Goal: Information Seeking & Learning: Learn about a topic

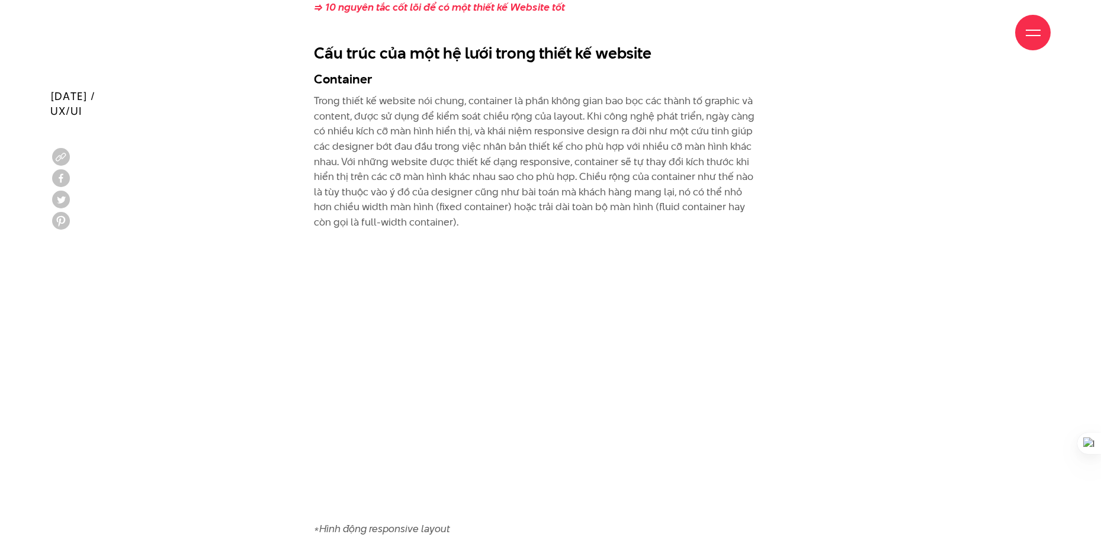
scroll to position [2940, 0]
click at [554, 117] on p "Trong thiết kế website nói chung, container là phần không gian bao bọc các thàn…" at bounding box center [536, 161] width 444 height 136
click at [555, 132] on button at bounding box center [561, 134] width 15 height 15
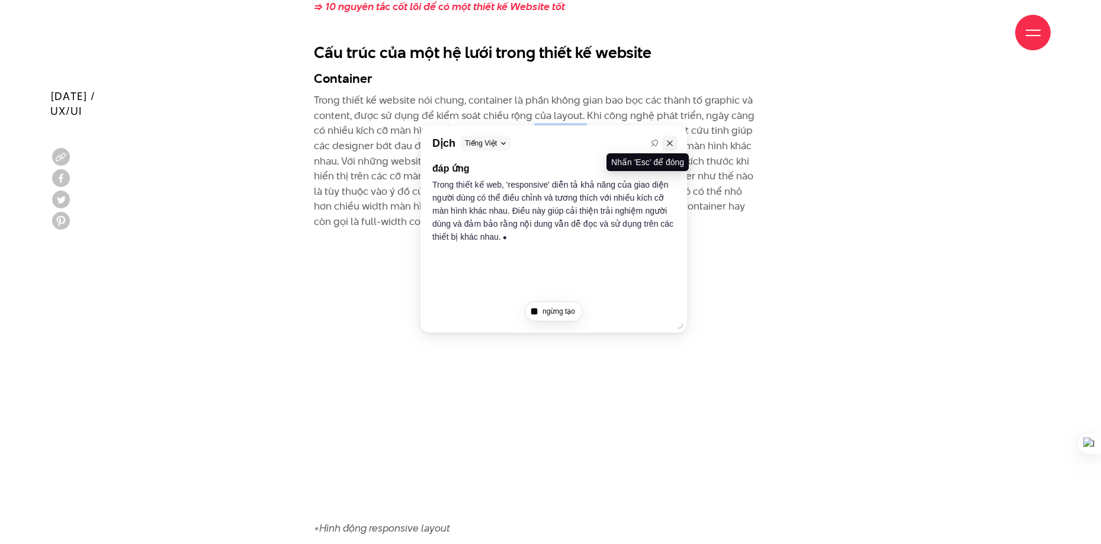
click at [673, 136] on button at bounding box center [669, 143] width 15 height 15
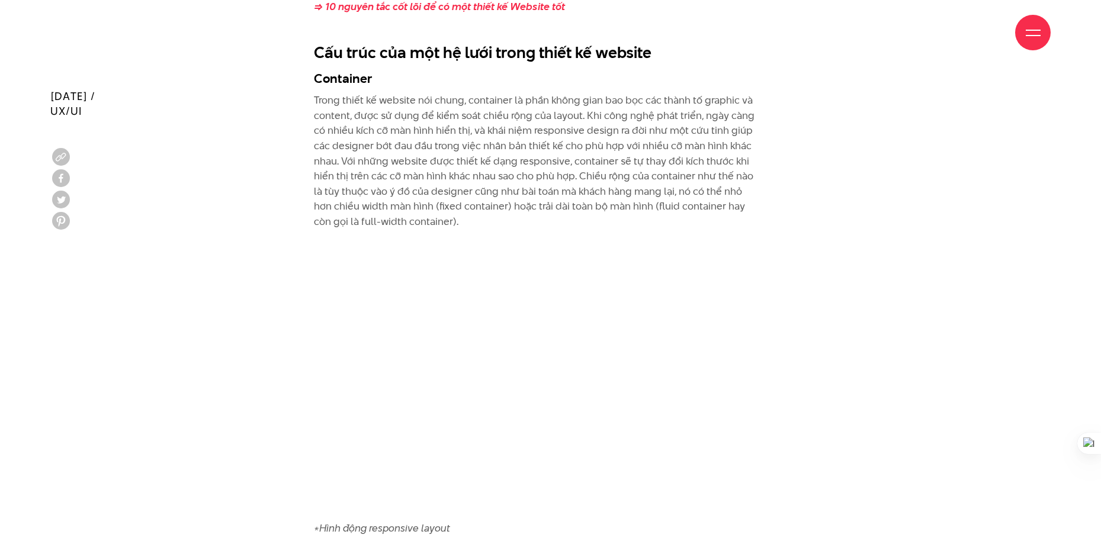
click at [624, 118] on p "Trong thiết kế website nói chung, container là phần không gian bao bọc các thàn…" at bounding box center [536, 161] width 444 height 136
drag, startPoint x: 612, startPoint y: 117, endPoint x: 677, endPoint y: 100, distance: 67.2
click at [677, 100] on p "Trong thiết kế website nói chung, container là phần không gian bao bọc các thàn…" at bounding box center [536, 161] width 444 height 136
click at [646, 93] on p "Trong thiết kế website nói chung, container là phần không gian bao bọc các thàn…" at bounding box center [536, 161] width 444 height 136
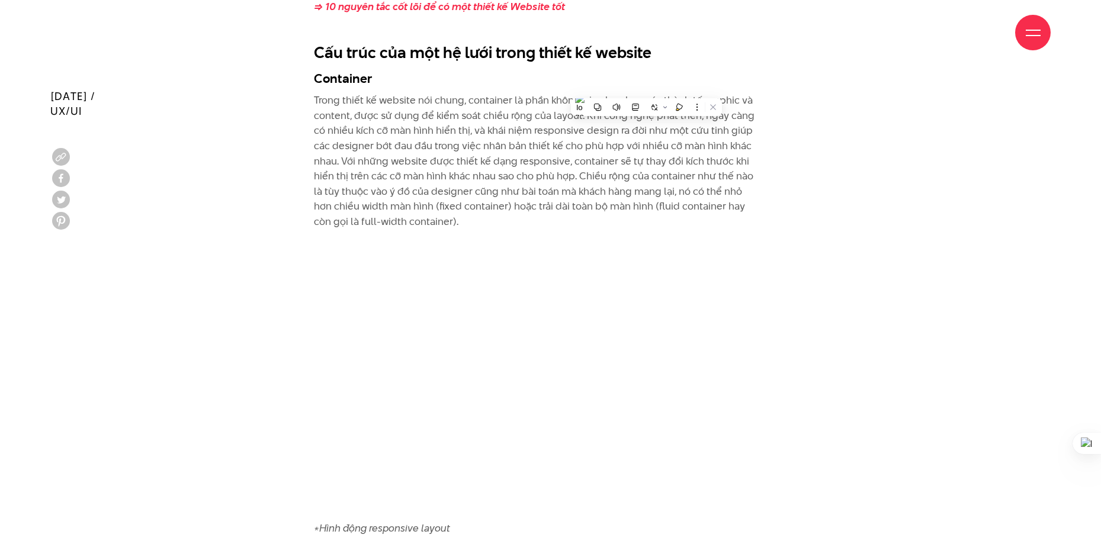
click at [581, 163] on p "Trong thiết kế website nói chung, container là phần không gian bao bọc các thàn…" at bounding box center [536, 161] width 444 height 136
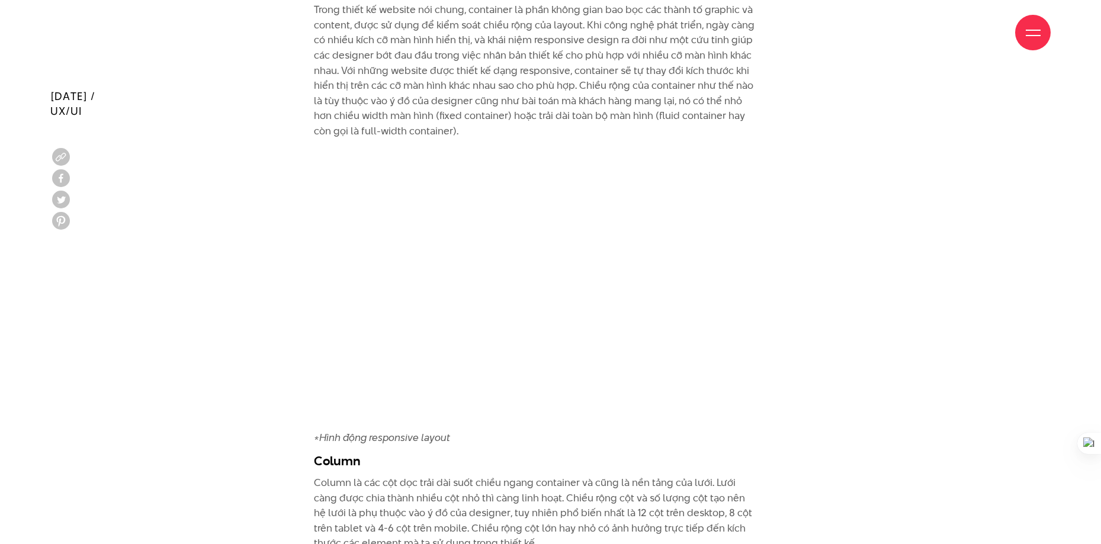
scroll to position [3031, 0]
click at [728, 108] on p "Trong thiết kế website nói chung, container là phần không gian bao bọc các thàn…" at bounding box center [536, 70] width 444 height 136
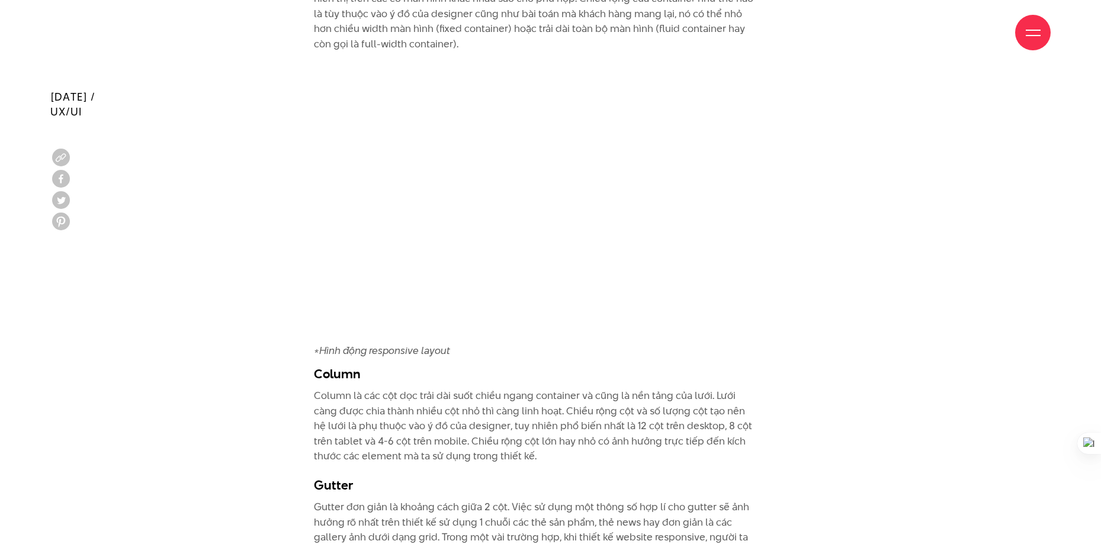
scroll to position [3043, 0]
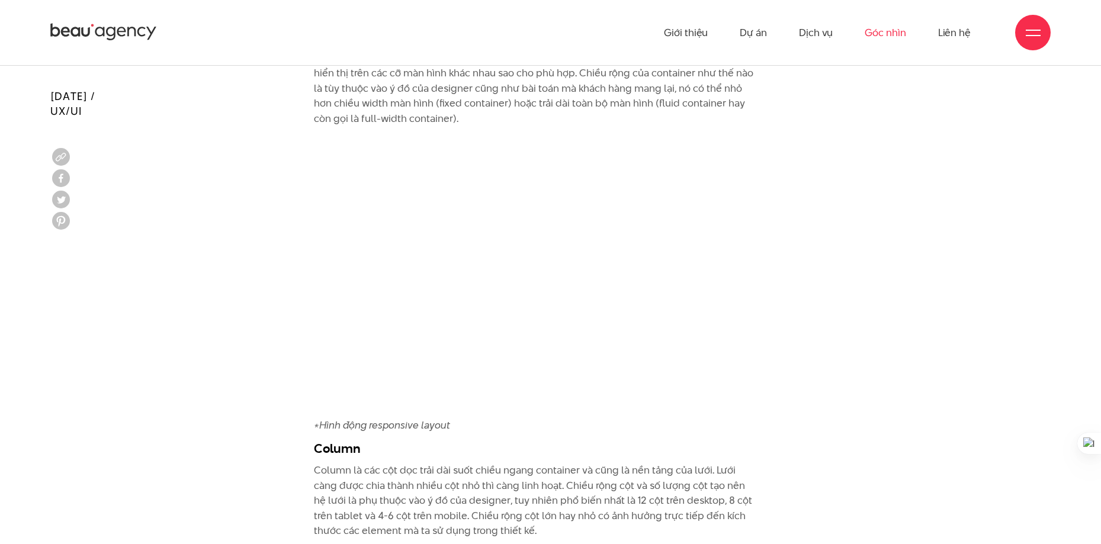
click at [890, 63] on link "Góc nhìn" at bounding box center [884, 32] width 41 height 65
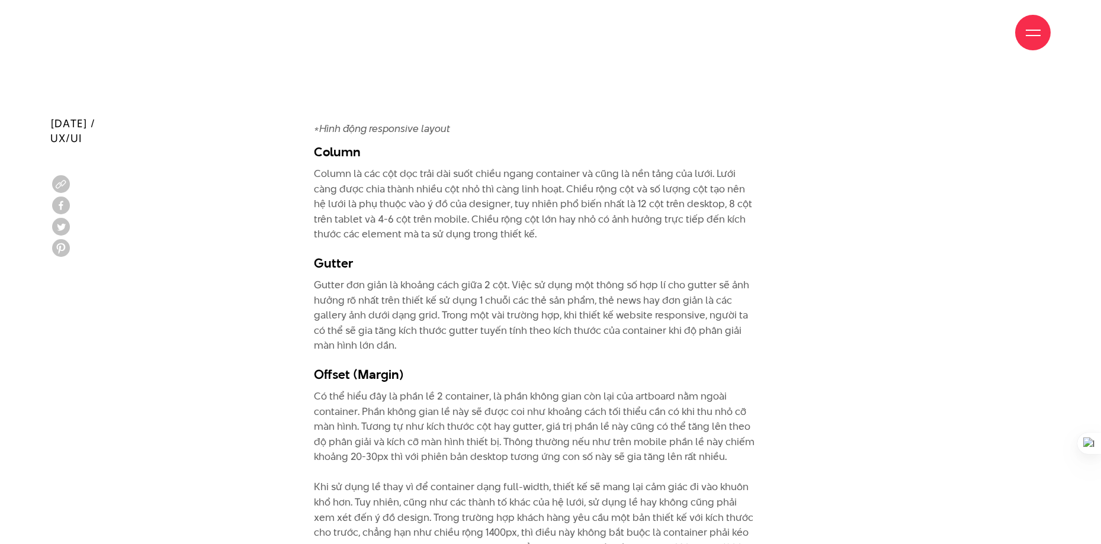
scroll to position [3368, 0]
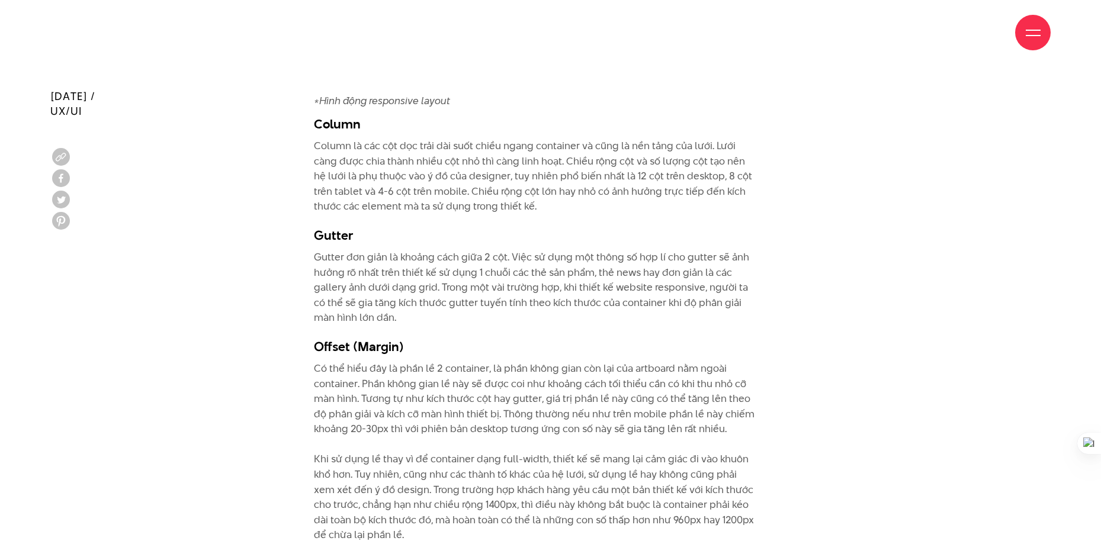
click at [550, 141] on p "Column là các cột dọc trải dài suốt chiều ngang container và cũng là nền tảng c…" at bounding box center [536, 177] width 444 height 76
click at [630, 139] on p "Column là các cột dọc trải dài suốt chiều ngang container và cũng là nền tảng c…" at bounding box center [536, 177] width 444 height 76
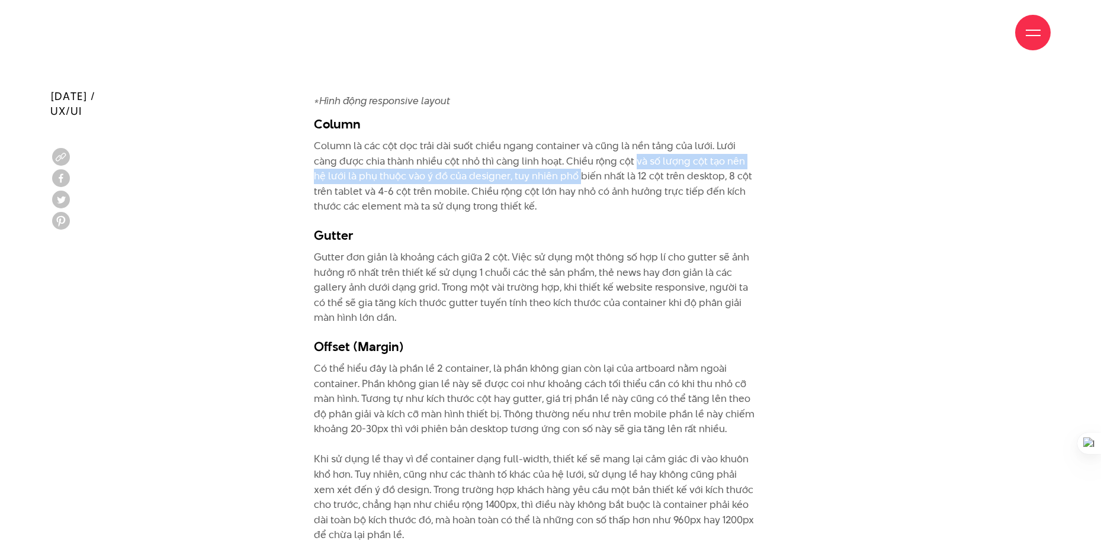
drag, startPoint x: 606, startPoint y: 150, endPoint x: 543, endPoint y: 162, distance: 63.8
click at [543, 162] on p "Column là các cột dọc trải dài suốt chiều ngang container và cũng là nền tảng c…" at bounding box center [536, 177] width 444 height 76
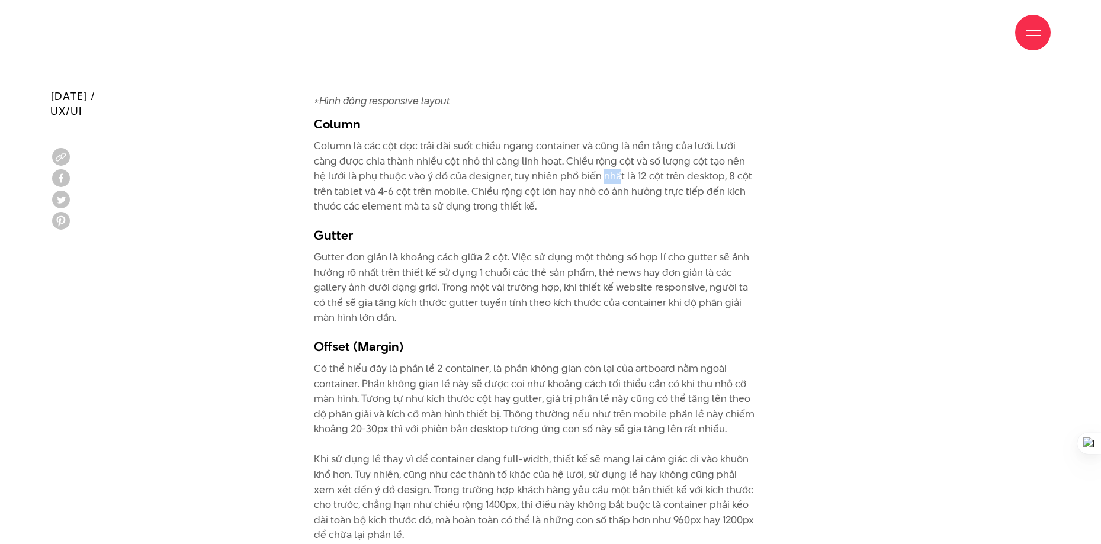
drag, startPoint x: 565, startPoint y: 163, endPoint x: 584, endPoint y: 162, distance: 19.0
click at [584, 162] on p "Column là các cột dọc trải dài suốt chiều ngang container và cũng là nền tảng c…" at bounding box center [536, 177] width 444 height 76
click at [586, 140] on p "Column là các cột dọc trải dài suốt chiều ngang container và cũng là nền tảng c…" at bounding box center [536, 177] width 444 height 76
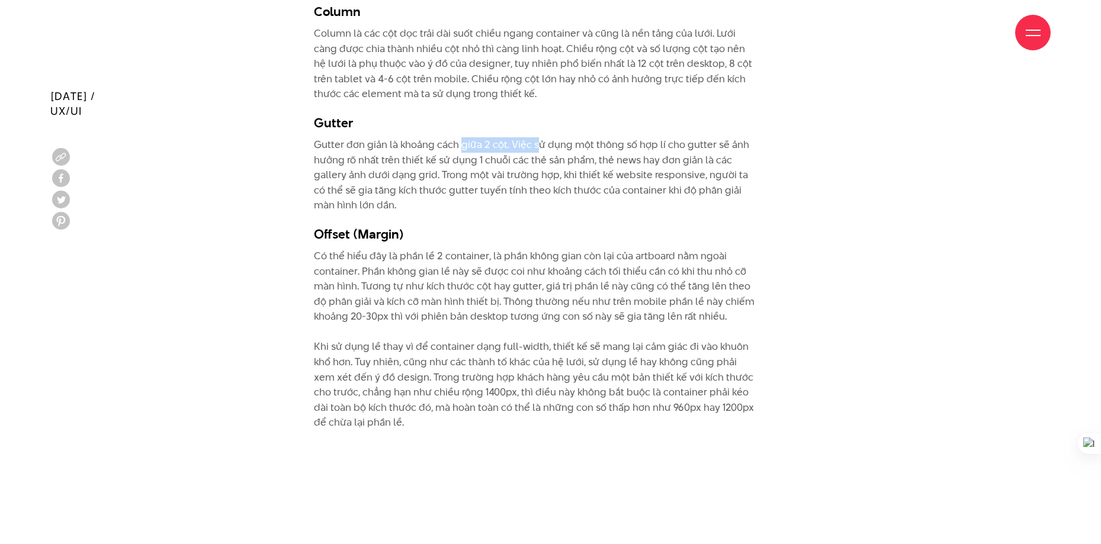
drag, startPoint x: 461, startPoint y: 134, endPoint x: 536, endPoint y: 128, distance: 75.4
click at [536, 137] on p "Gutter đơn giản là khoảng cách giữa 2 cột. Việc sử dụng một thông số hợp lí cho…" at bounding box center [536, 175] width 444 height 76
click at [520, 137] on p "Gutter đơn giản là khoảng cách giữa 2 cột. Việc sử dụng một thông số hợp lí cho…" at bounding box center [536, 175] width 444 height 76
drag, startPoint x: 520, startPoint y: 127, endPoint x: 623, endPoint y: 118, distance: 103.4
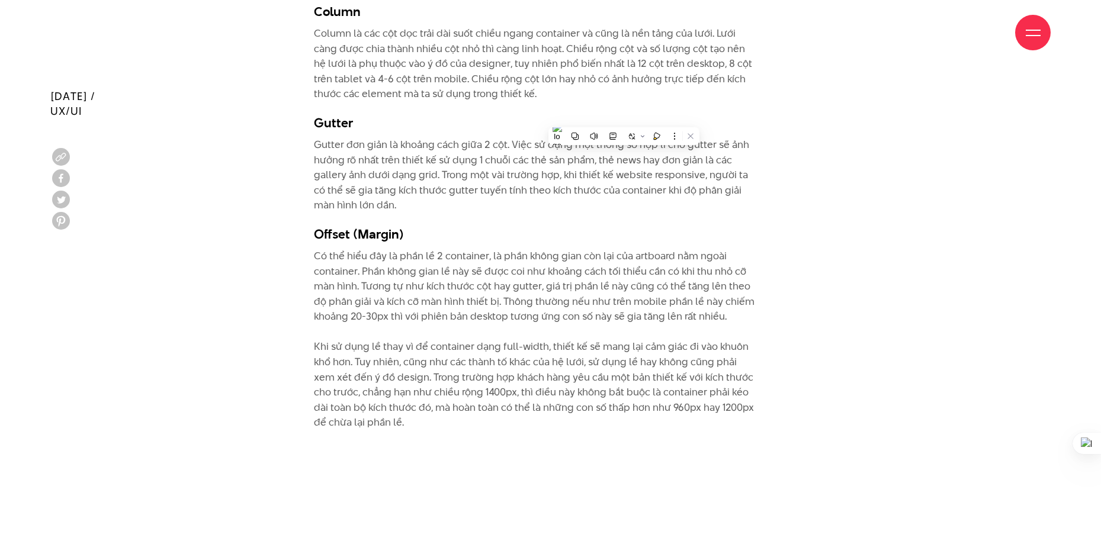
click at [614, 65] on p "Column là các cột dọc trải dài suốt chiều ngang container và cũng là nền tảng c…" at bounding box center [536, 64] width 444 height 76
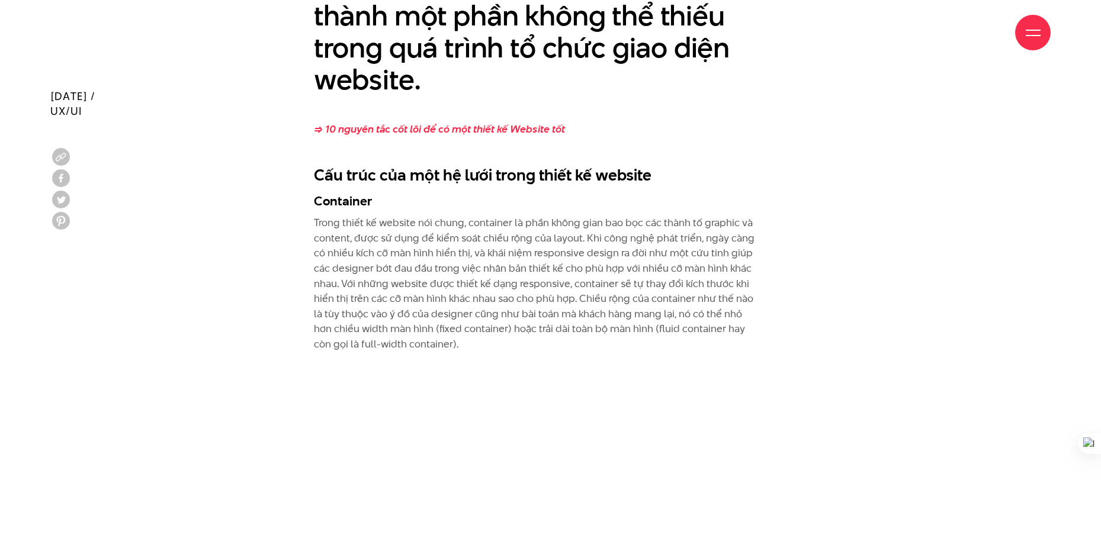
scroll to position [2817, 0]
drag, startPoint x: 316, startPoint y: 187, endPoint x: 377, endPoint y: 178, distance: 61.6
click at [377, 192] on h3 "Container" at bounding box center [536, 201] width 444 height 18
click at [348, 192] on h3 "Container" at bounding box center [536, 201] width 444 height 18
click at [369, 192] on h3 "Container" at bounding box center [536, 201] width 444 height 18
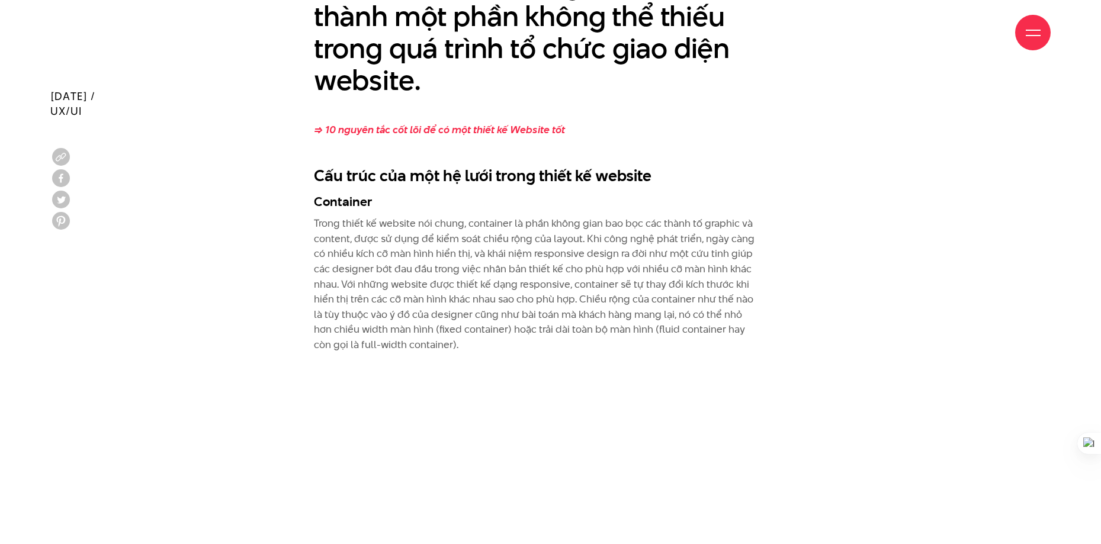
click at [369, 192] on h3 "Container" at bounding box center [536, 201] width 444 height 18
click at [353, 192] on h3 "Container" at bounding box center [536, 201] width 444 height 18
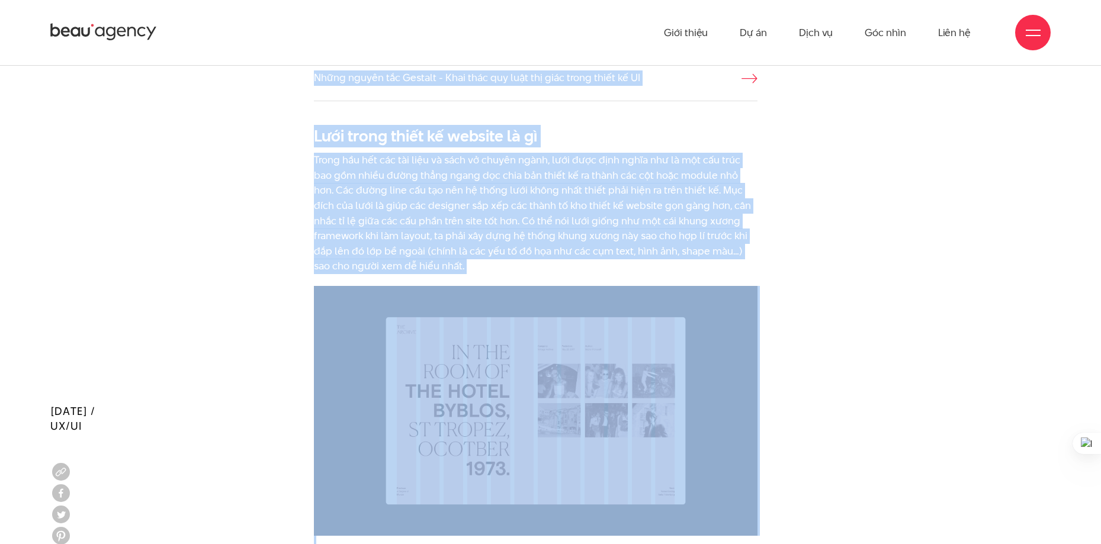
scroll to position [753, 0]
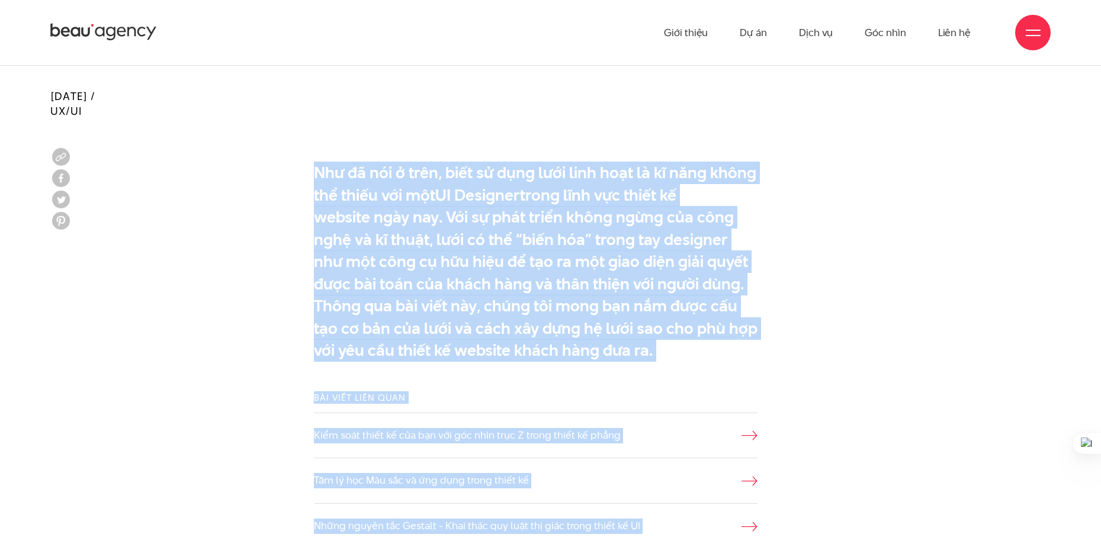
drag, startPoint x: 353, startPoint y: 186, endPoint x: 587, endPoint y: 268, distance: 247.4
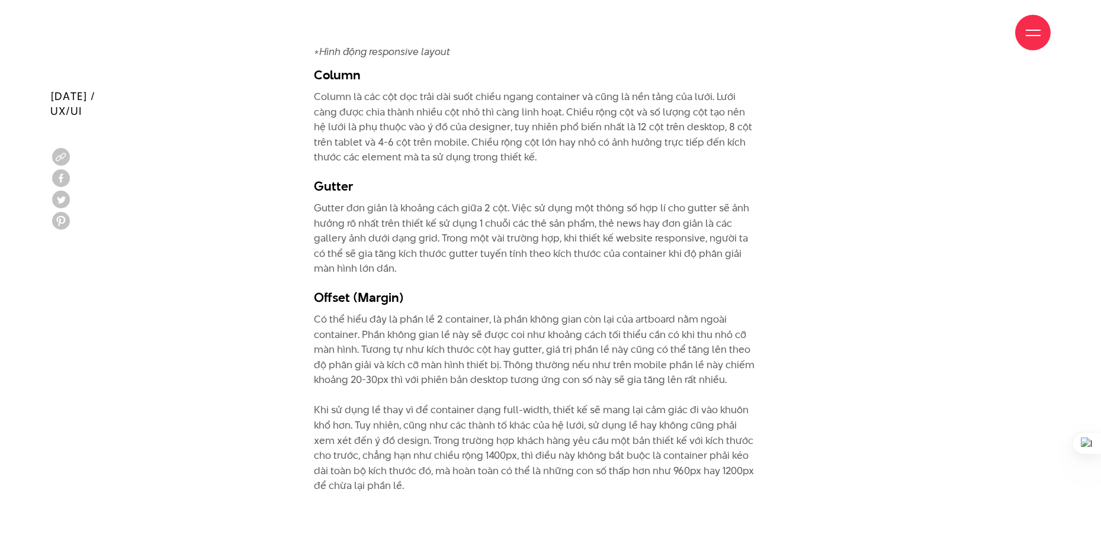
scroll to position [2529, 0]
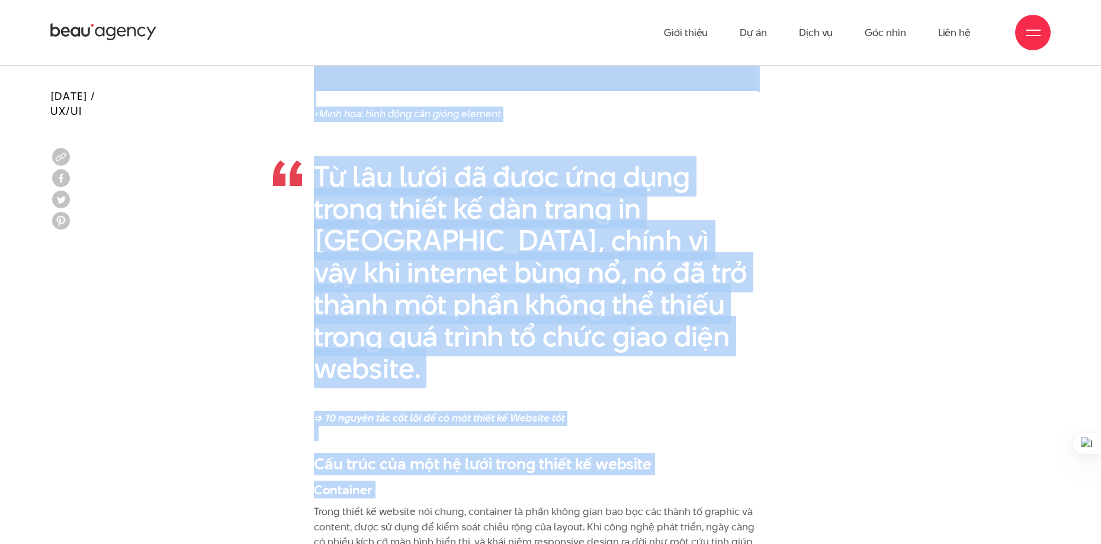
click at [522, 151] on div "Từ lâu lưới đã được ứng dụng trong thiết kế dàn trang in [GEOGRAPHIC_DATA], chí…" at bounding box center [550, 272] width 515 height 277
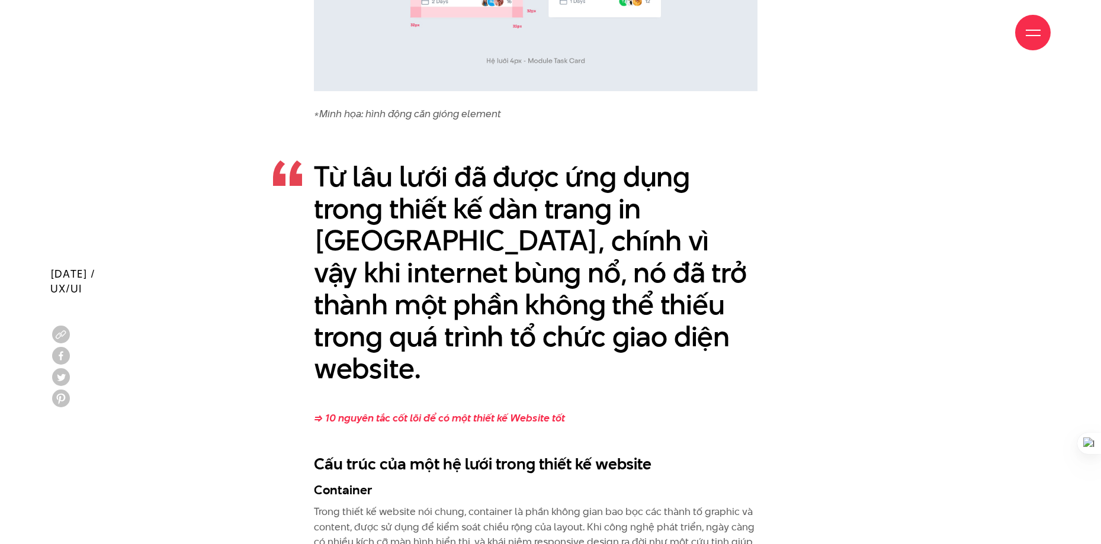
scroll to position [2706, 0]
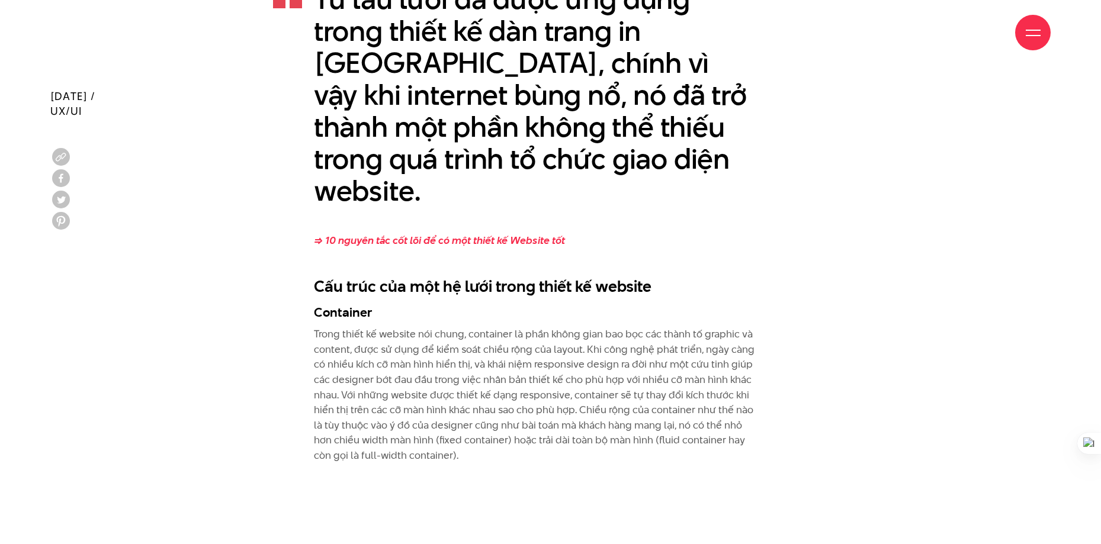
click at [349, 303] on h3 "Container" at bounding box center [536, 312] width 444 height 18
click at [597, 194] on div "Từ lâu lưới đã được ứng dụng trong thiết kế dàn trang in [GEOGRAPHIC_DATA], chí…" at bounding box center [550, 94] width 515 height 277
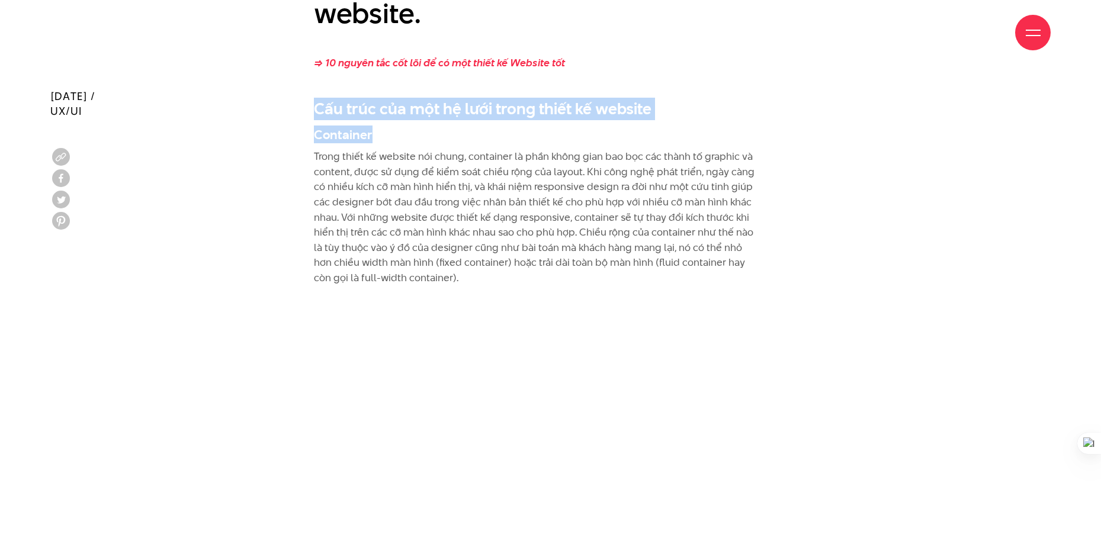
drag, startPoint x: 314, startPoint y: 90, endPoint x: 735, endPoint y: 105, distance: 421.3
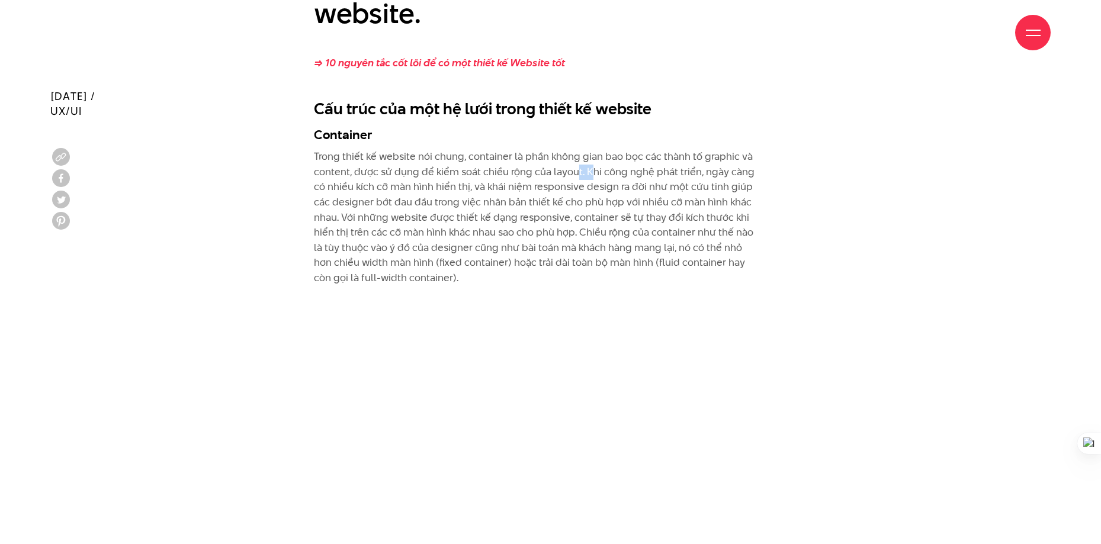
drag, startPoint x: 577, startPoint y: 156, endPoint x: 766, endPoint y: 155, distance: 188.9
click at [713, 155] on p "Trong thiết kế website nói chung, container là phần không gian bao bọc các thàn…" at bounding box center [536, 217] width 444 height 136
click at [505, 149] on p "Trong thiết kế website nói chung, container là phần không gian bao bọc các thàn…" at bounding box center [536, 217] width 444 height 136
drag, startPoint x: 380, startPoint y: 173, endPoint x: 740, endPoint y: 172, distance: 359.4
click at [735, 172] on p "Trong thiết kế website nói chung, container là phần không gian bao bọc các thàn…" at bounding box center [536, 217] width 444 height 136
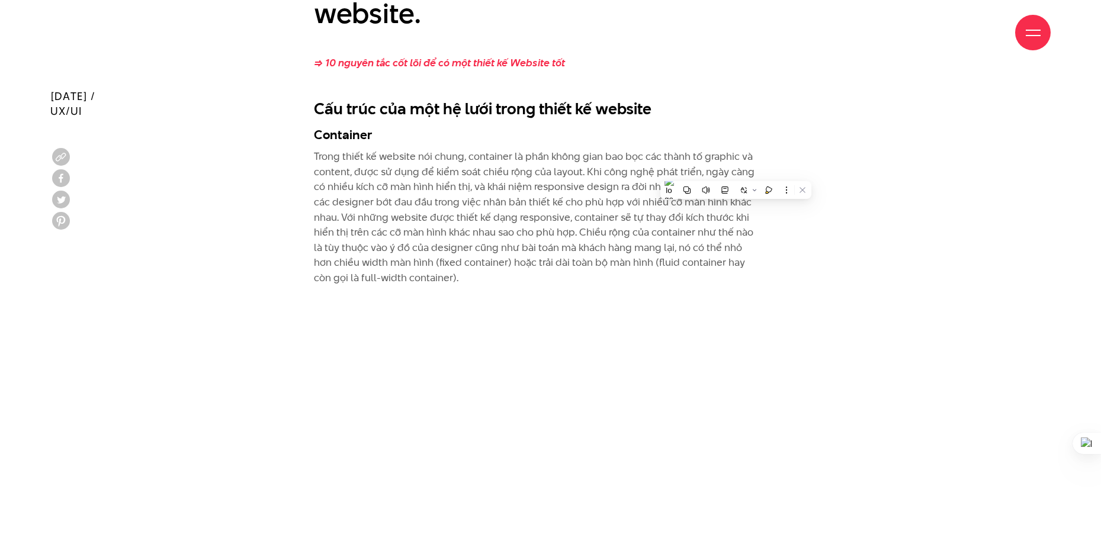
click at [561, 162] on p "Trong thiết kế website nói chung, container là phần không gian bao bọc các thàn…" at bounding box center [536, 217] width 444 height 136
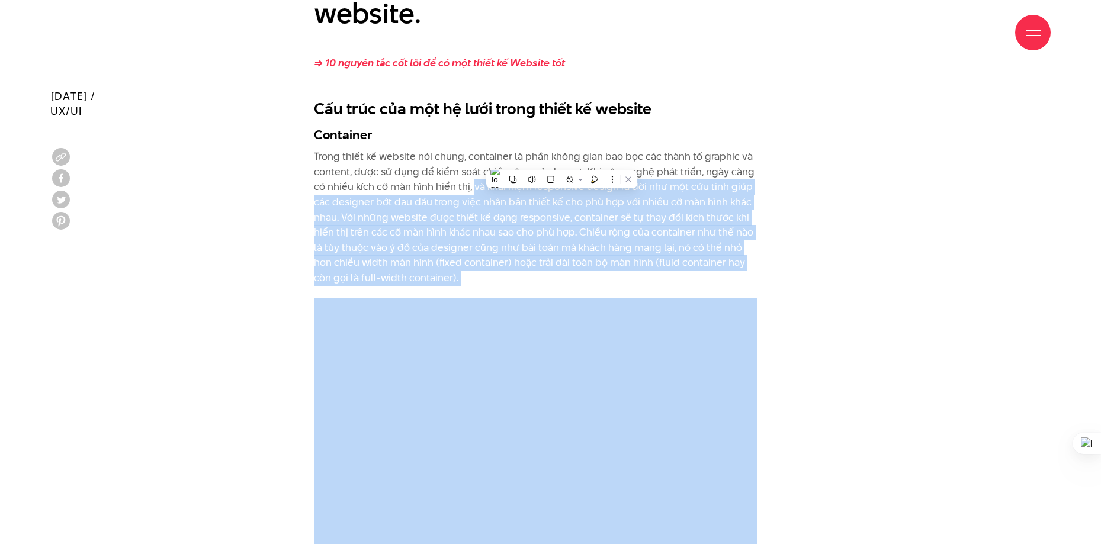
drag, startPoint x: 481, startPoint y: 175, endPoint x: 683, endPoint y: 179, distance: 201.9
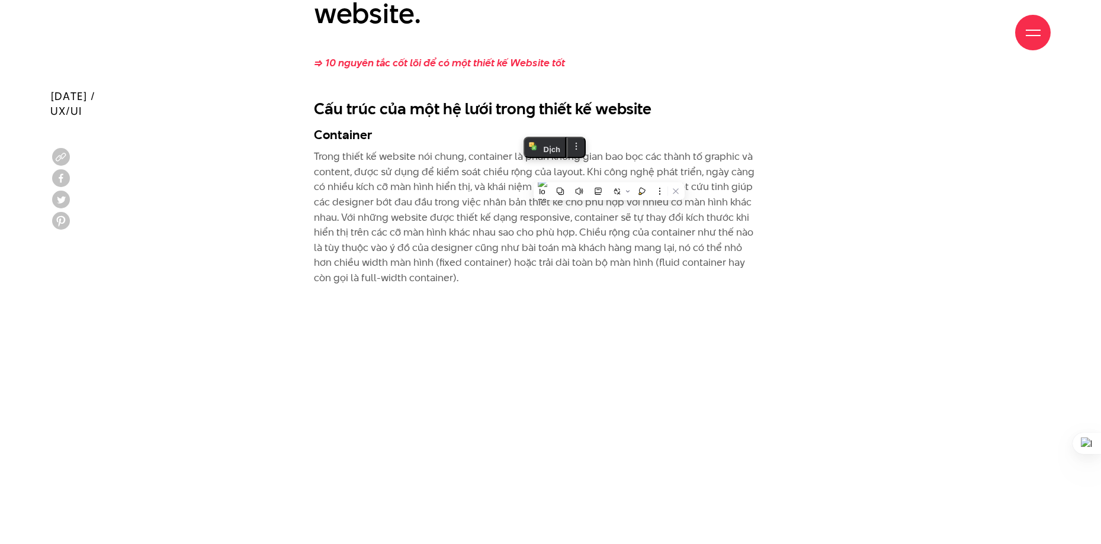
click at [468, 170] on p "Trong thiết kế website nói chung, container là phần không gian bao bọc các thàn…" at bounding box center [536, 217] width 444 height 136
drag, startPoint x: 522, startPoint y: 176, endPoint x: 692, endPoint y: 179, distance: 170.0
click at [664, 176] on p "Trong thiết kế website nói chung, container là phần không gian bao bọc các thàn…" at bounding box center [536, 217] width 444 height 136
click at [482, 173] on p "Trong thiết kế website nói chung, container là phần không gian bao bọc các thàn…" at bounding box center [536, 217] width 444 height 136
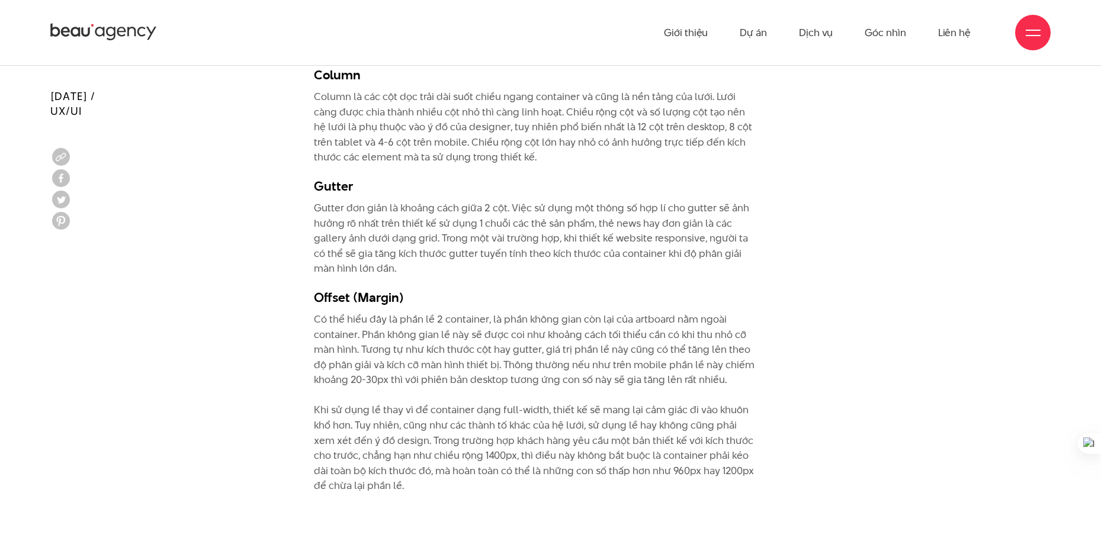
scroll to position [3595, 0]
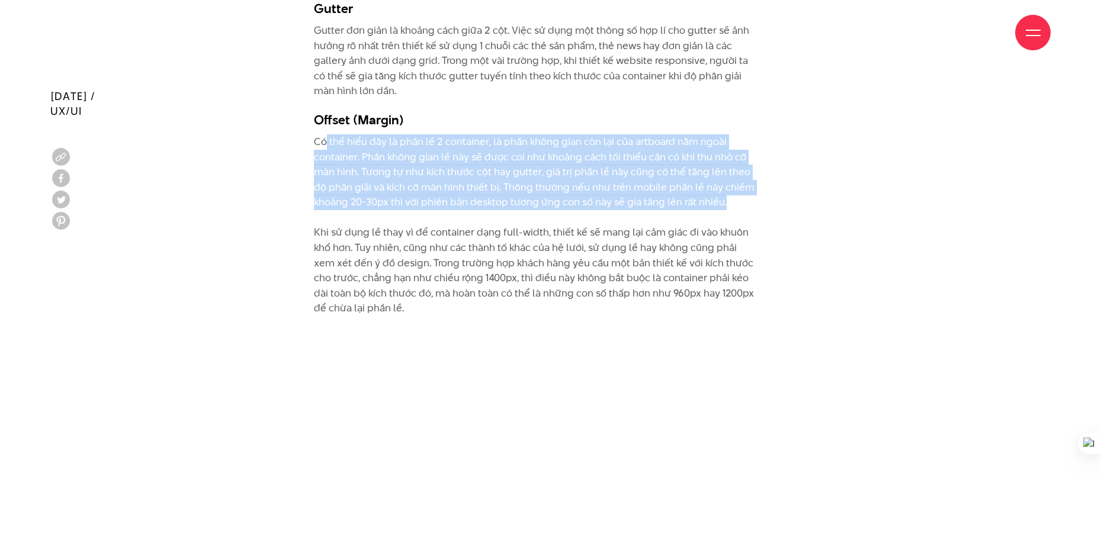
drag, startPoint x: 326, startPoint y: 118, endPoint x: 747, endPoint y: 179, distance: 425.3
click at [749, 180] on p "Có thể hiểu đây là phần lề 2 container, là phần không gian còn lại của artboard…" at bounding box center [536, 225] width 444 height 182
click at [486, 134] on p "Có thể hiểu đây là phần lề 2 container, là phần không gian còn lại của artboard…" at bounding box center [536, 225] width 444 height 182
click at [440, 134] on p "Có thể hiểu đây là phần lề 2 container, là phần không gian còn lại của artboard…" at bounding box center [536, 225] width 444 height 182
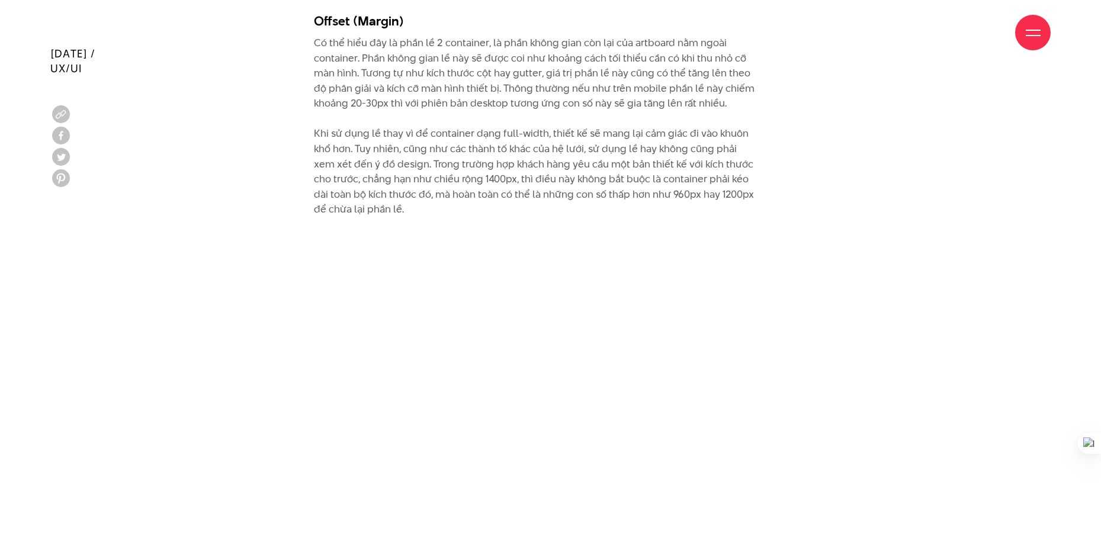
drag, startPoint x: 713, startPoint y: 109, endPoint x: 724, endPoint y: 146, distance: 39.0
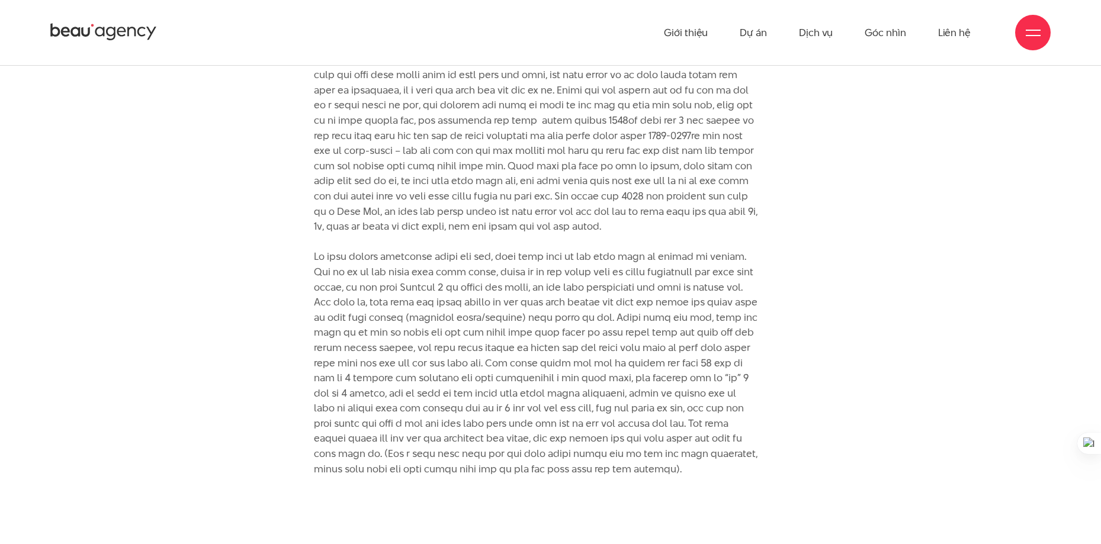
scroll to position [4248, 0]
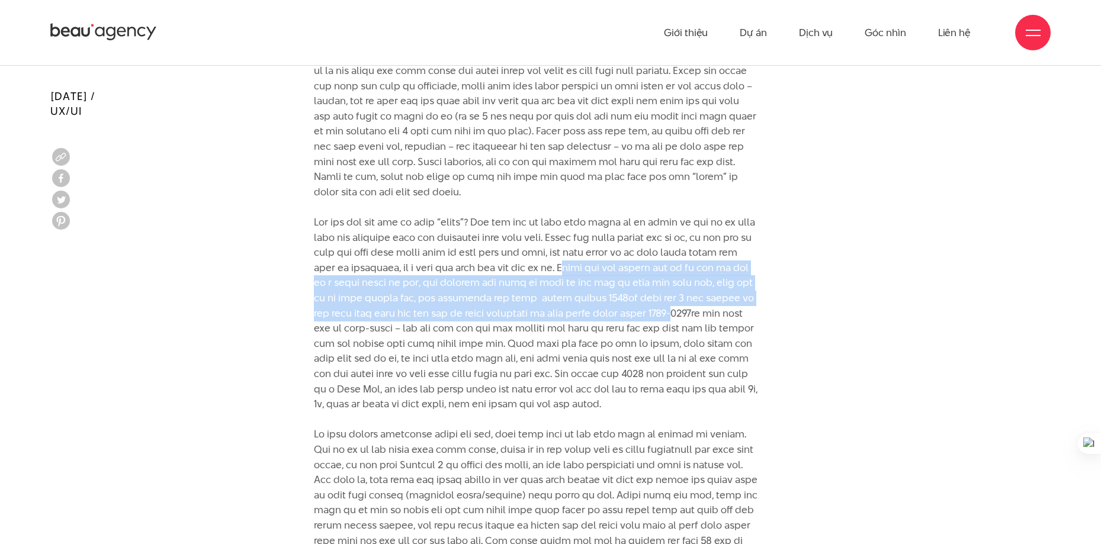
drag, startPoint x: 631, startPoint y: 248, endPoint x: 748, endPoint y: 295, distance: 126.4
click at [748, 295] on p at bounding box center [536, 352] width 444 height 606
click at [561, 282] on p at bounding box center [536, 352] width 444 height 606
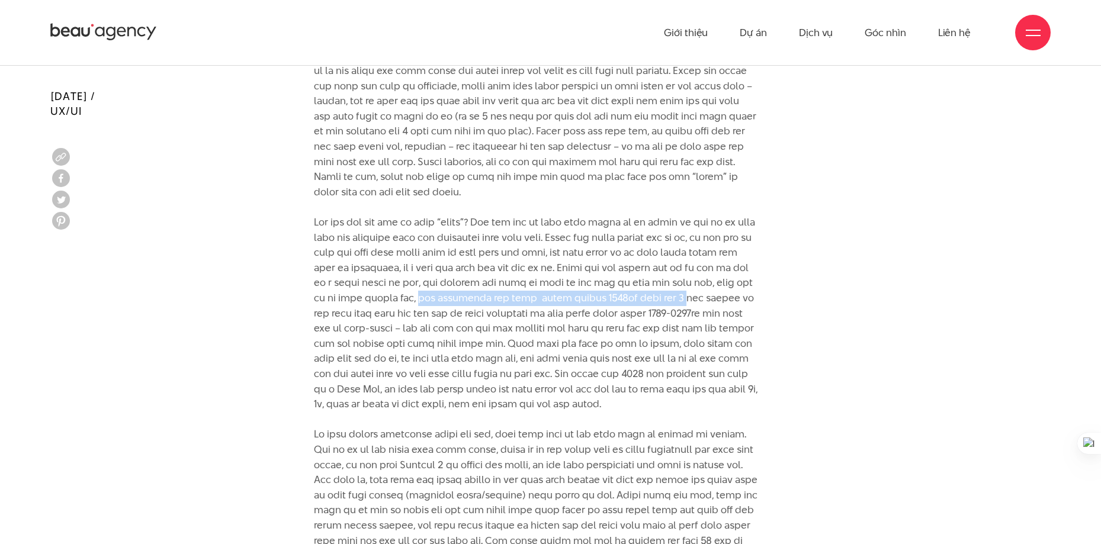
drag, startPoint x: 508, startPoint y: 278, endPoint x: 772, endPoint y: 285, distance: 264.2
click at [772, 285] on div "=> 10 nguyên tắc cốt lõi để có một thiết kế Website tốt Cấu trúc của một hệ lướ…" at bounding box center [550, 230] width 515 height 3079
click at [590, 283] on p at bounding box center [536, 352] width 444 height 606
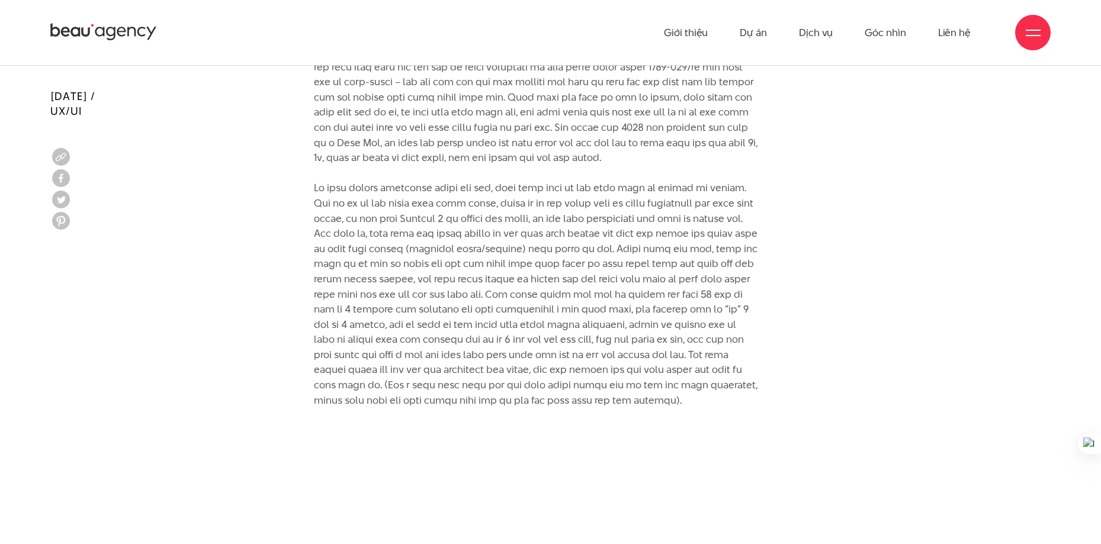
scroll to position [4495, 0]
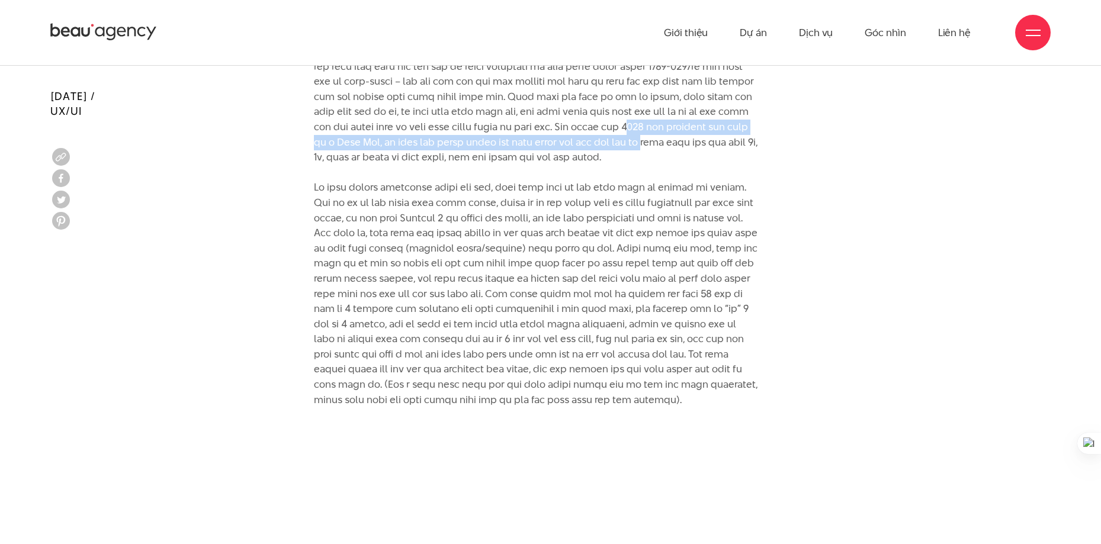
drag, startPoint x: 307, startPoint y: 121, endPoint x: 772, endPoint y: 123, distance: 464.8
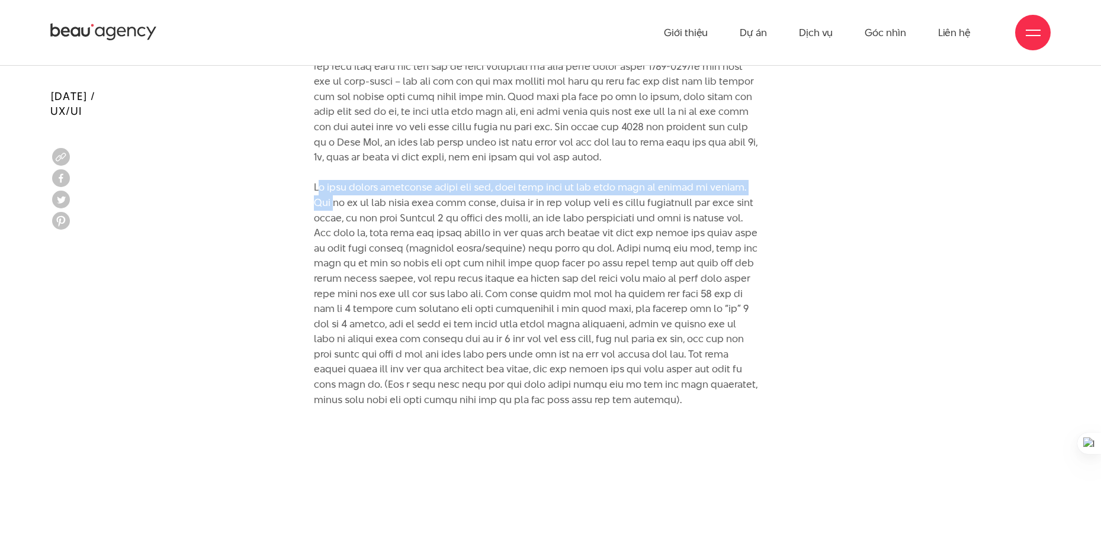
drag, startPoint x: 317, startPoint y: 165, endPoint x: 755, endPoint y: 168, distance: 438.7
click at [755, 168] on p at bounding box center [536, 105] width 444 height 606
click at [662, 163] on p at bounding box center [536, 105] width 444 height 606
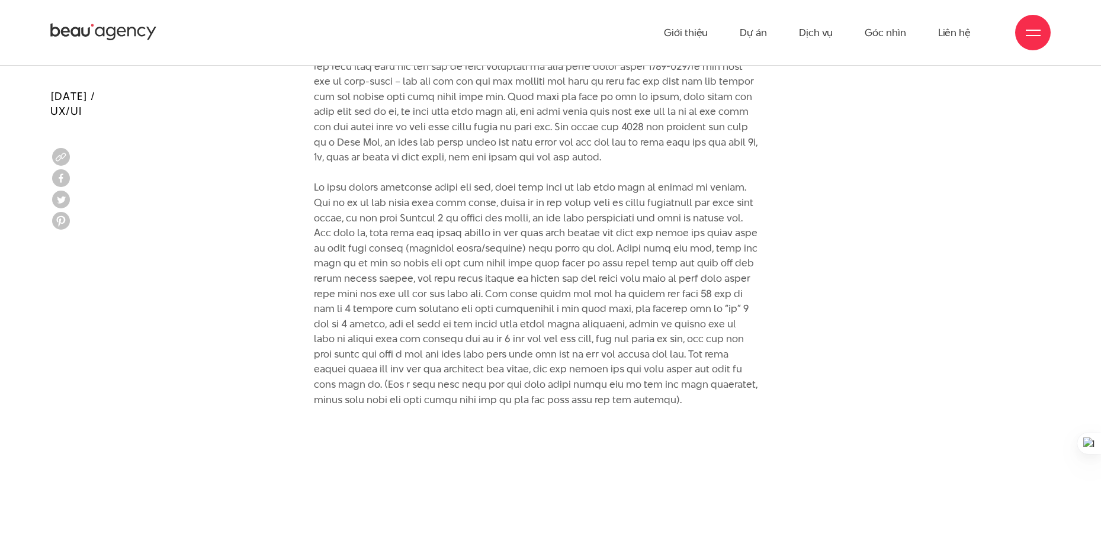
drag, startPoint x: 529, startPoint y: 163, endPoint x: 628, endPoint y: 170, distance: 98.5
click at [628, 170] on p at bounding box center [536, 105] width 444 height 606
click at [668, 169] on p at bounding box center [536, 105] width 444 height 606
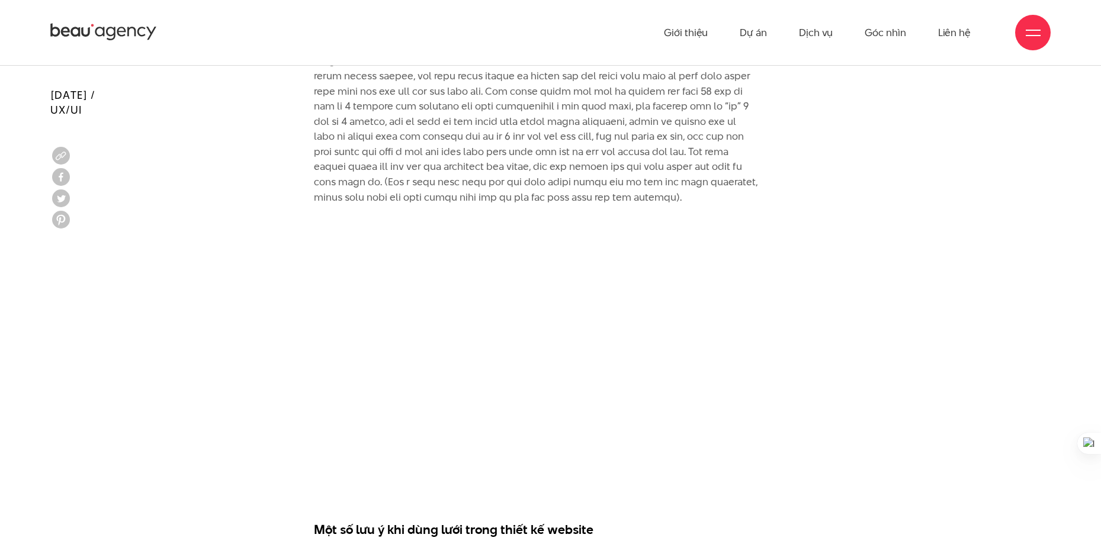
scroll to position [4699, 0]
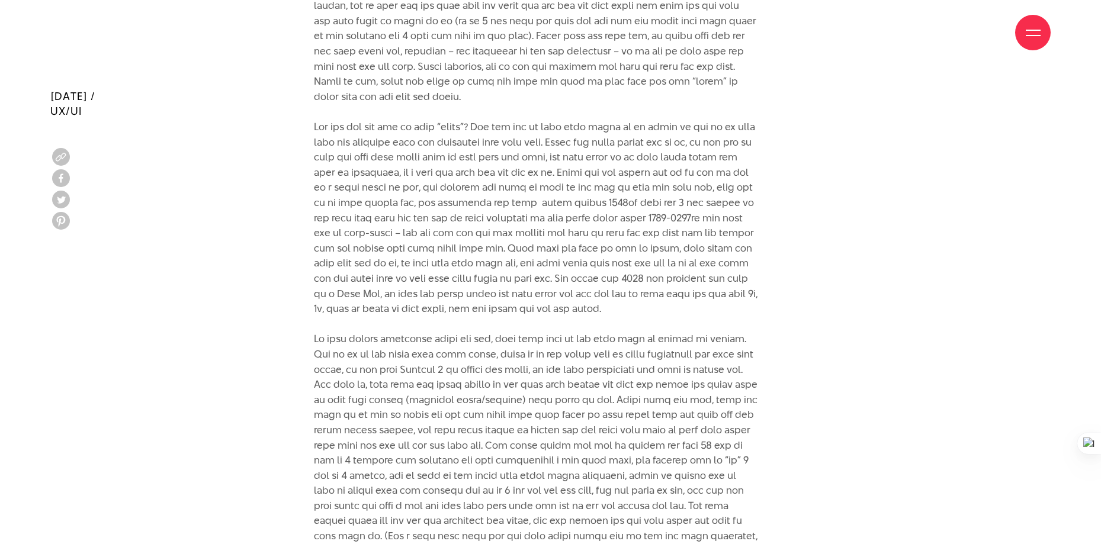
scroll to position [4166, 0]
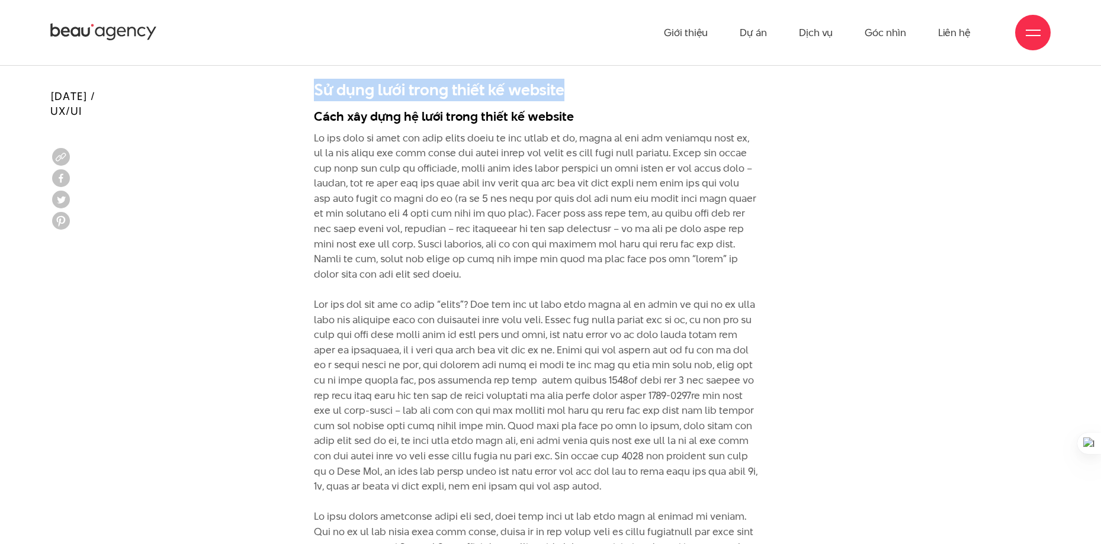
drag, startPoint x: 310, startPoint y: 67, endPoint x: 683, endPoint y: 75, distance: 373.7
click at [683, 75] on div "=> 10 nguyên tắc cốt lõi để có một thiết kế Website tốt Cấu trúc của một hệ lướ…" at bounding box center [550, 313] width 515 height 3079
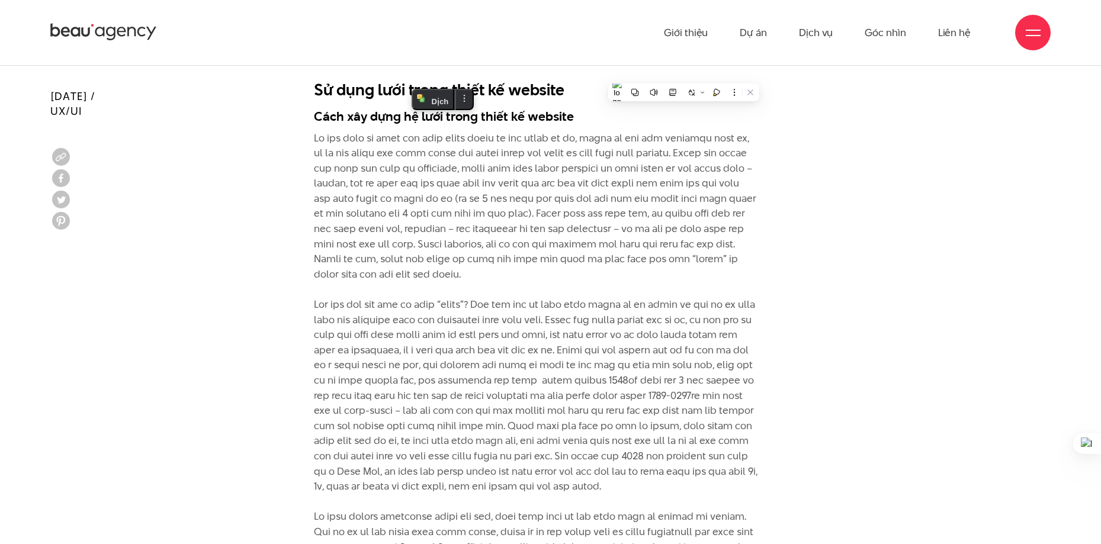
click at [313, 88] on div "=> 10 nguyên tắc cốt lõi để có một thiết kế Website tốt Cấu trúc của một hệ lướ…" at bounding box center [550, 313] width 515 height 3079
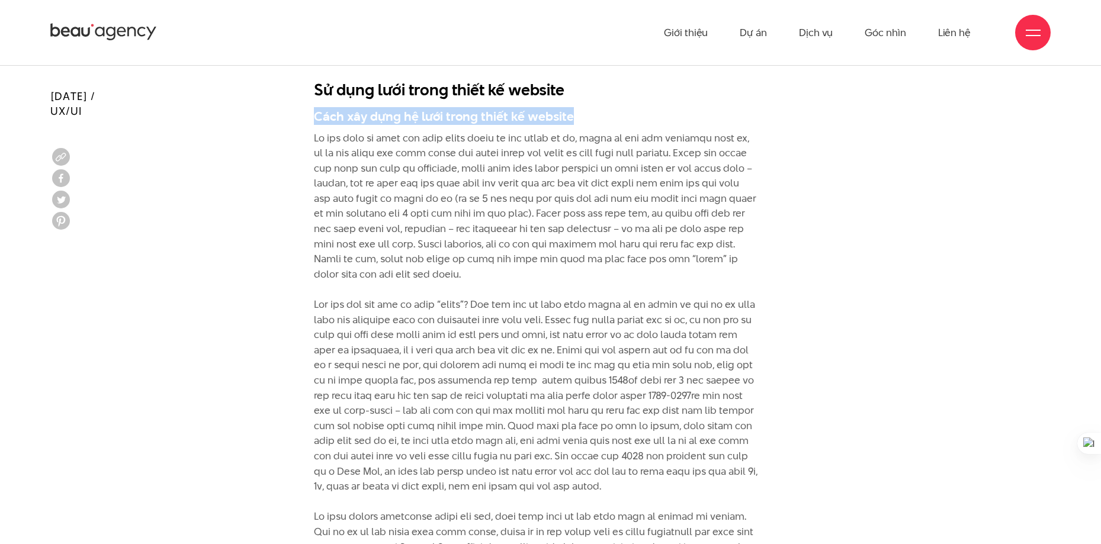
drag, startPoint x: 314, startPoint y: 90, endPoint x: 603, endPoint y: 91, distance: 288.9
click at [602, 90] on div "=> 10 nguyên tắc cốt lõi để có một thiết kế Website tốt Cấu trúc của một hệ lướ…" at bounding box center [550, 313] width 515 height 3079
click at [517, 89] on div "=> 10 nguyên tắc cốt lõi để có một thiết kế Website tốt Cấu trúc của một hệ lướ…" at bounding box center [536, 308] width 444 height 3068
click at [365, 131] on p at bounding box center [536, 434] width 444 height 606
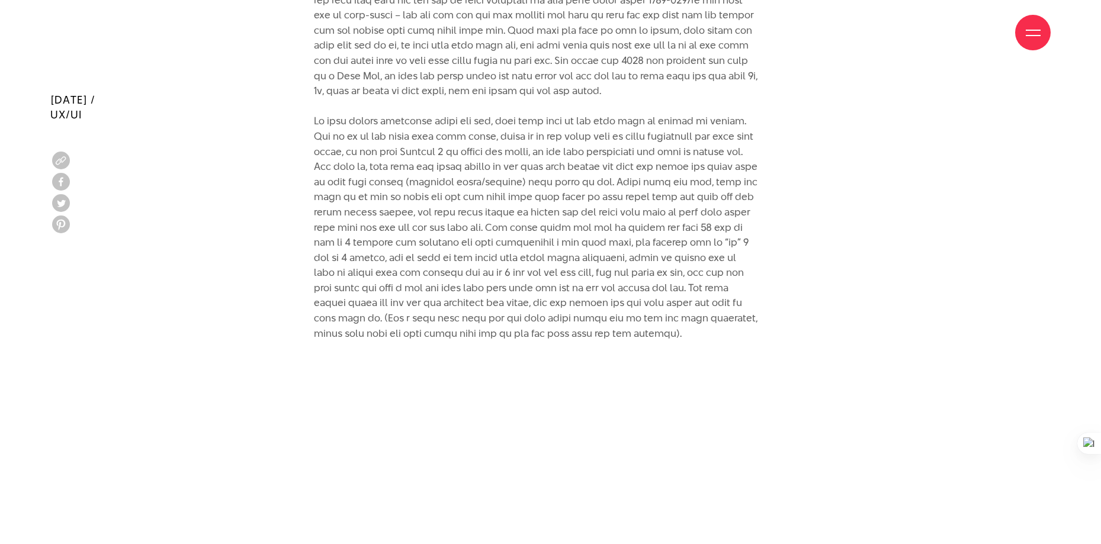
scroll to position [4554, 0]
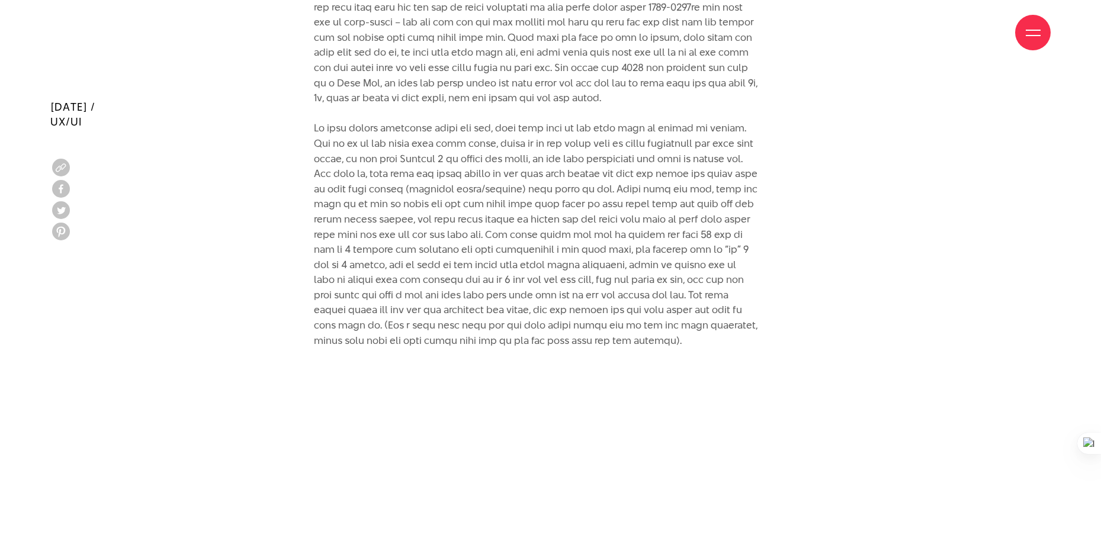
drag, startPoint x: 650, startPoint y: 157, endPoint x: 650, endPoint y: 136, distance: 21.3
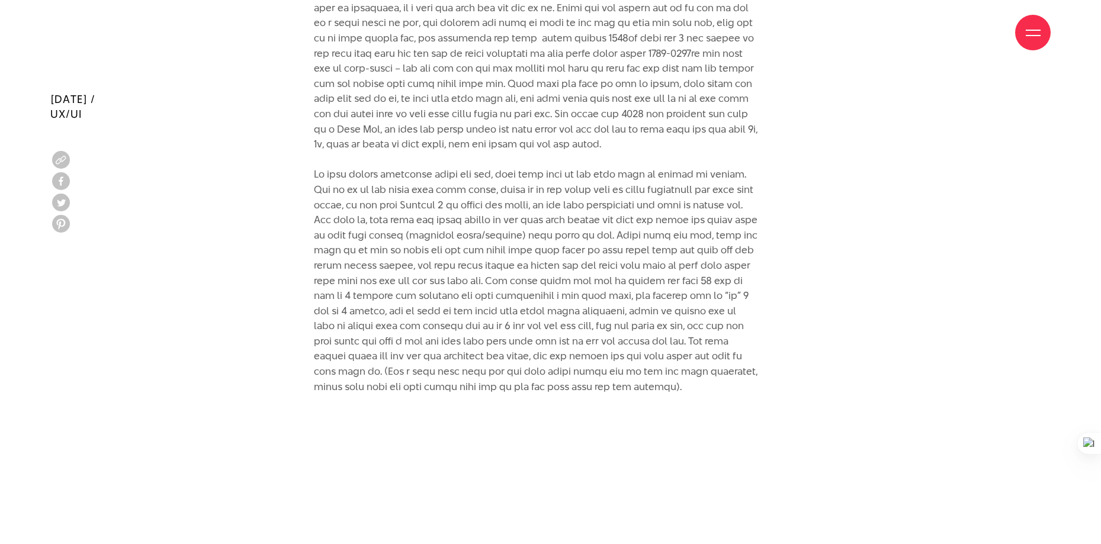
drag, startPoint x: 587, startPoint y: 158, endPoint x: 599, endPoint y: 143, distance: 19.0
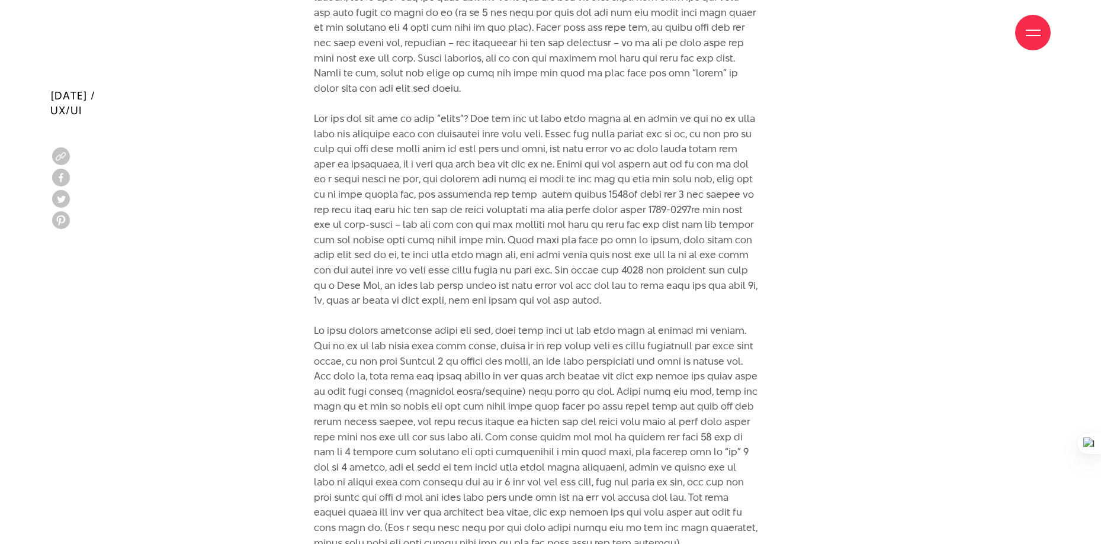
scroll to position [4351, 0]
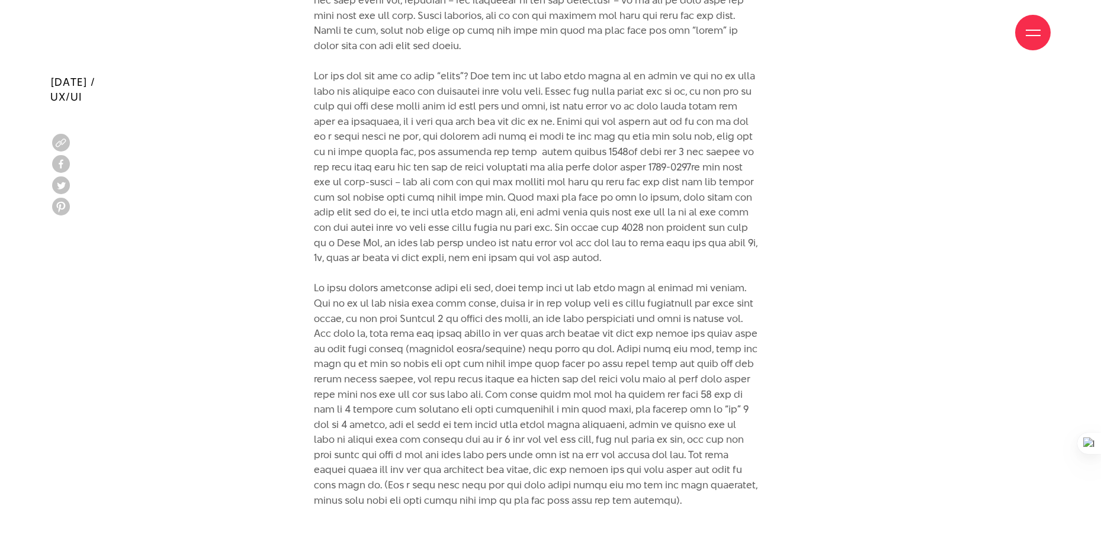
drag, startPoint x: 661, startPoint y: 182, endPoint x: 661, endPoint y: 208, distance: 26.1
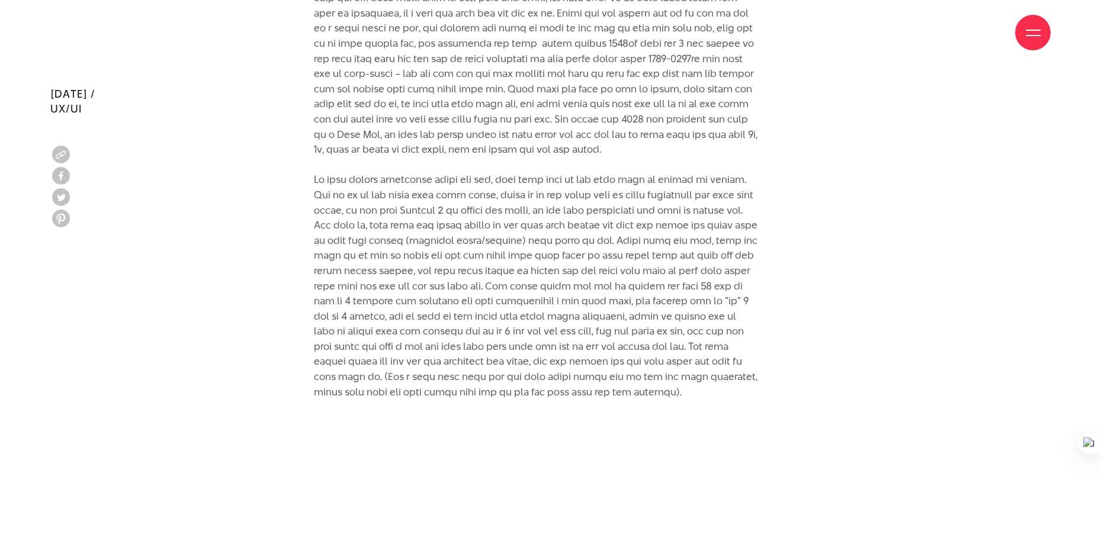
scroll to position [4504, 0]
drag, startPoint x: 365, startPoint y: 172, endPoint x: 522, endPoint y: 191, distance: 158.6
click at [496, 191] on p at bounding box center [536, 96] width 444 height 606
click at [318, 169] on p at bounding box center [536, 96] width 444 height 606
drag, startPoint x: 320, startPoint y: 173, endPoint x: 507, endPoint y: 177, distance: 187.1
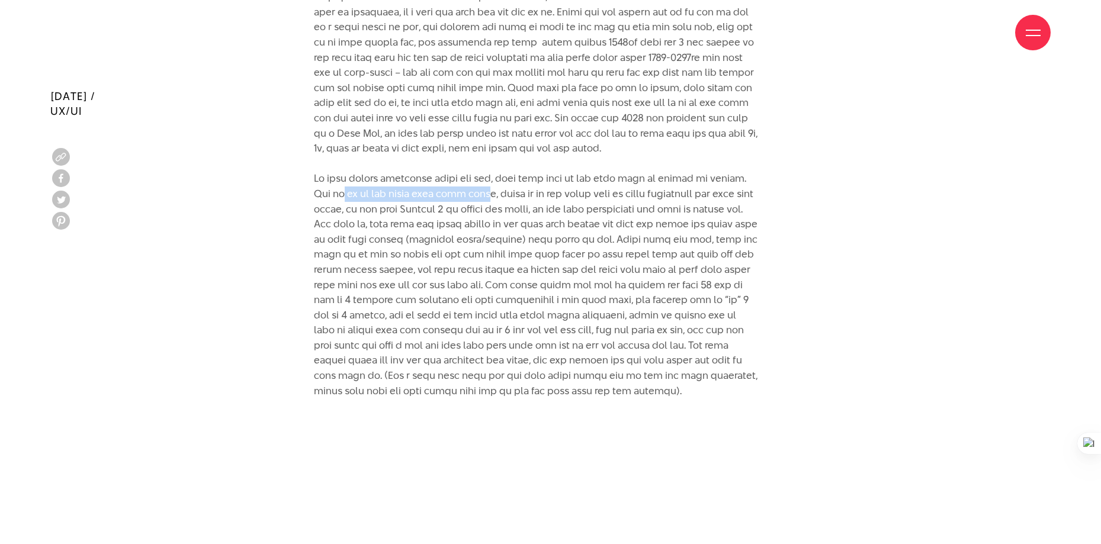
click at [485, 176] on p at bounding box center [536, 96] width 444 height 606
click at [458, 174] on p at bounding box center [536, 96] width 444 height 606
drag, startPoint x: 522, startPoint y: 178, endPoint x: 639, endPoint y: 182, distance: 117.3
click at [639, 182] on p at bounding box center [536, 96] width 444 height 606
click at [515, 166] on p at bounding box center [536, 96] width 444 height 606
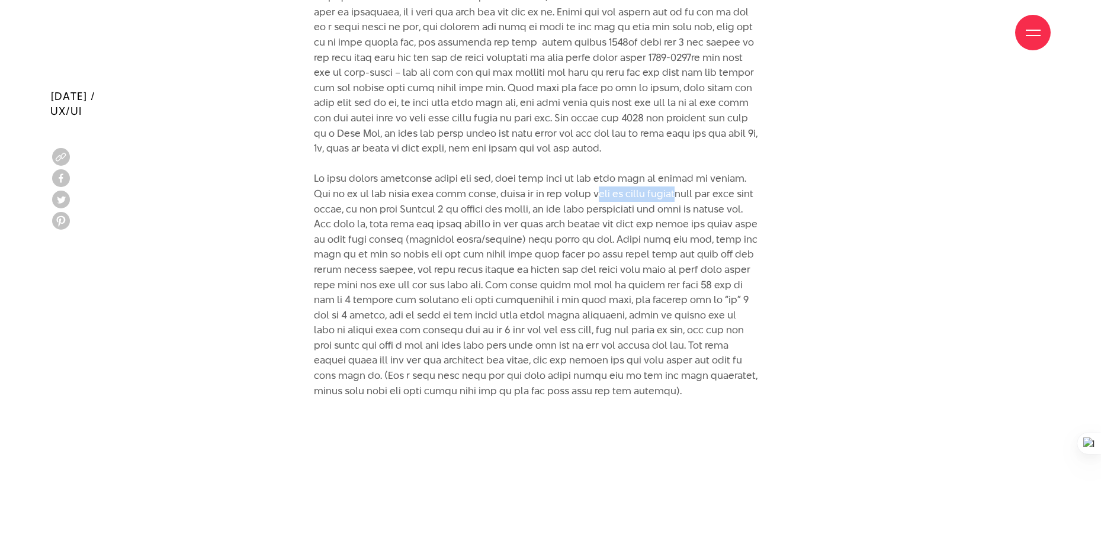
click at [687, 177] on p at bounding box center [536, 96] width 444 height 606
click at [631, 166] on p at bounding box center [536, 96] width 444 height 606
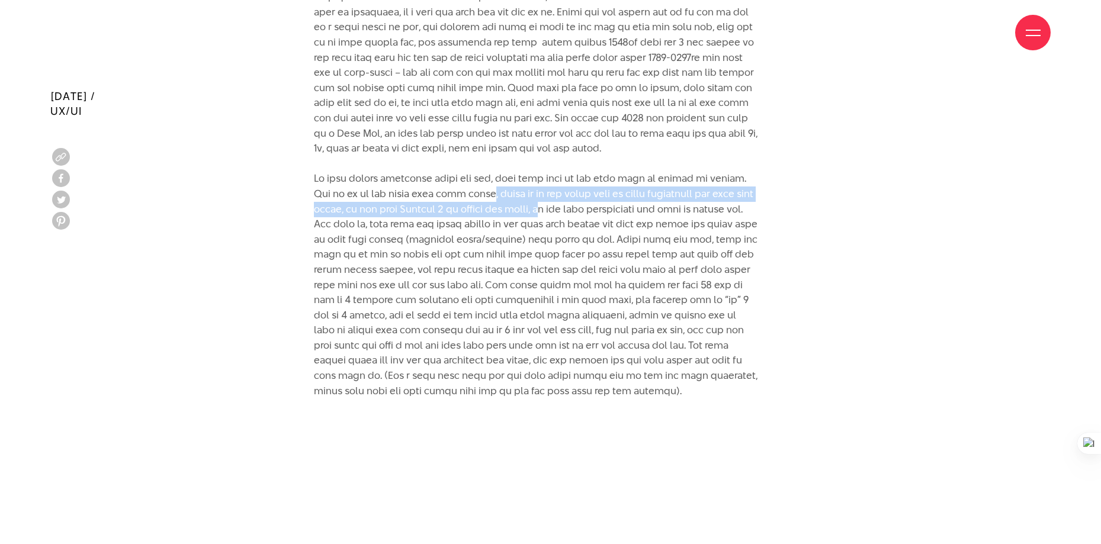
drag, startPoint x: 488, startPoint y: 185, endPoint x: 759, endPoint y: 227, distance: 273.8
click at [557, 201] on p at bounding box center [536, 96] width 444 height 606
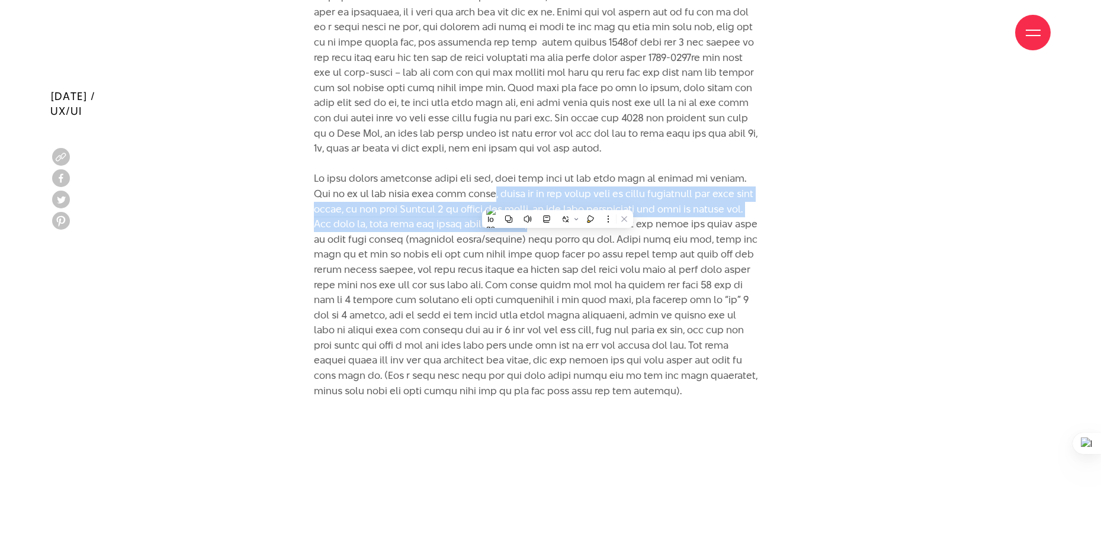
click at [642, 183] on p at bounding box center [536, 96] width 444 height 606
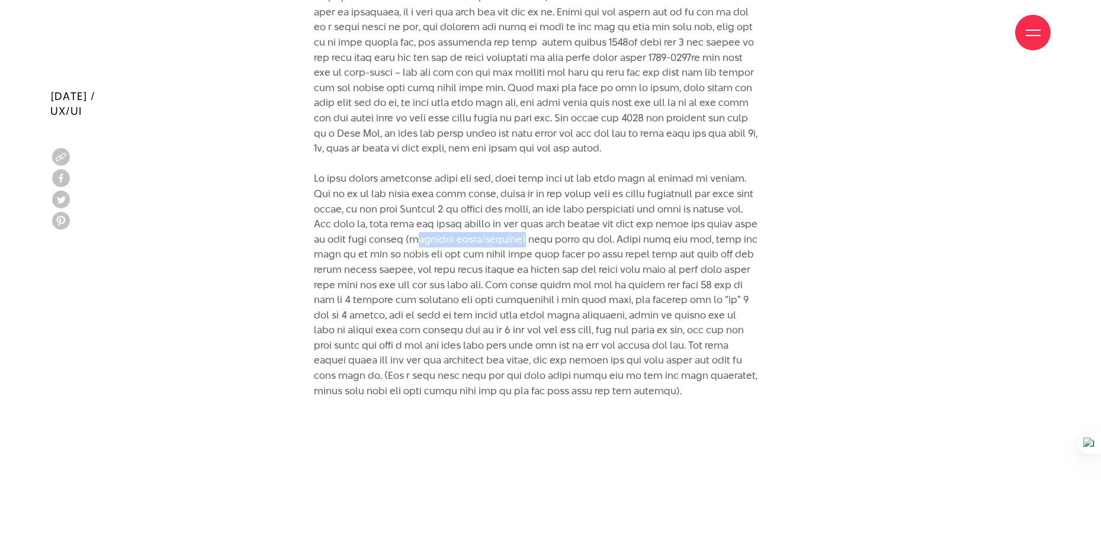
drag, startPoint x: 472, startPoint y: 220, endPoint x: 579, endPoint y: 225, distance: 107.3
click at [579, 225] on p at bounding box center [536, 96] width 444 height 606
click at [571, 205] on p at bounding box center [536, 96] width 444 height 606
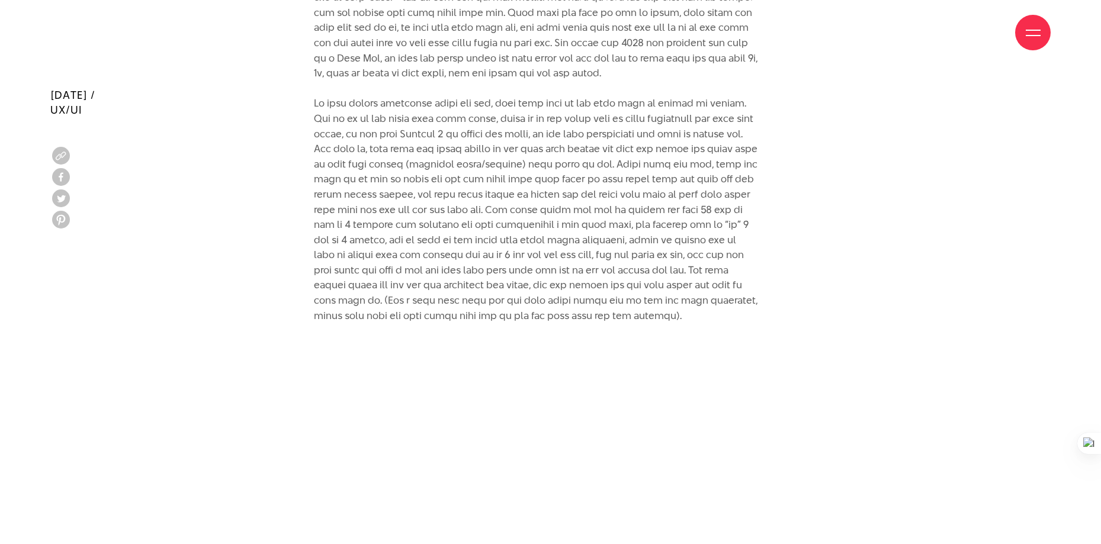
scroll to position [4580, 0]
click at [702, 144] on p at bounding box center [536, 19] width 444 height 606
click at [707, 160] on icon at bounding box center [710, 162] width 8 height 8
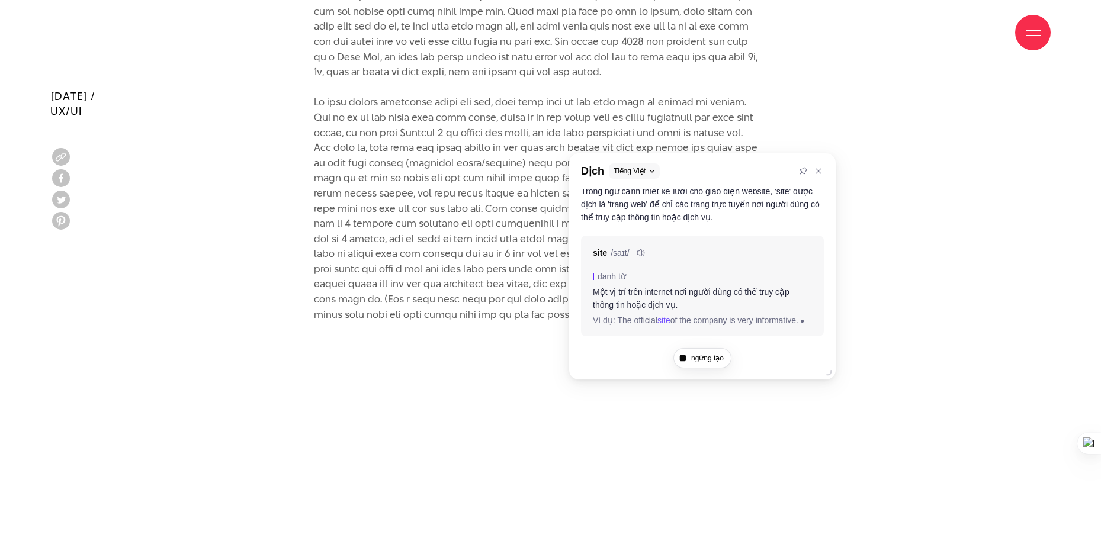
scroll to position [47, 0]
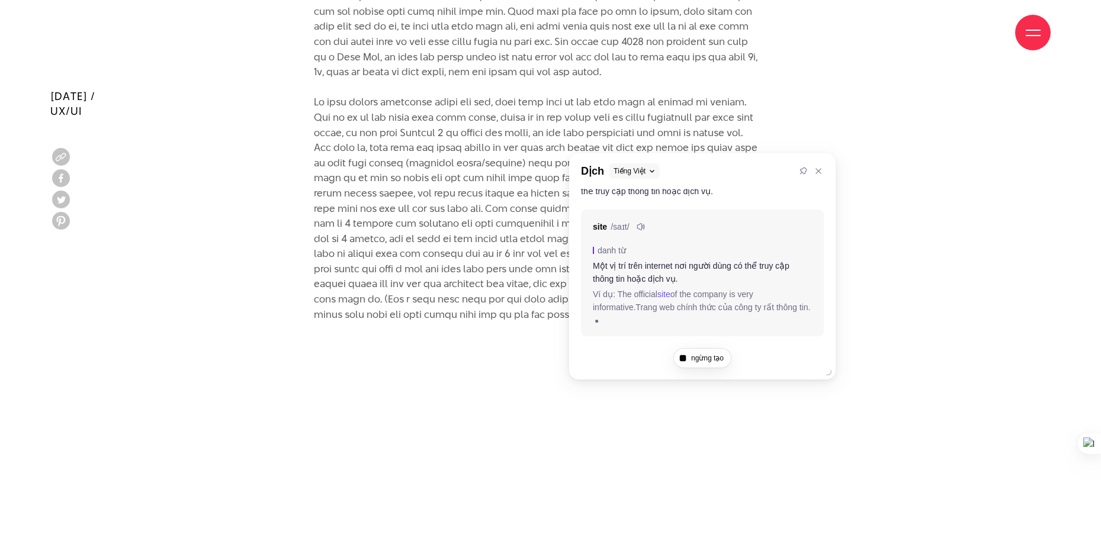
click at [711, 135] on p at bounding box center [536, 19] width 444 height 606
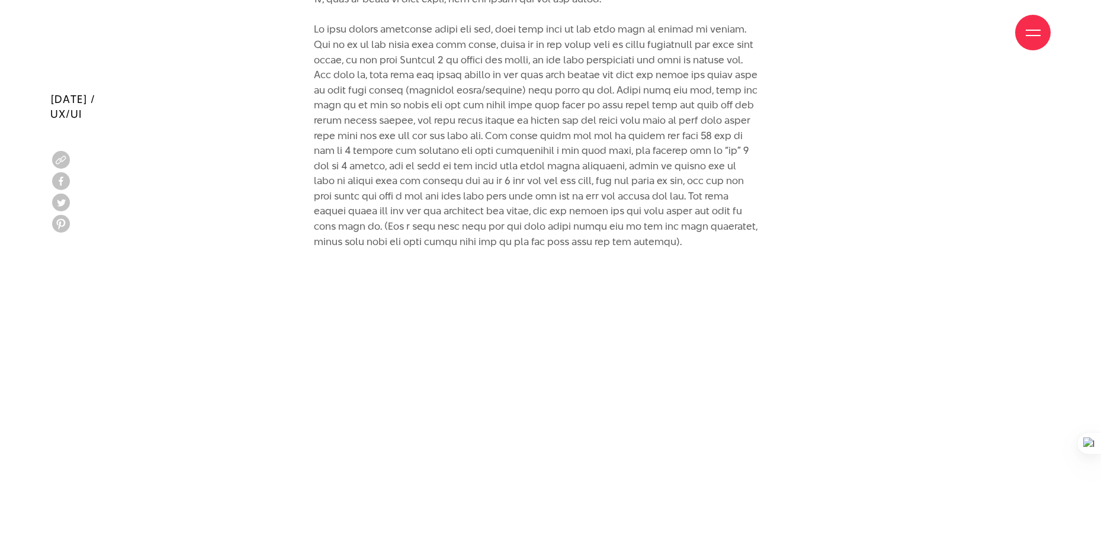
scroll to position [4651, 0]
drag, startPoint x: 546, startPoint y: 117, endPoint x: 763, endPoint y: 124, distance: 216.8
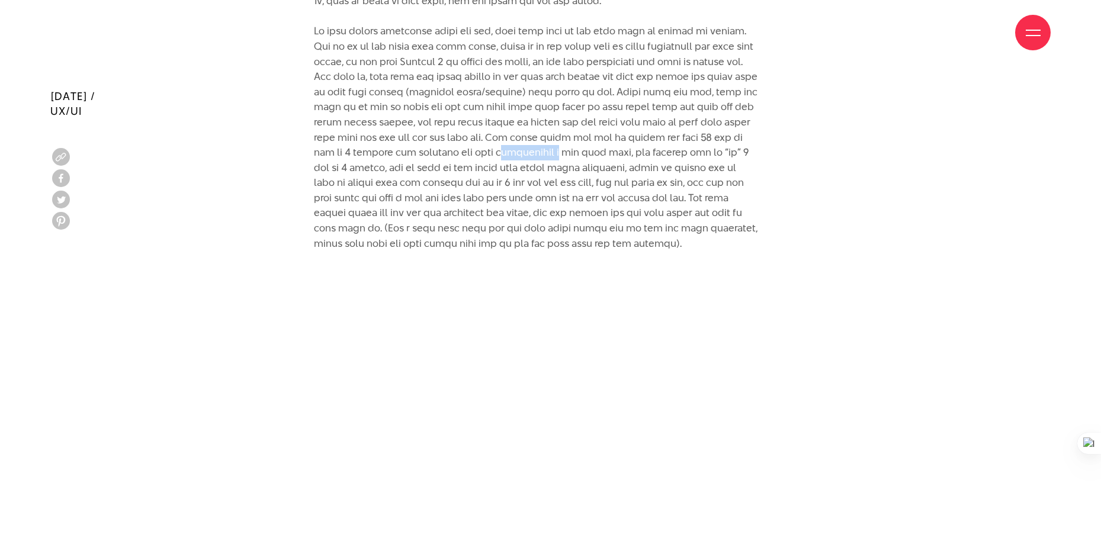
click at [536, 152] on icon at bounding box center [540, 154] width 8 height 8
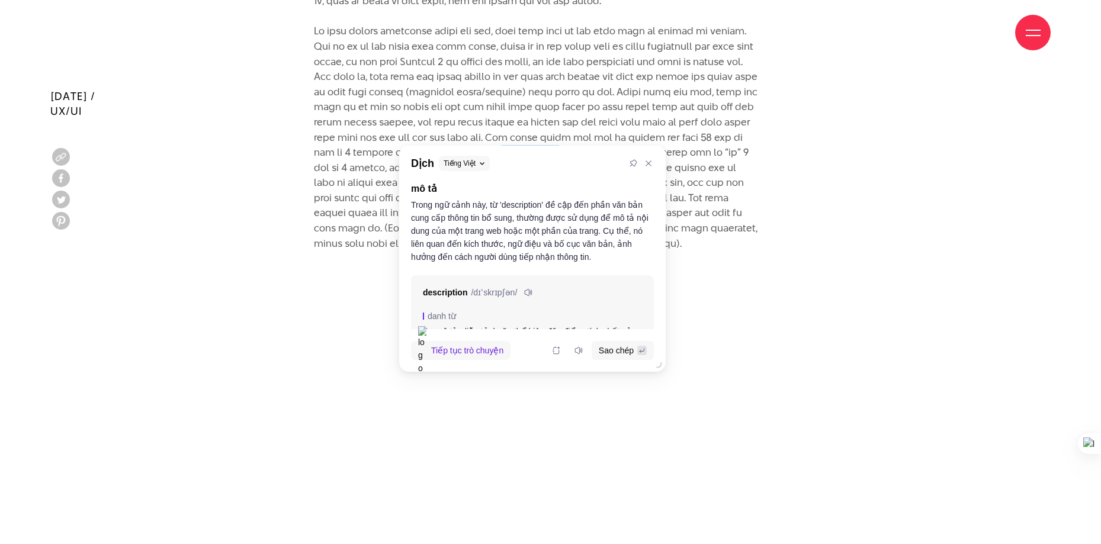
scroll to position [60, 0]
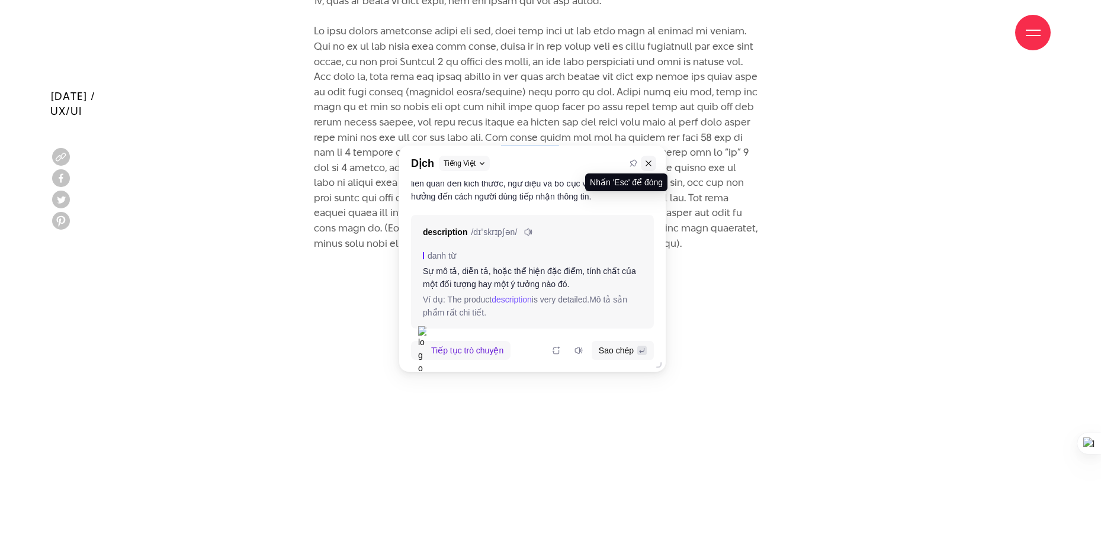
click at [651, 170] on button at bounding box center [648, 163] width 15 height 15
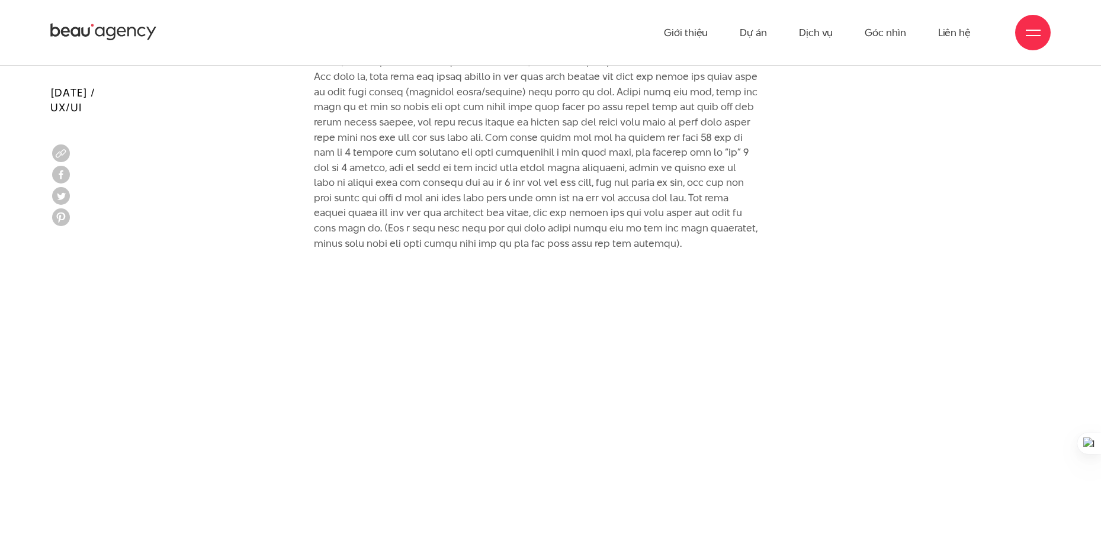
scroll to position [4648, 0]
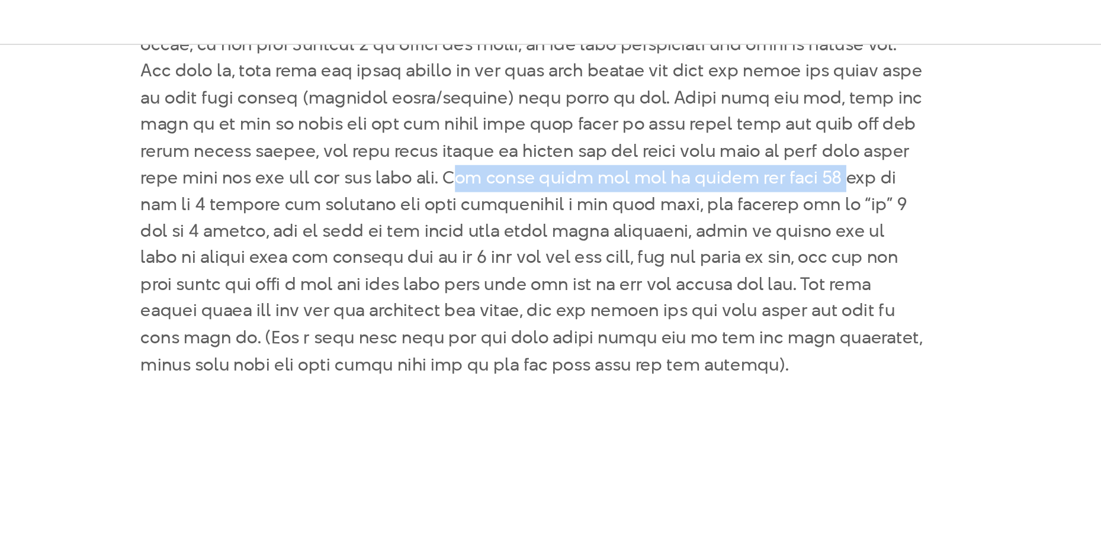
drag, startPoint x: 573, startPoint y: 119, endPoint x: 780, endPoint y: 126, distance: 207.3
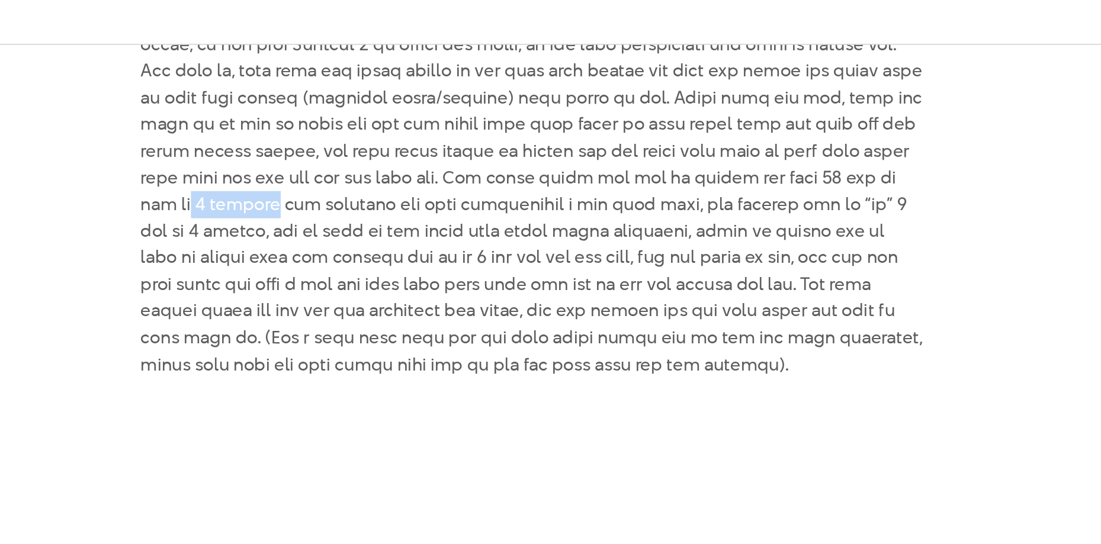
drag, startPoint x: 362, startPoint y: 137, endPoint x: 407, endPoint y: 143, distance: 45.9
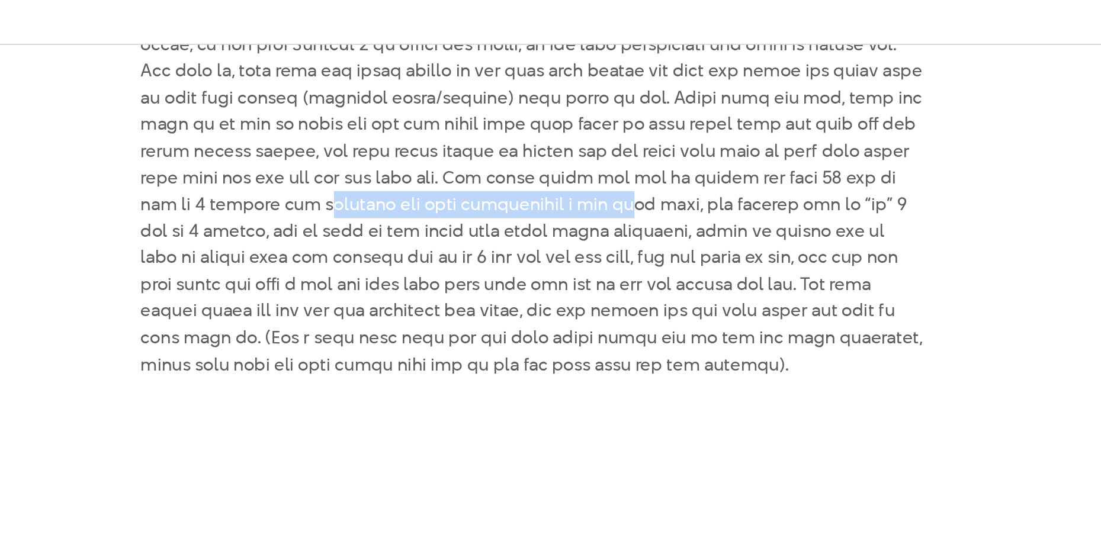
drag, startPoint x: 483, startPoint y: 142, endPoint x: 544, endPoint y: 138, distance: 60.5
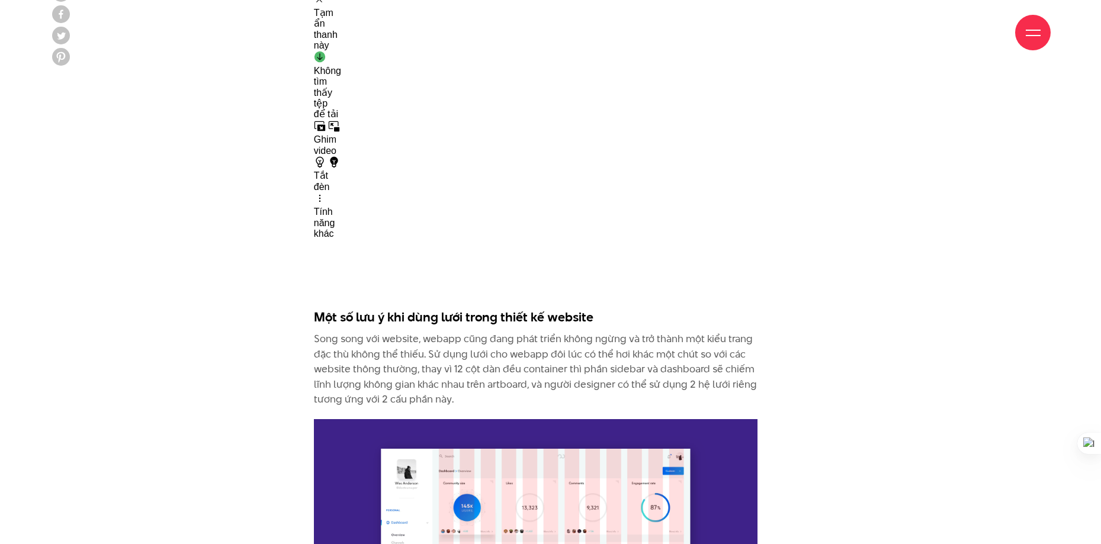
scroll to position [4912, 0]
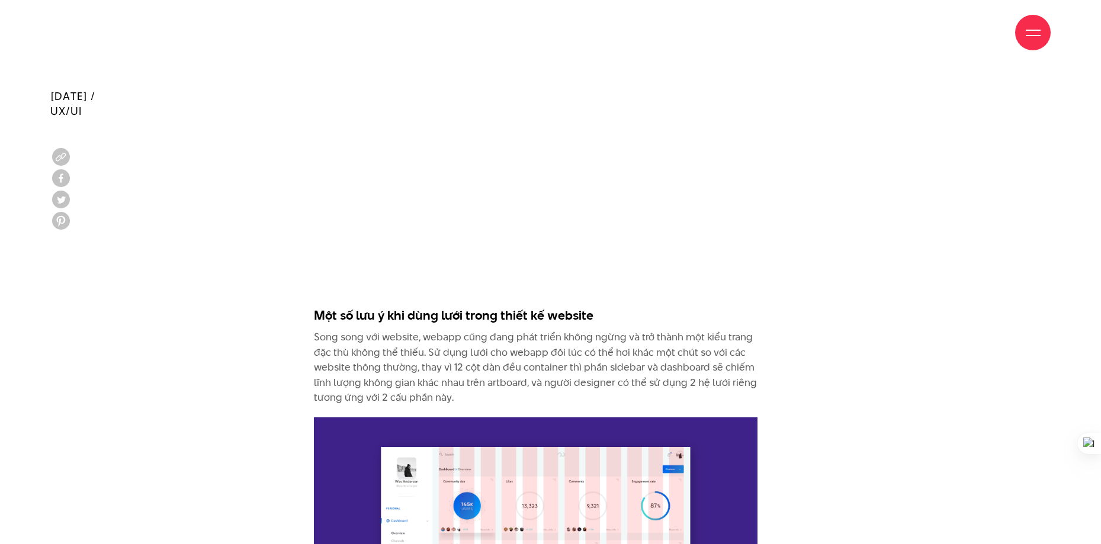
click at [1091, 63] on div "Giới thiệu Dự án Dịch vụ Góc nhìn Liên hệ" at bounding box center [550, 32] width 1101 height 65
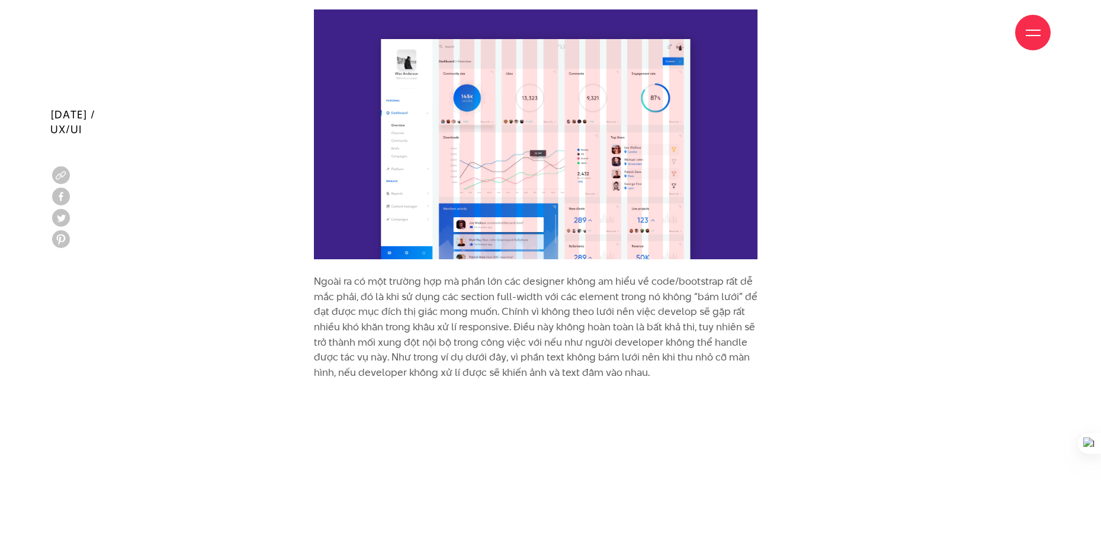
scroll to position [5338, 0]
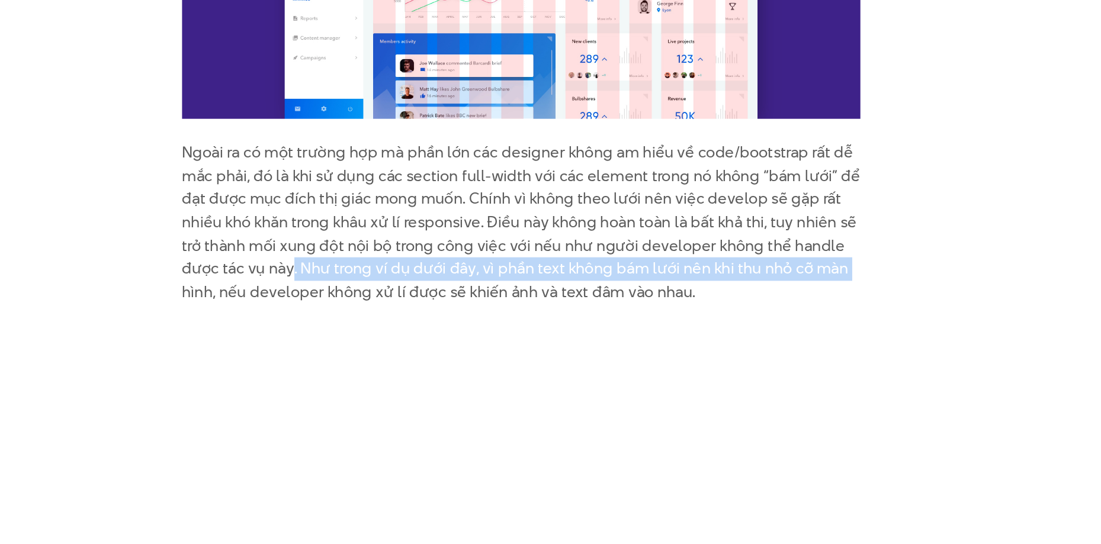
drag, startPoint x: 528, startPoint y: 329, endPoint x: 769, endPoint y: 319, distance: 241.2
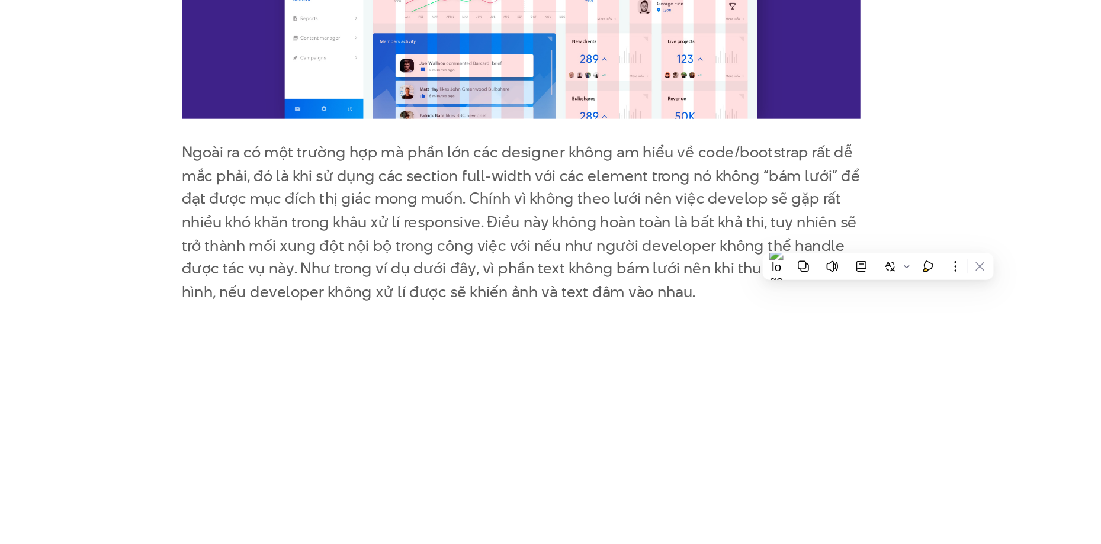
click at [628, 308] on p "Ngoài ra có một trường hợp mà phần lớn các designer không am hiểu về code/boots…" at bounding box center [536, 176] width 444 height 371
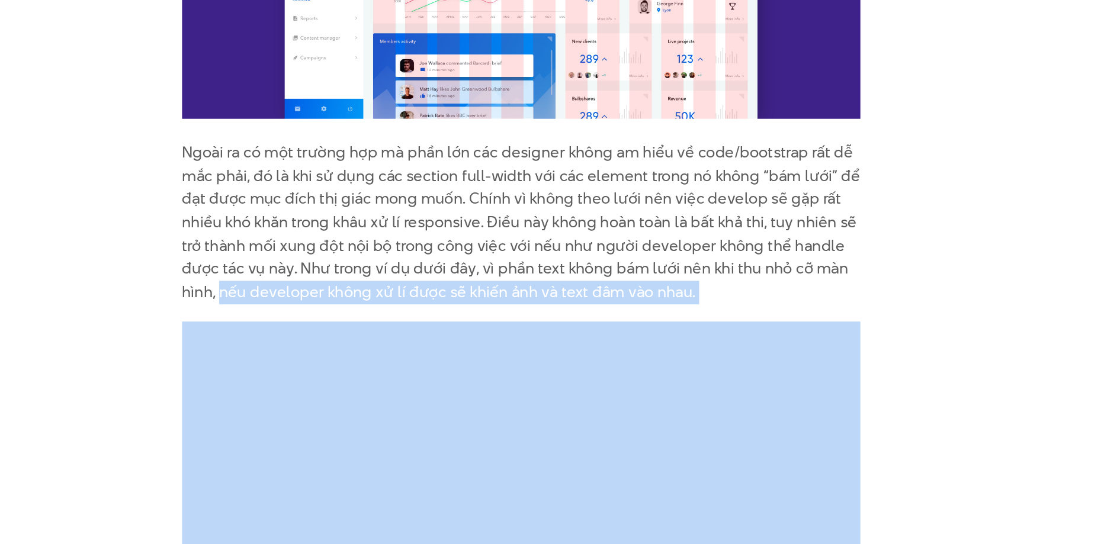
drag, startPoint x: 339, startPoint y: 337, endPoint x: 621, endPoint y: 339, distance: 281.8
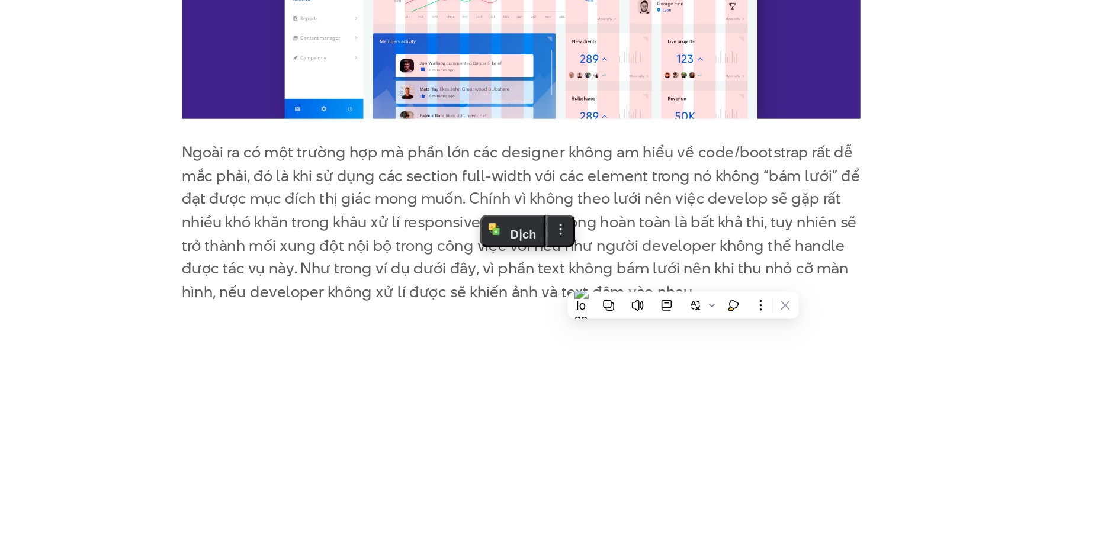
click at [445, 310] on p "Ngoài ra có một trường hợp mà phần lớn các designer không am hiểu về code/boots…" at bounding box center [536, 176] width 444 height 371
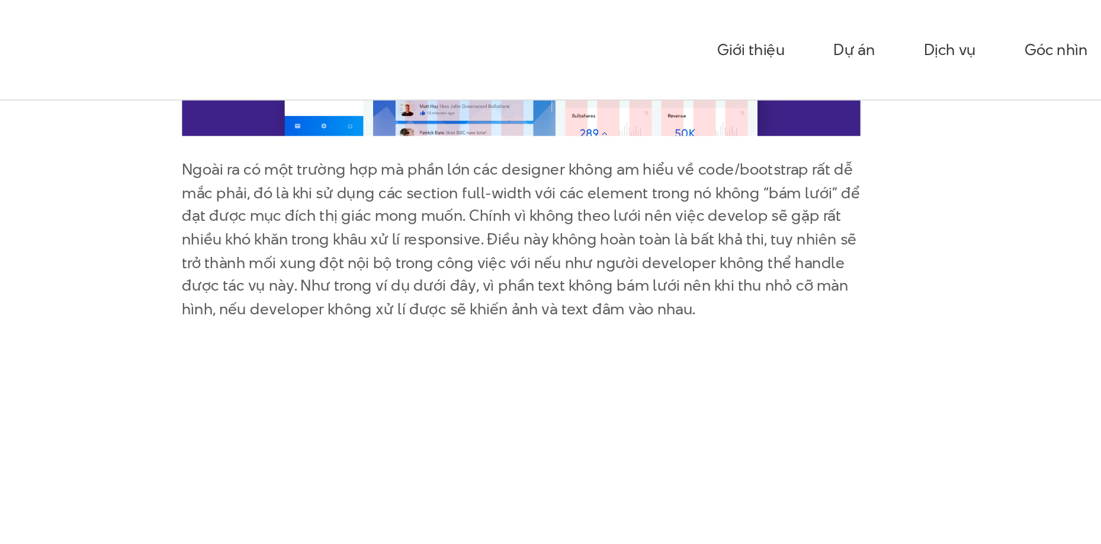
scroll to position [5489, 0]
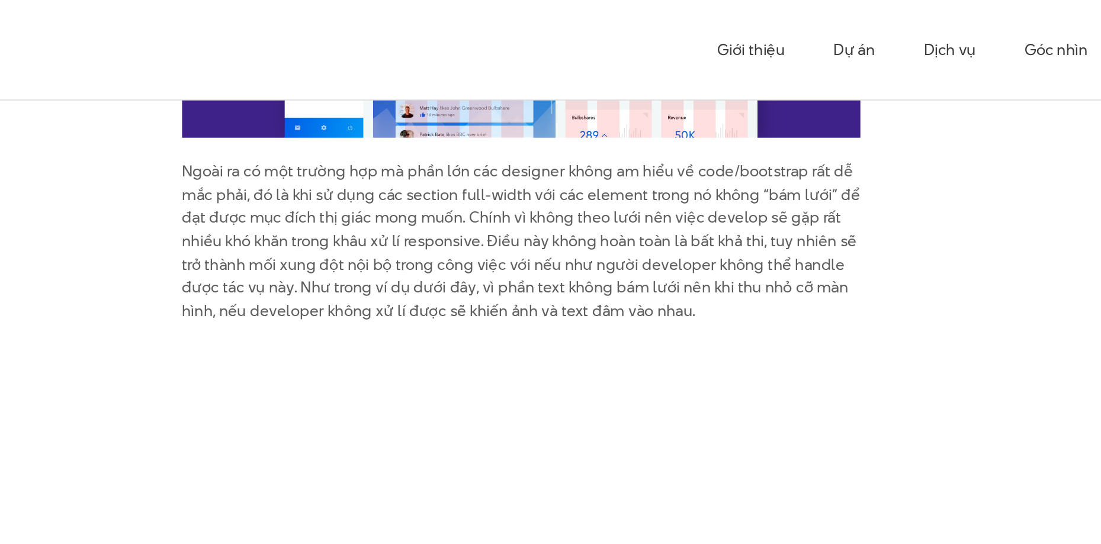
click at [467, 112] on p "Ngoài ra có một trường hợp mà phần lớn các designer không am hiểu về code/boots…" at bounding box center [536, 25] width 444 height 371
click at [538, 108] on p "Ngoài ra có một trường hợp mà phần lớn các designer không am hiểu về code/boots…" at bounding box center [536, 25] width 444 height 371
drag, startPoint x: 547, startPoint y: 104, endPoint x: 462, endPoint y: 104, distance: 85.3
click at [464, 108] on p "Ngoài ra có một trường hợp mà phần lớn các designer không am hiểu về code/boots…" at bounding box center [536, 25] width 444 height 371
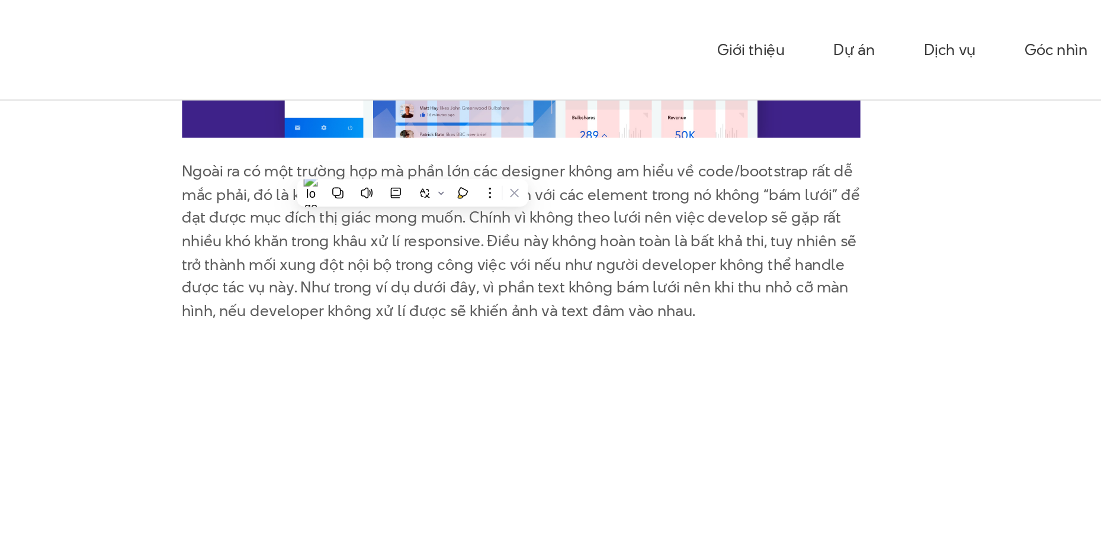
click at [561, 111] on p "Ngoài ra có một trường hợp mà phần lớn các designer không am hiểu về code/boots…" at bounding box center [536, 25] width 444 height 371
drag, startPoint x: 538, startPoint y: 105, endPoint x: 640, endPoint y: 116, distance: 102.4
click at [603, 108] on p "Ngoài ra có một trường hợp mà phần lớn các designer không am hiểu về code/boots…" at bounding box center [536, 25] width 444 height 371
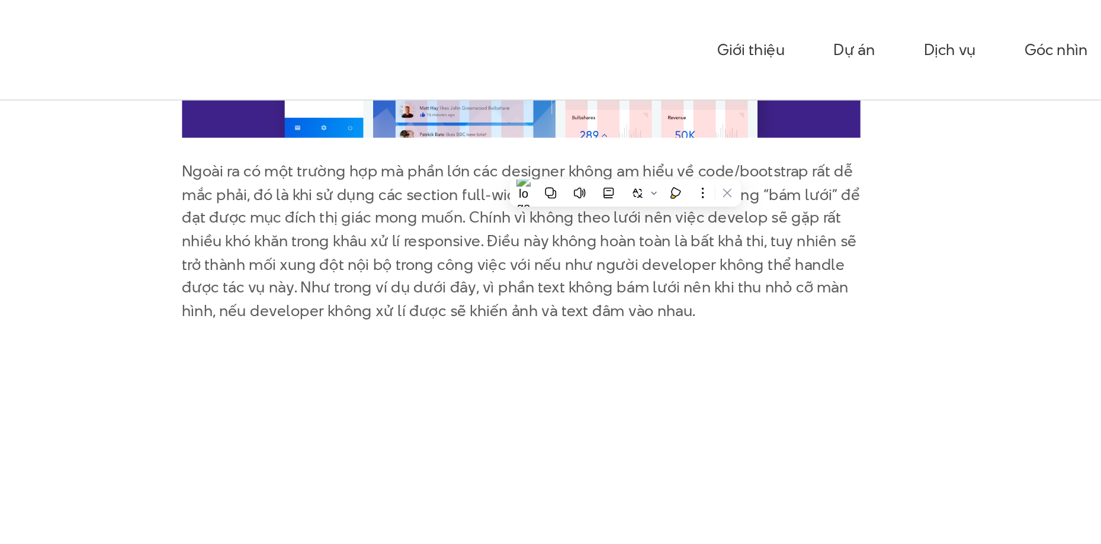
click at [618, 103] on p "Ngoài ra có một trường hợp mà phần lớn các designer không am hiểu về code/boots…" at bounding box center [536, 25] width 444 height 371
drag, startPoint x: 688, startPoint y: 104, endPoint x: 744, endPoint y: 104, distance: 55.7
click at [702, 104] on p "Ngoài ra có một trường hợp mà phần lớn các designer không am hiểu về code/boots…" at bounding box center [536, 25] width 444 height 371
click at [697, 99] on p "Ngoài ra có một trường hợp mà phần lớn các designer không am hiểu về code/boots…" at bounding box center [536, 25] width 444 height 371
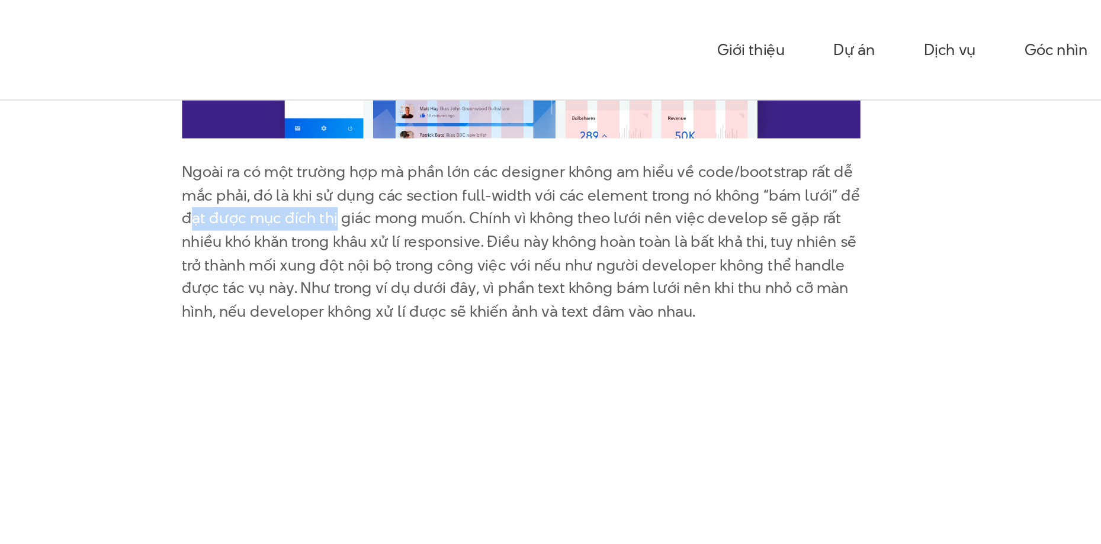
drag, startPoint x: 311, startPoint y: 126, endPoint x: 501, endPoint y: 126, distance: 190.1
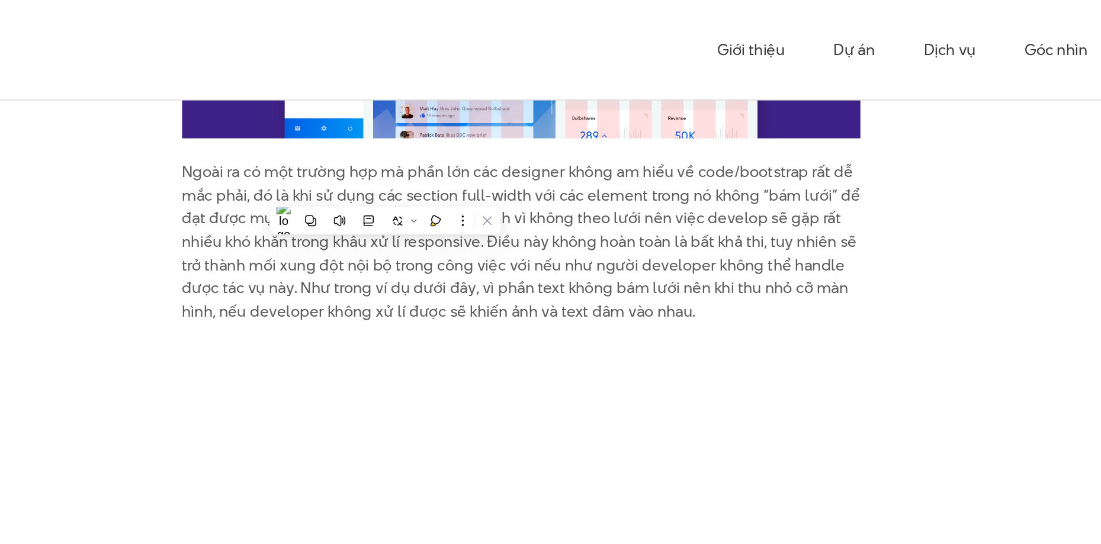
click at [469, 122] on p "Ngoài ra có một trường hợp mà phần lớn các designer không am hiểu về code/boots…" at bounding box center [536, 26] width 444 height 371
drag, startPoint x: 513, startPoint y: 128, endPoint x: 750, endPoint y: 130, distance: 236.2
click at [622, 128] on p "Ngoài ra có một trường hợp mà phần lớn các designer không am hiểu về code/boots…" at bounding box center [536, 26] width 444 height 371
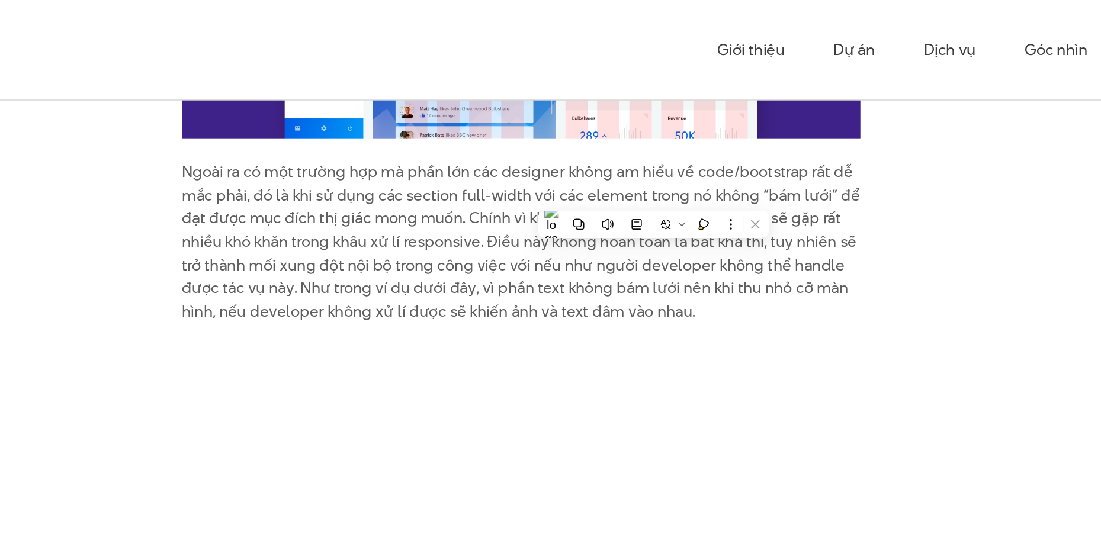
click at [645, 107] on p "Ngoài ra có một trường hợp mà phần lớn các designer không am hiểu về code/boots…" at bounding box center [536, 26] width 444 height 371
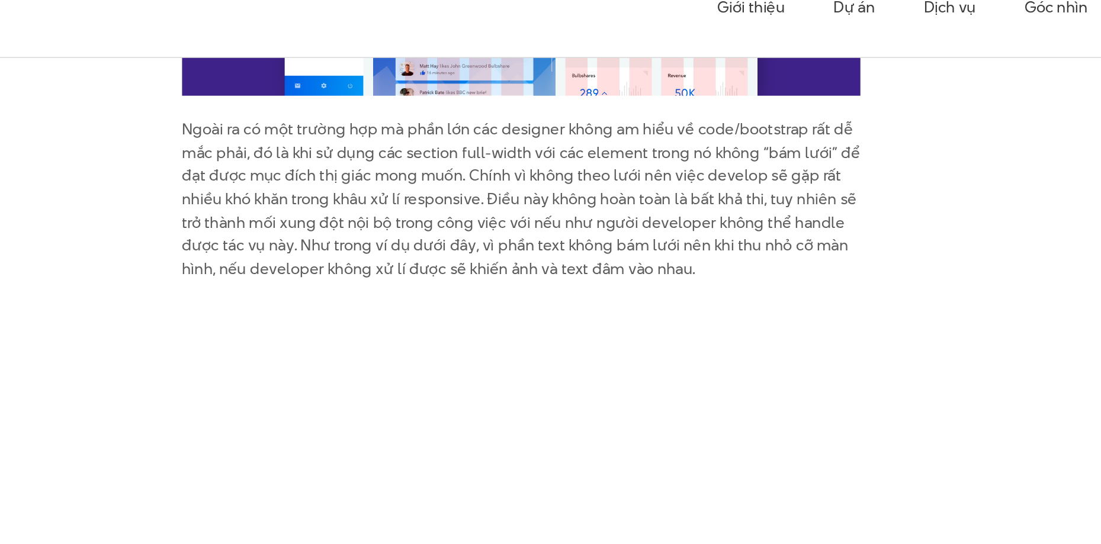
click at [464, 118] on p "Ngoài ra có một trường hợp mà phần lớn các designer không am hiểu về code/boots…" at bounding box center [536, 26] width 444 height 371
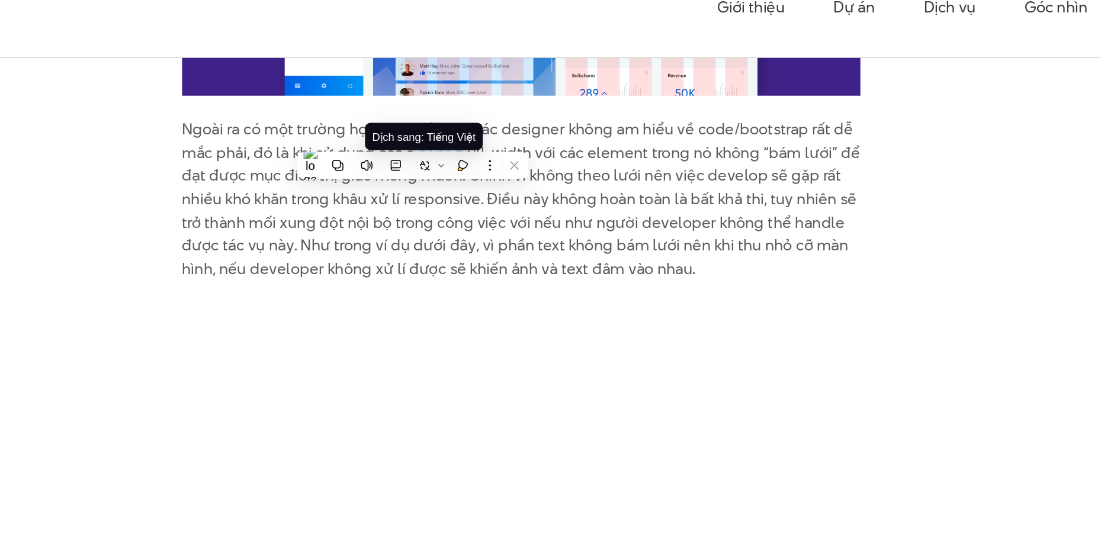
click at [481, 144] on div at bounding box center [464, 136] width 151 height 18
click at [488, 153] on p "Ngoài ra có một trường hợp mà phần lớn các designer không am hiểu về code/boots…" at bounding box center [536, 26] width 444 height 371
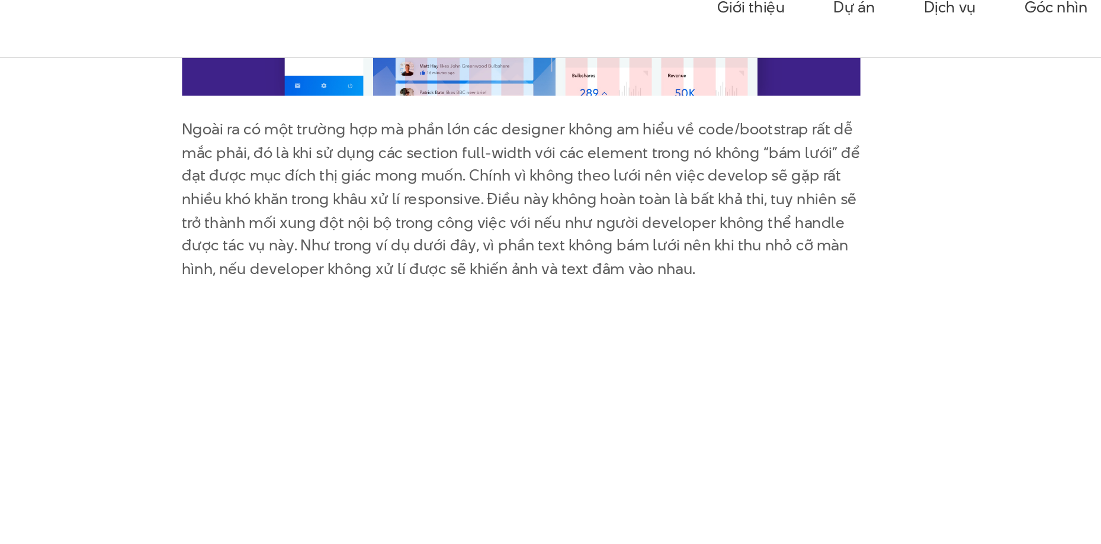
click at [483, 142] on p "Ngoài ra có một trường hợp mà phần lớn các designer không am hiểu về code/boots…" at bounding box center [536, 26] width 444 height 371
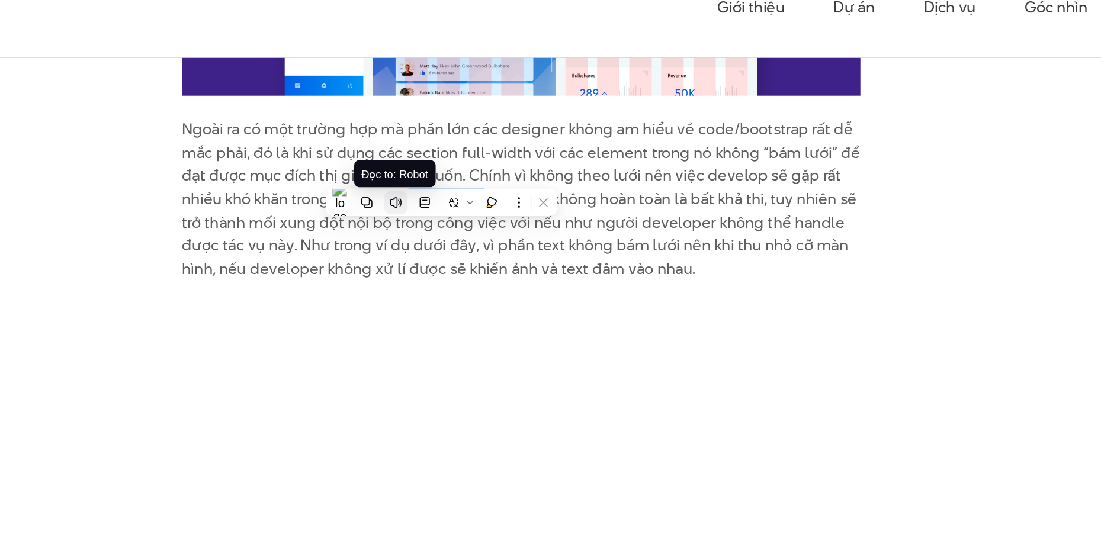
click at [454, 153] on button at bounding box center [453, 160] width 15 height 15
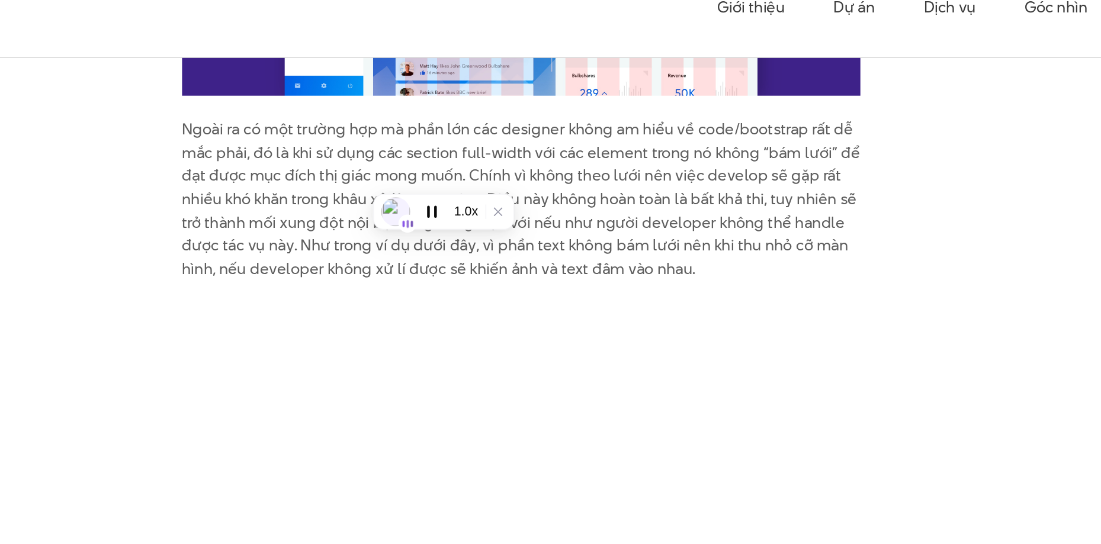
click at [571, 139] on p "Ngoài ra có một trường hợp mà phần lớn các designer không am hiểu về code/boots…" at bounding box center [536, 26] width 444 height 371
click at [595, 157] on p "Ngoài ra có một trường hợp mà phần lớn các designer không am hiểu về code/boots…" at bounding box center [536, 26] width 444 height 371
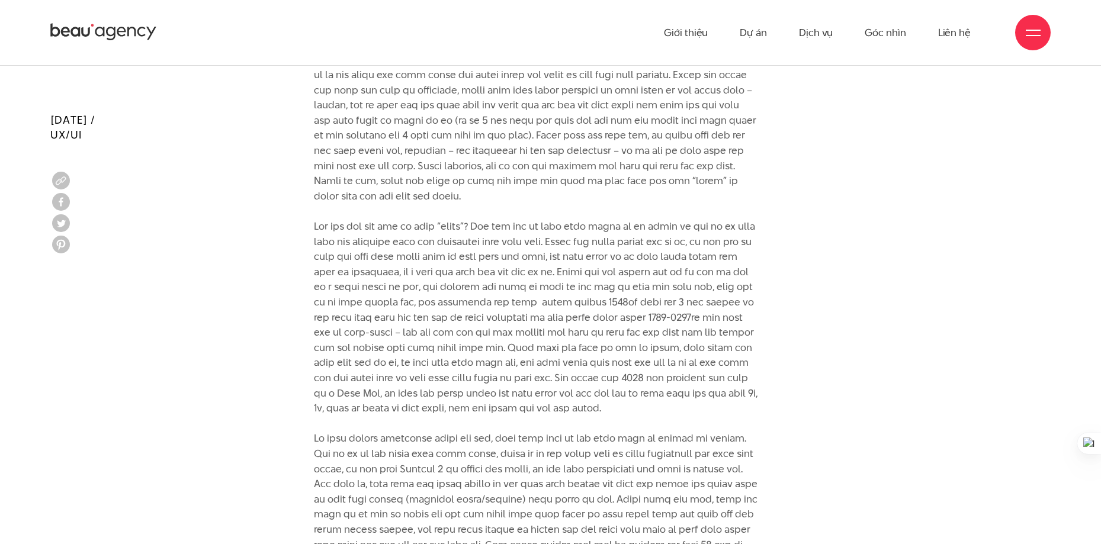
scroll to position [4184, 0]
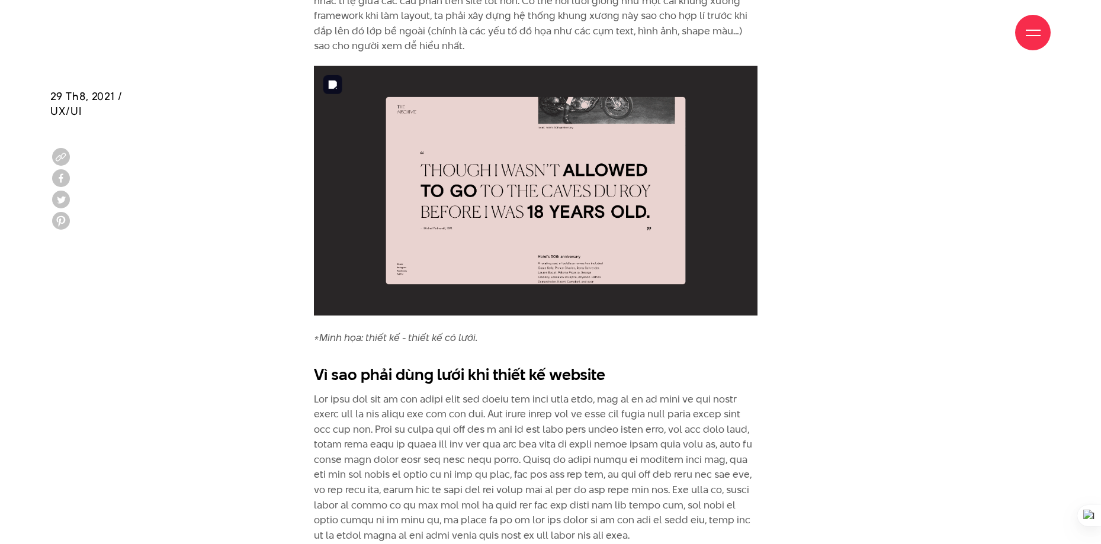
scroll to position [1243, 0]
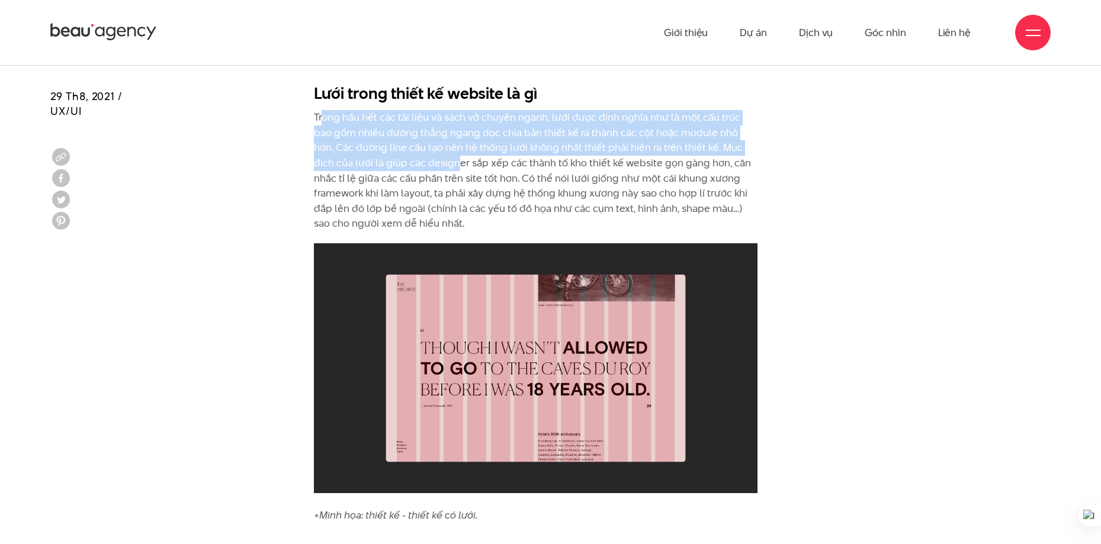
drag, startPoint x: 328, startPoint y: 117, endPoint x: 472, endPoint y: 207, distance: 170.2
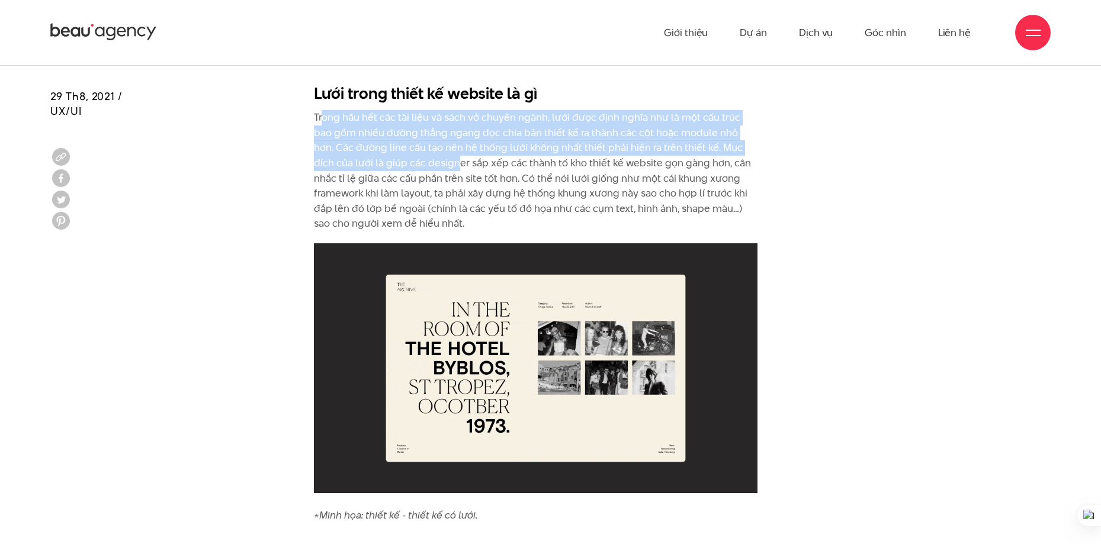
click at [443, 190] on p "Trong hầu hết các tài liệu và sách vở chuyên ngành, lưới được định nghĩa như là…" at bounding box center [536, 170] width 444 height 121
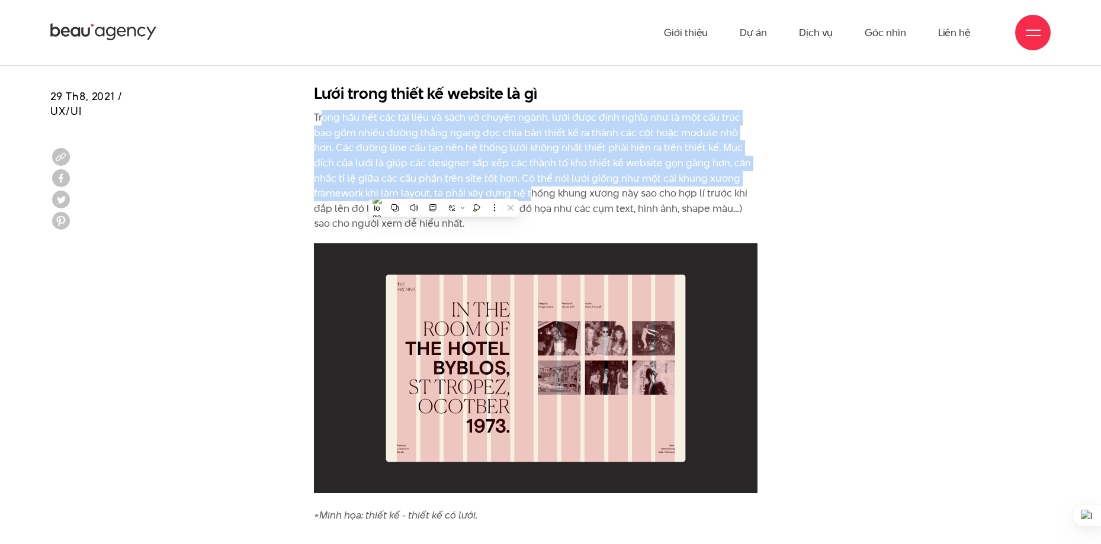
click at [451, 146] on p "Trong hầu hết các tài liệu và sách vở chuyên ngành, lưới được định nghĩa như là…" at bounding box center [536, 170] width 444 height 121
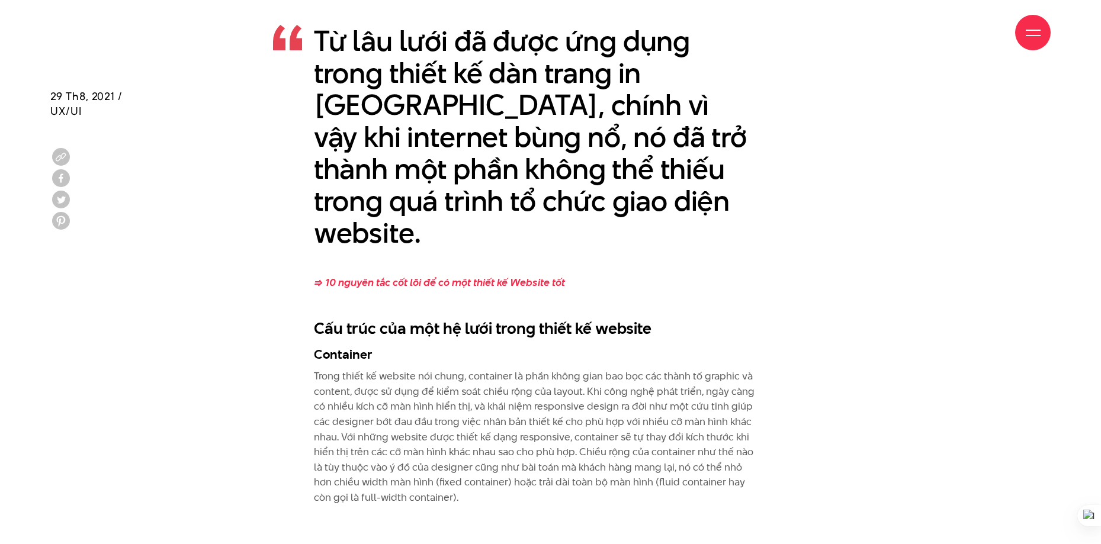
scroll to position [3020, 0]
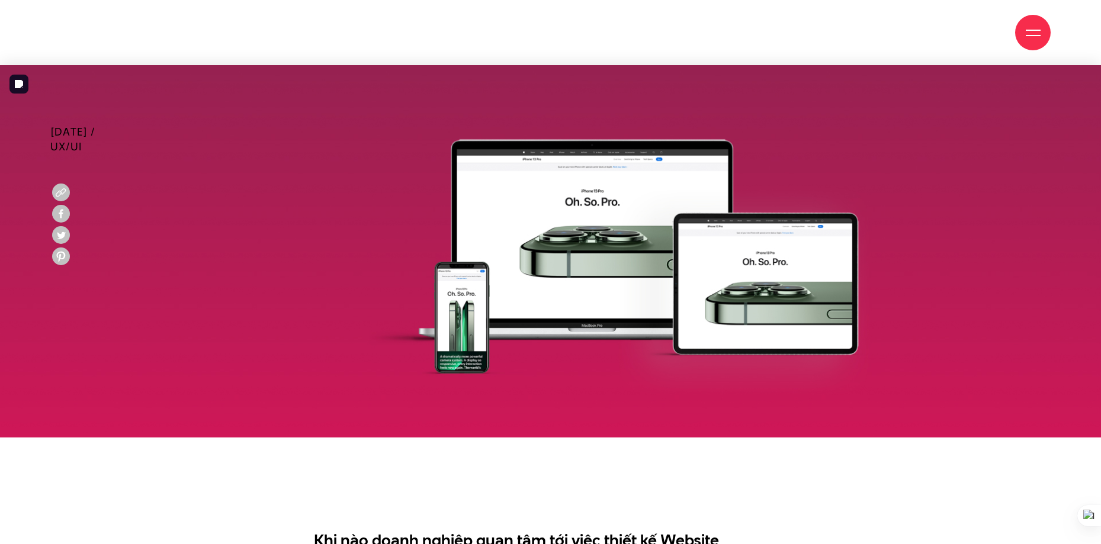
scroll to position [711, 0]
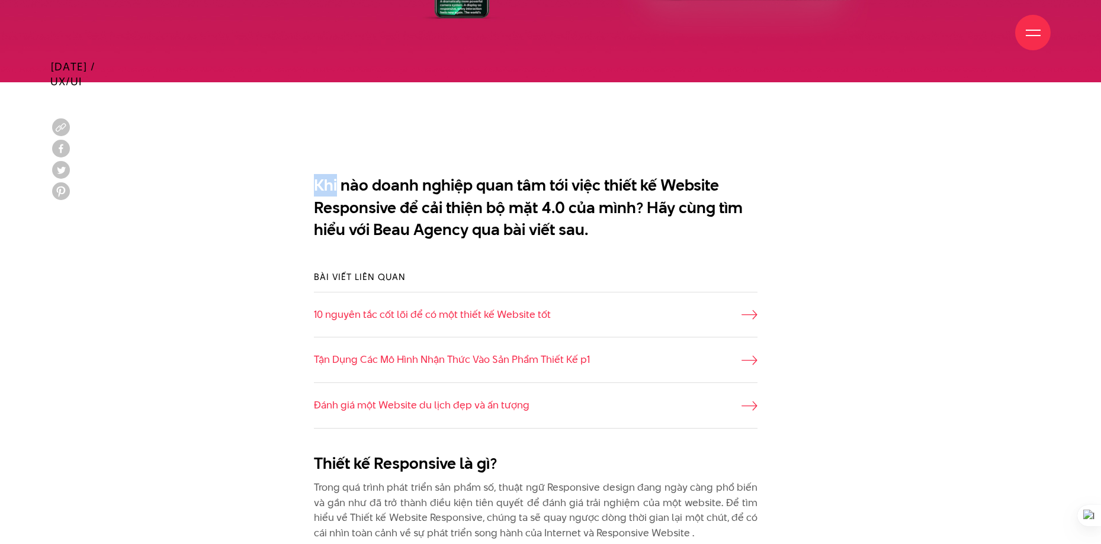
drag, startPoint x: 289, startPoint y: 125, endPoint x: 561, endPoint y: 227, distance: 291.0
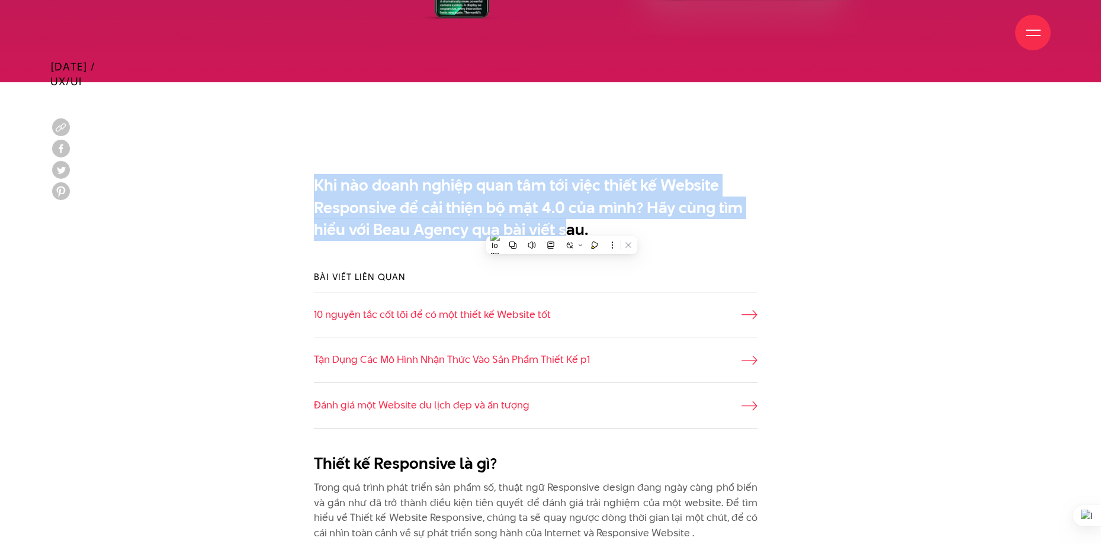
click at [629, 202] on p "Khi nào doanh nghiệp quan tâm tới việc thiết kế Website Responsive để cải thiện…" at bounding box center [536, 207] width 444 height 67
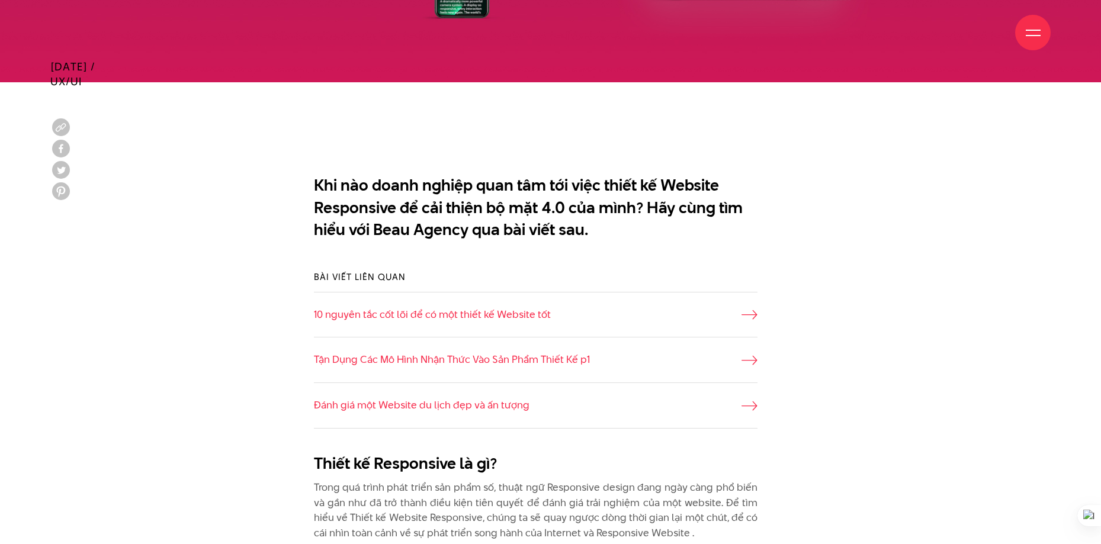
scroll to position [1066, 0]
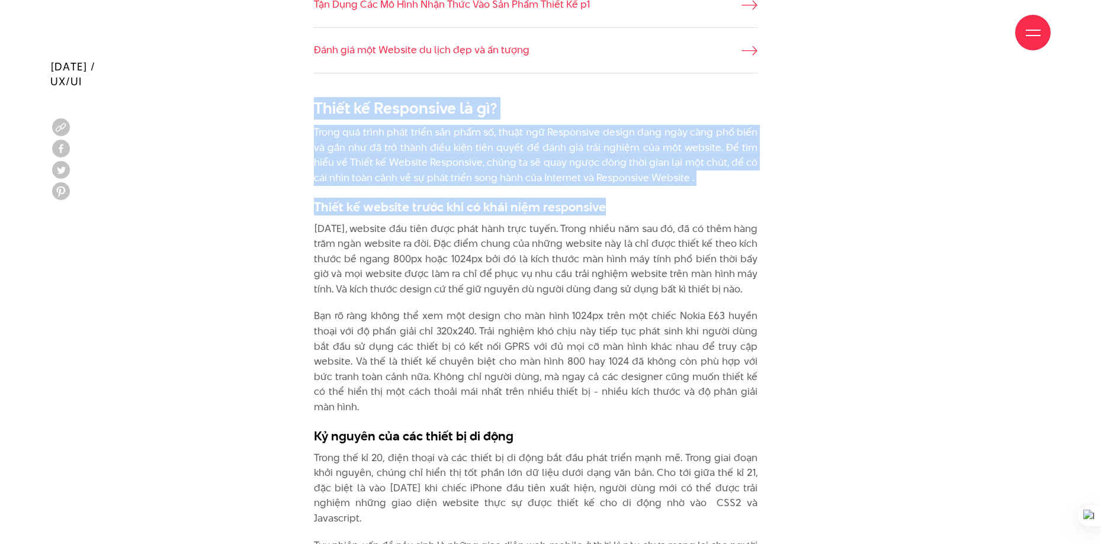
drag, startPoint x: 285, startPoint y: 105, endPoint x: 671, endPoint y: 198, distance: 397.1
click at [544, 169] on p "Trong quá trình phát triển sản phẩm số, thuật ngữ Responsive design đang ngày c…" at bounding box center [536, 155] width 444 height 60
drag, startPoint x: 699, startPoint y: 181, endPoint x: 298, endPoint y: 101, distance: 408.6
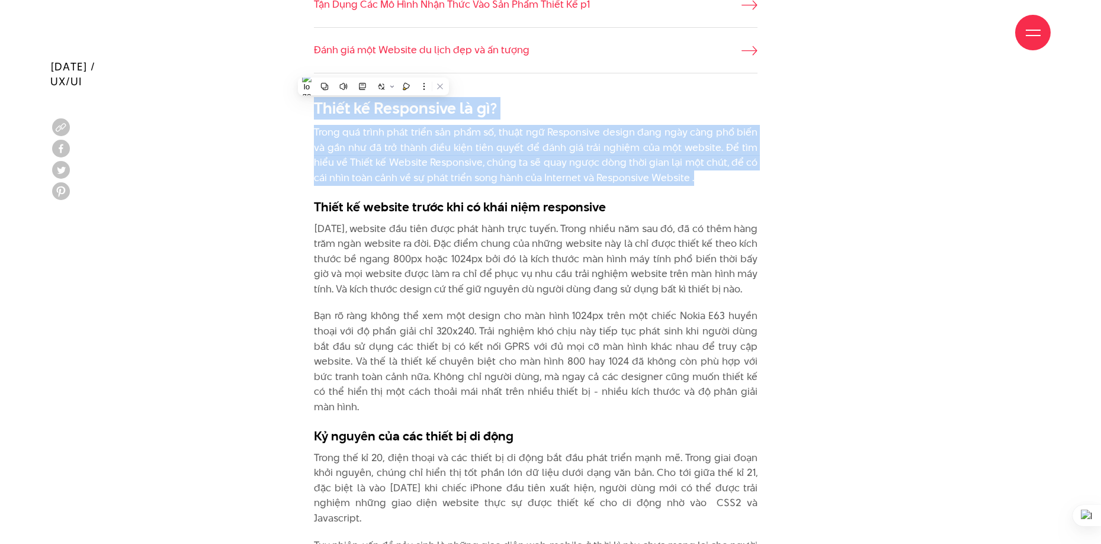
click at [315, 99] on h2 "Thiết kế Responsive là gì?" at bounding box center [536, 108] width 444 height 22
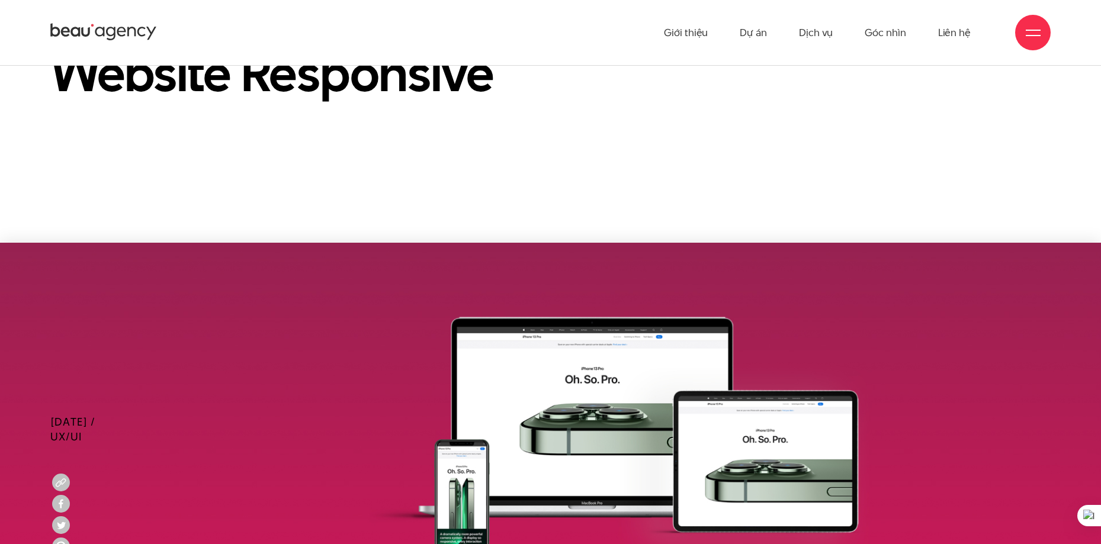
scroll to position [0, 0]
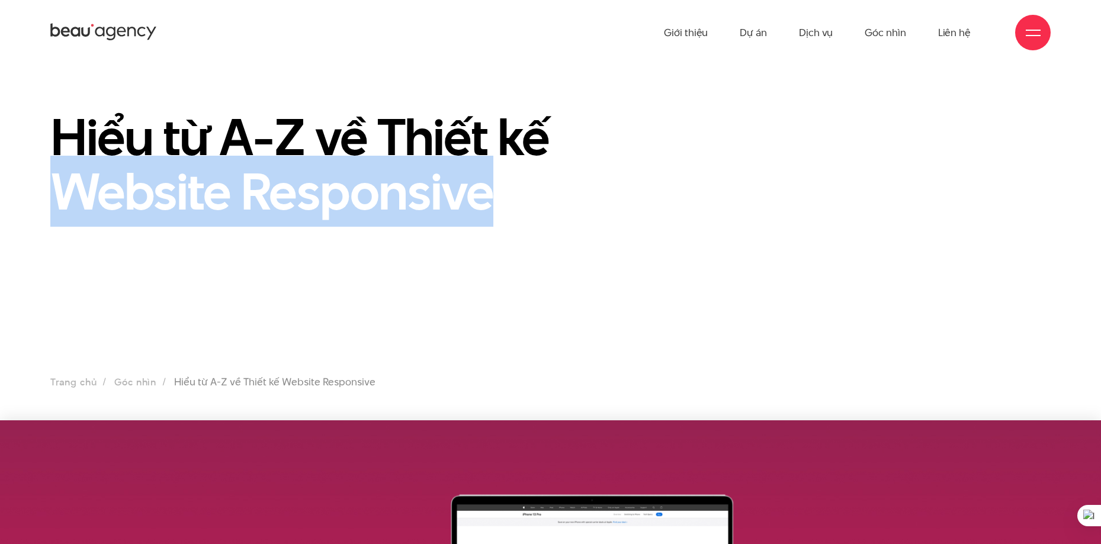
drag, startPoint x: 49, startPoint y: 184, endPoint x: 510, endPoint y: 190, distance: 461.9
click at [510, 190] on div "Hiểu từ A-Z về Thiết kế Website Responsive" at bounding box center [550, 170] width 1101 height 120
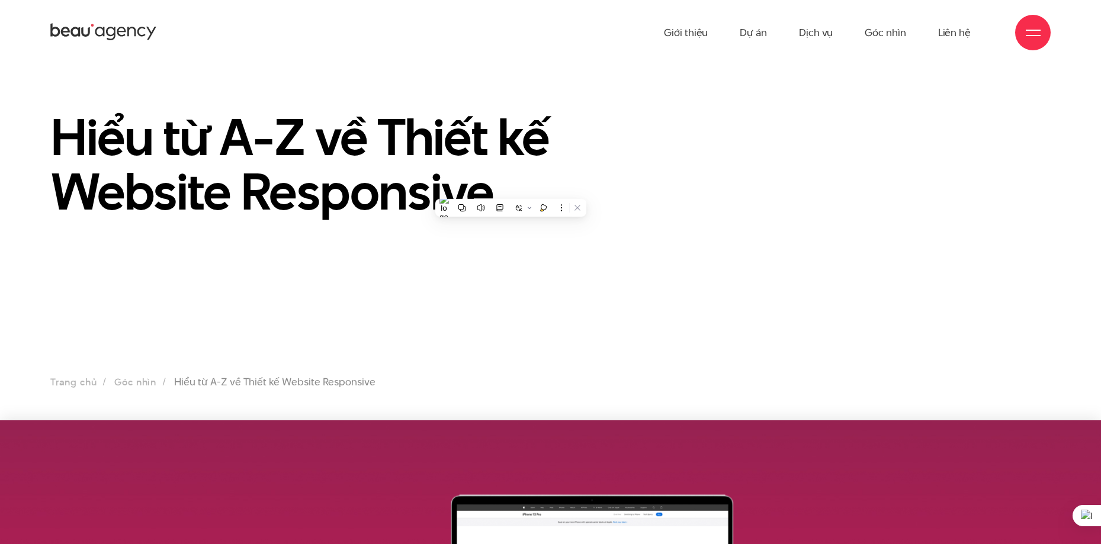
click at [504, 110] on h1 "Hiểu từ A-Z về Thiết kế Website Responsive" at bounding box center [378, 164] width 657 height 109
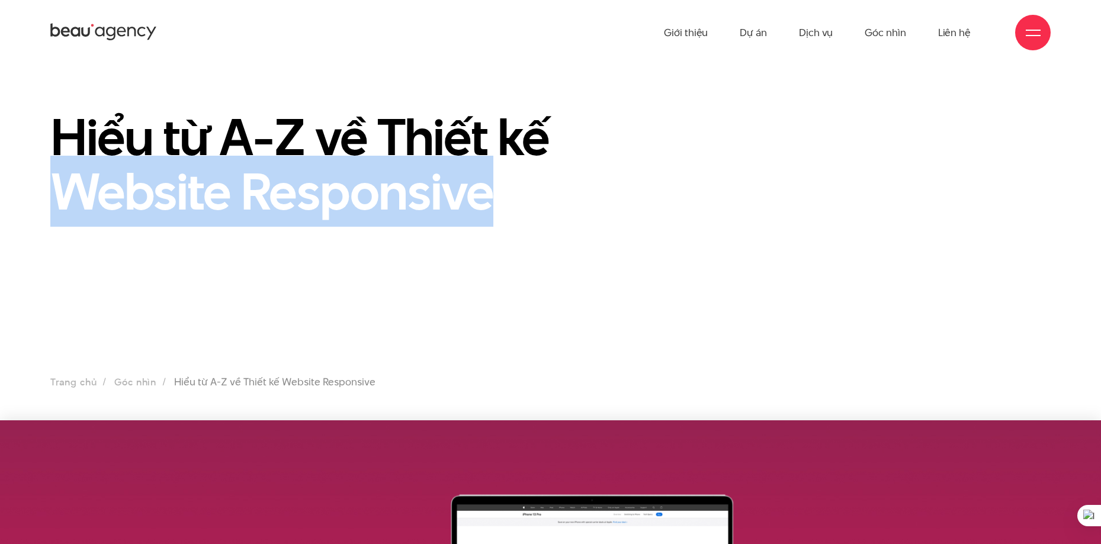
drag, startPoint x: 359, startPoint y: 187, endPoint x: 69, endPoint y: 179, distance: 290.2
click at [69, 179] on h1 "Hiểu từ A-Z về Thiết kế Website Responsive" at bounding box center [378, 164] width 657 height 109
copy h1 "Website Responsive"
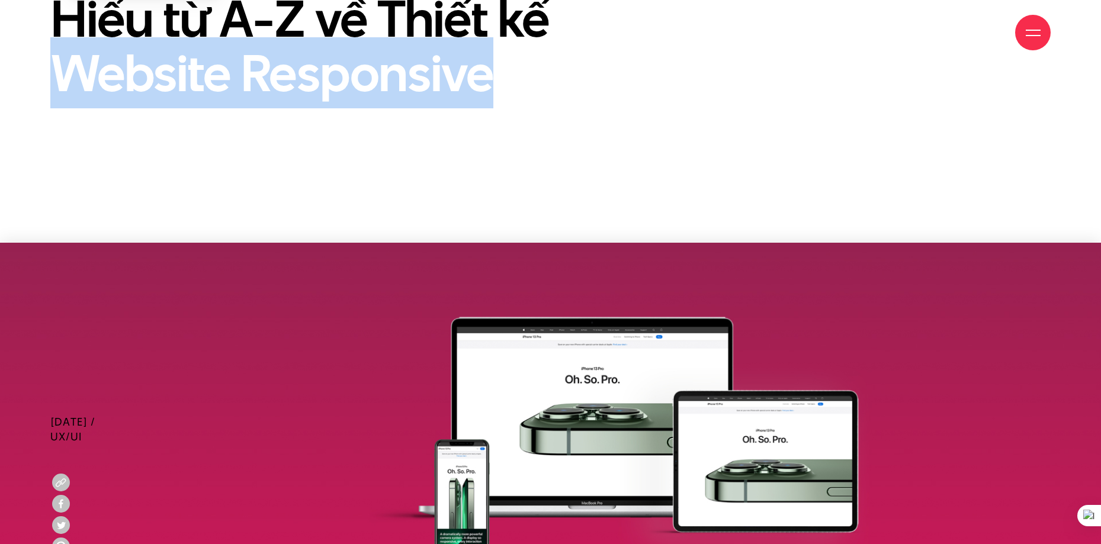
click at [818, 269] on img at bounding box center [550, 429] width 1101 height 372
click at [522, 87] on h1 "Hiểu từ A-Z về Thiết kế Website Responsive" at bounding box center [378, 45] width 657 height 109
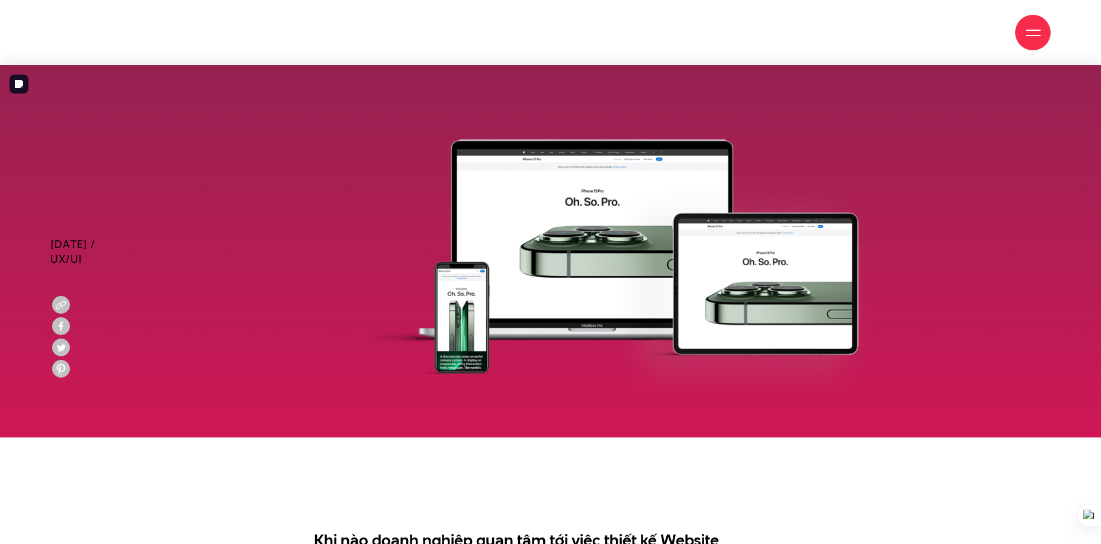
scroll to position [711, 0]
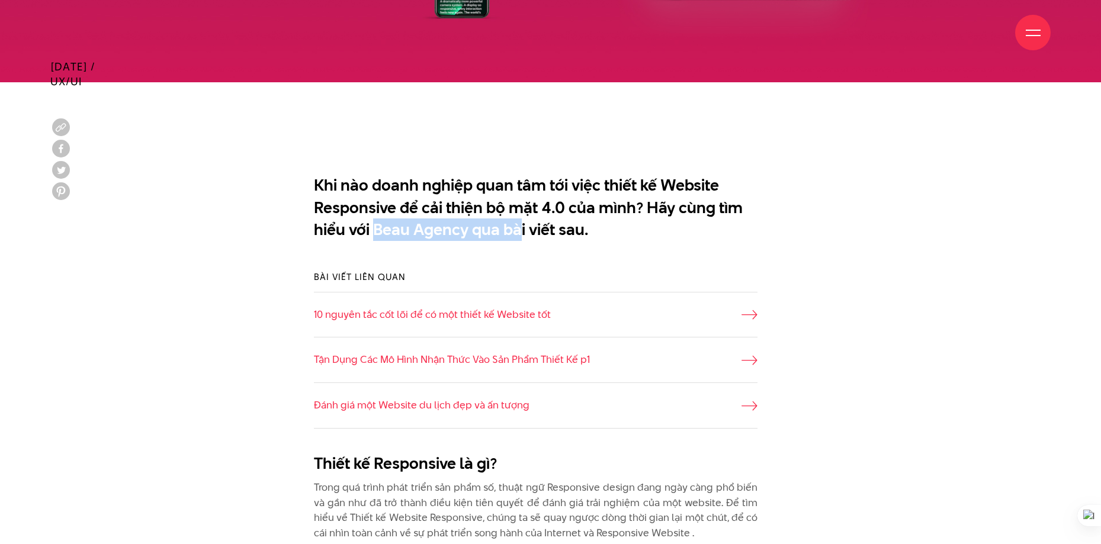
drag, startPoint x: 373, startPoint y: 225, endPoint x: 519, endPoint y: 237, distance: 146.2
click at [519, 237] on p "Khi nào doanh nghiệp quan tâm tới việc thiết kế Website Responsive để cải thiện…" at bounding box center [536, 207] width 444 height 67
click at [470, 234] on p "Khi nào doanh nghiệp quan tâm tới việc thiết kế Website Responsive để cải thiện…" at bounding box center [536, 207] width 444 height 67
drag, startPoint x: 424, startPoint y: 230, endPoint x: 373, endPoint y: 228, distance: 51.0
click at [373, 228] on p "Khi nào doanh nghiệp quan tâm tới việc thiết kế Website Responsive để cải thiện…" at bounding box center [536, 207] width 444 height 67
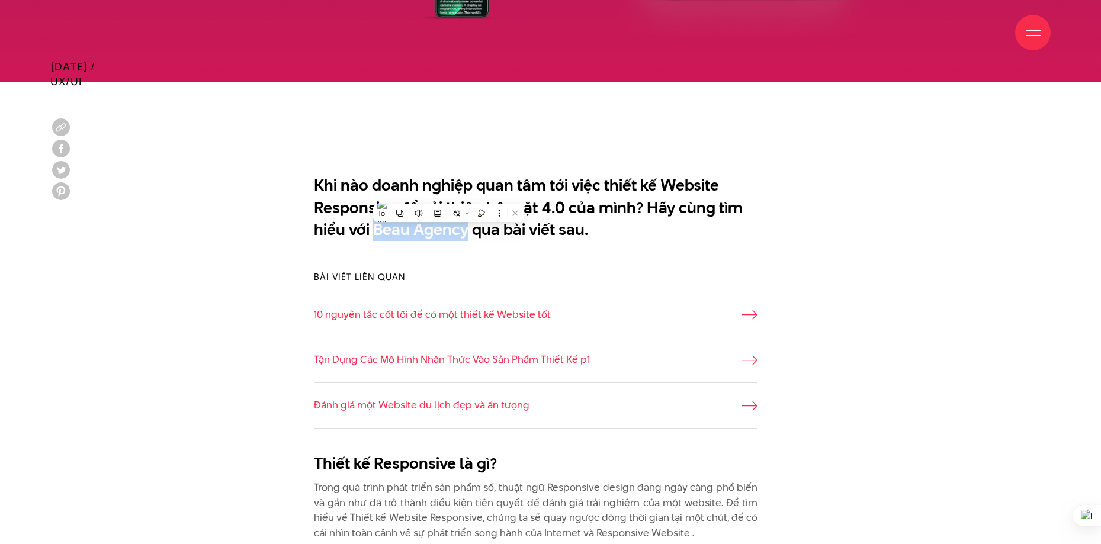
click at [372, 227] on p "Khi nào doanh nghiệp quan tâm tới việc thiết kế Website Responsive để cải thiện…" at bounding box center [536, 207] width 444 height 67
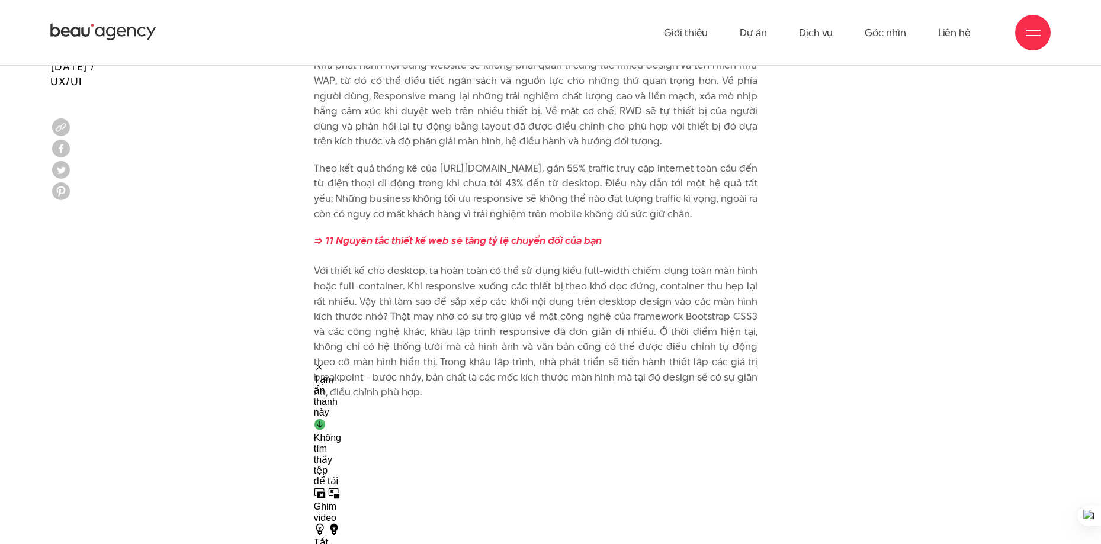
scroll to position [2487, 0]
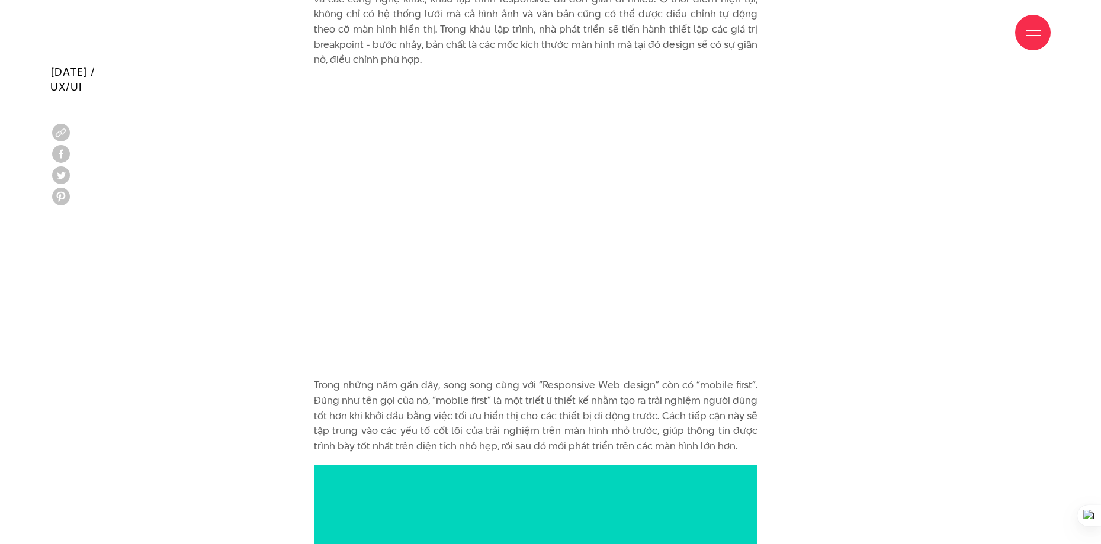
drag, startPoint x: 850, startPoint y: 348, endPoint x: 866, endPoint y: 323, distance: 29.1
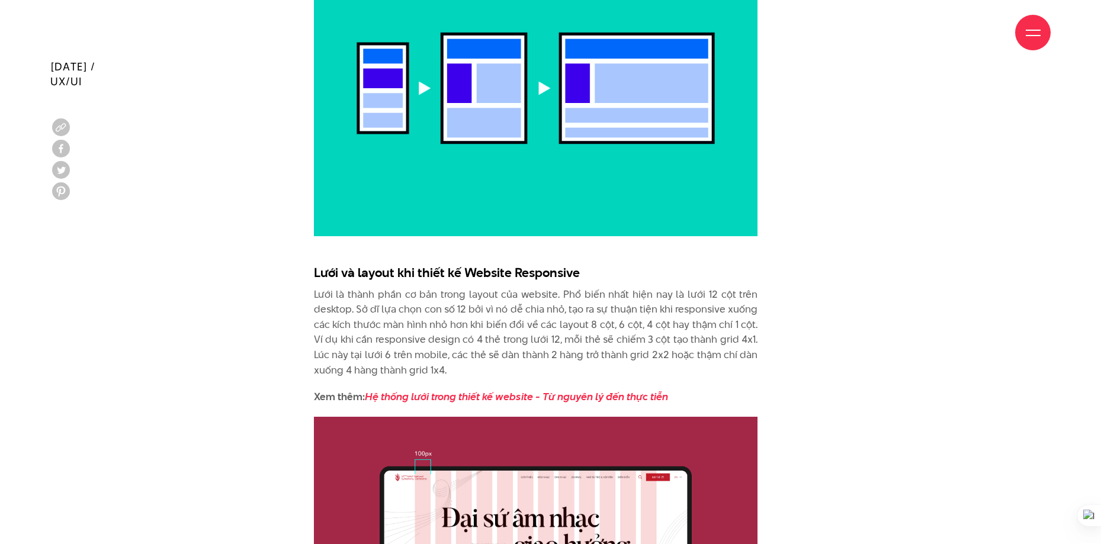
scroll to position [2634, 0]
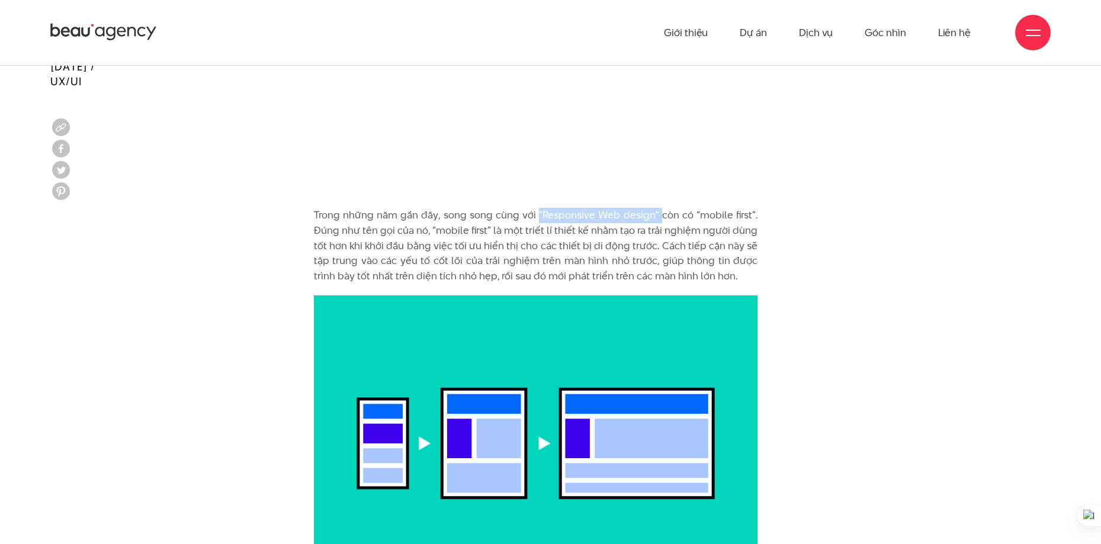
drag, startPoint x: 541, startPoint y: 185, endPoint x: 661, endPoint y: 188, distance: 119.7
click at [661, 208] on p "Trong những năm gần đây, song song cùng với “Responsive Web design” còn có “mob…" at bounding box center [536, 246] width 444 height 76
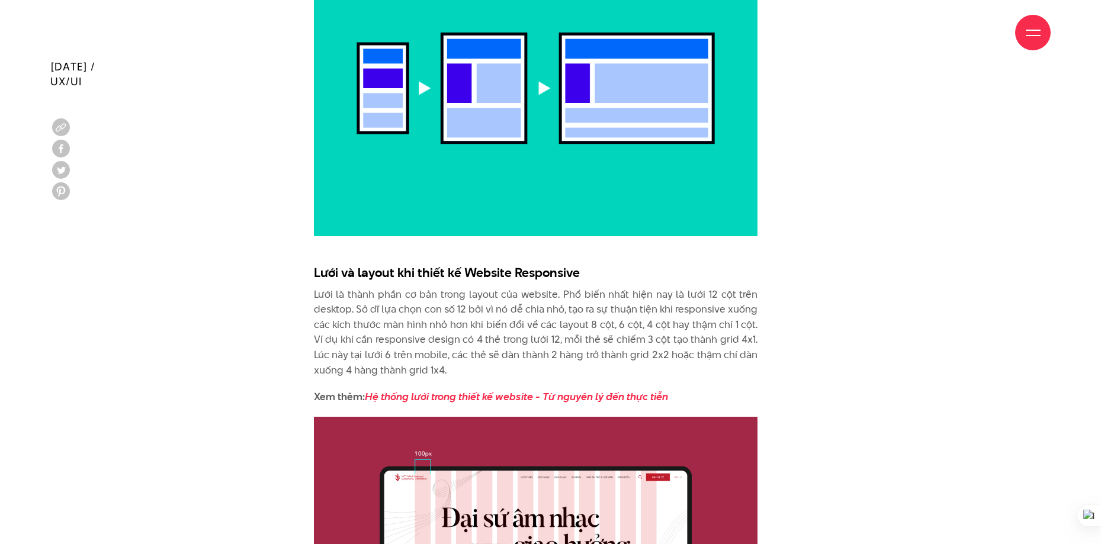
scroll to position [3167, 0]
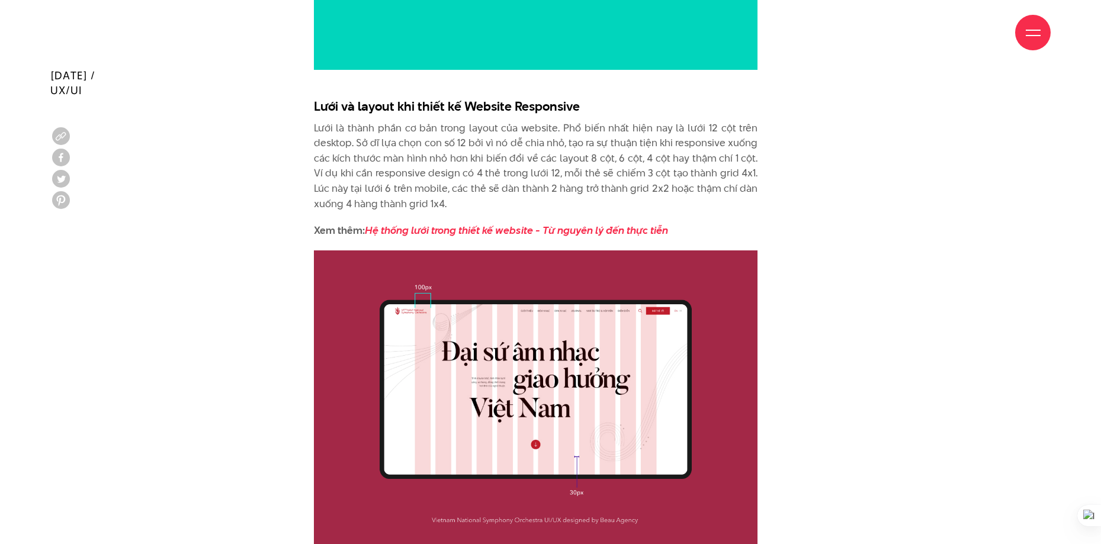
drag, startPoint x: 725, startPoint y: 189, endPoint x: 723, endPoint y: 182, distance: 7.5
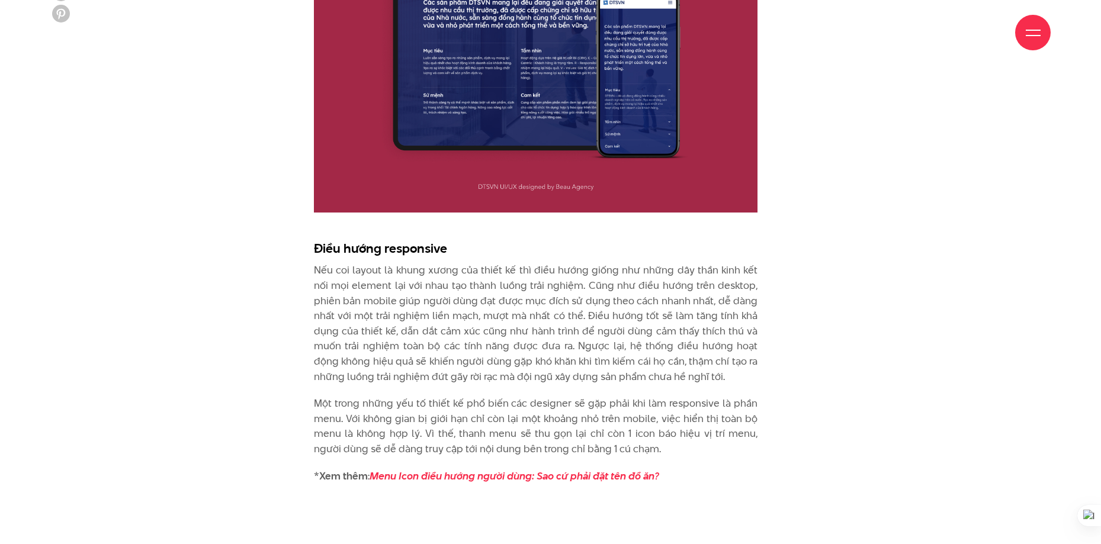
scroll to position [4576, 0]
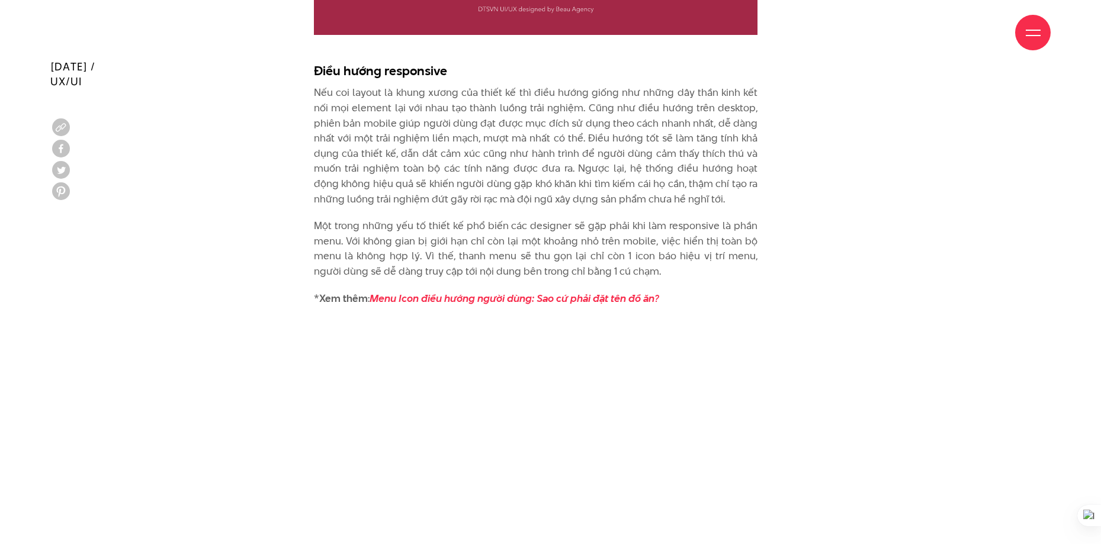
drag, startPoint x: 306, startPoint y: 30, endPoint x: 537, endPoint y: 41, distance: 231.8
click at [537, 41] on div "Giới thiệu Dự án Dịch vụ Góc nhìn Liên hệ" at bounding box center [550, 32] width 1000 height 65
click at [329, 22] on div "Giới thiệu Dự án Dịch vụ Góc nhìn Liên hệ" at bounding box center [550, 32] width 1000 height 65
drag, startPoint x: 308, startPoint y: 50, endPoint x: 483, endPoint y: 60, distance: 175.0
click at [483, 60] on div "Giới thiệu Dự án Dịch vụ Góc nhìn Liên hệ" at bounding box center [550, 32] width 1000 height 65
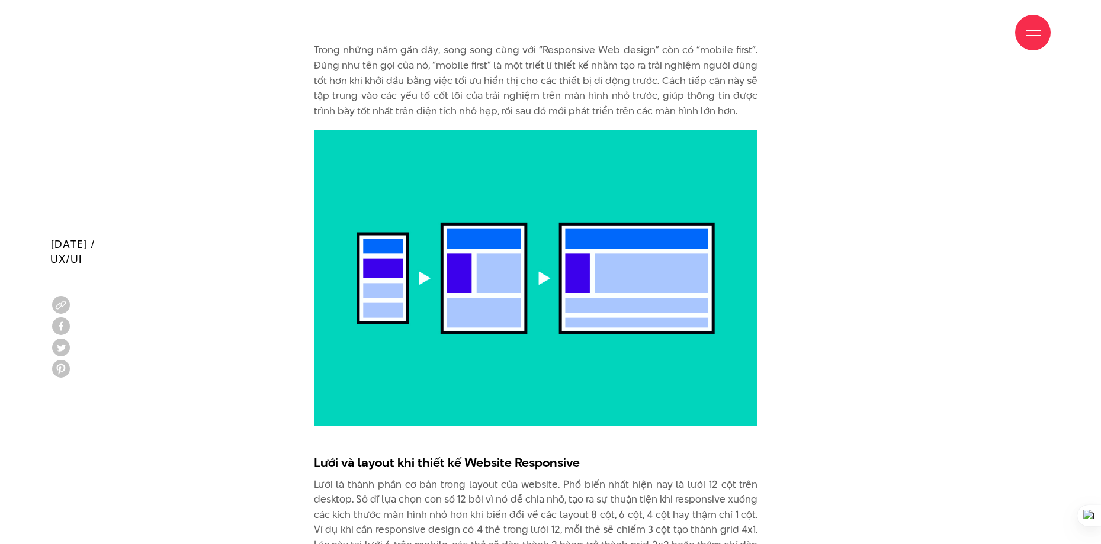
scroll to position [2977, 0]
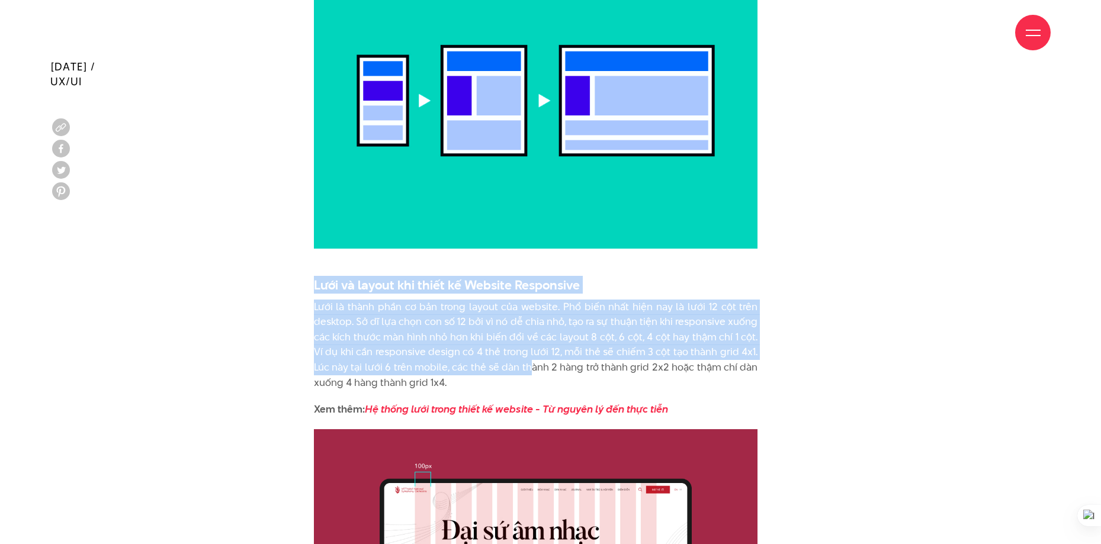
drag, startPoint x: 288, startPoint y: 263, endPoint x: 629, endPoint y: 356, distance: 352.9
click at [729, 320] on p "Lưới là thành phần cơ bản trong layout của website. Phổ biến nhất hiện nay là l…" at bounding box center [536, 345] width 444 height 91
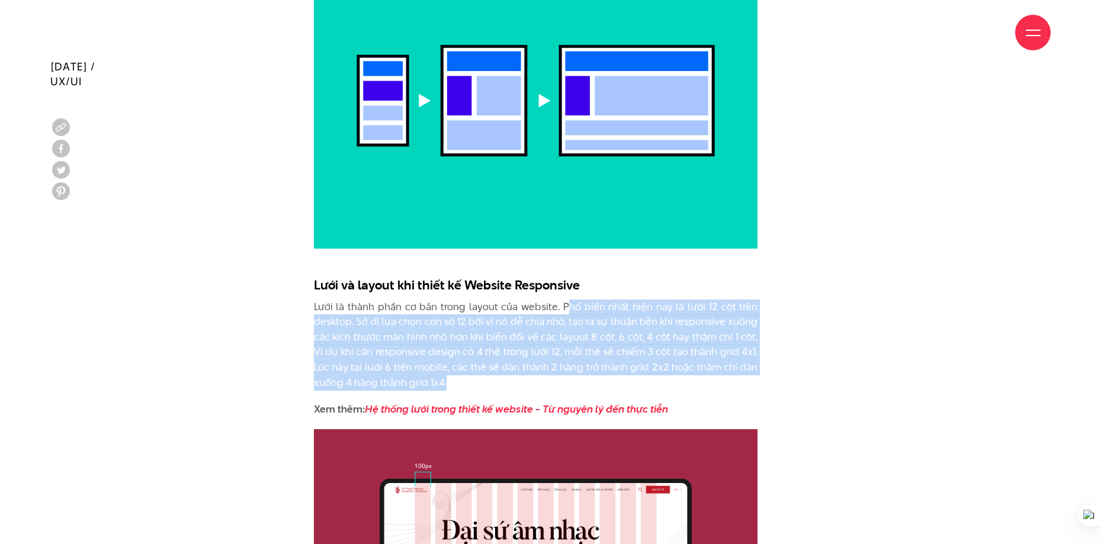
drag, startPoint x: 583, startPoint y: 277, endPoint x: 818, endPoint y: 358, distance: 248.5
click at [719, 300] on p "Lưới là thành phần cơ bản trong layout của website. Phổ biến nhất hiện nay là l…" at bounding box center [536, 345] width 444 height 91
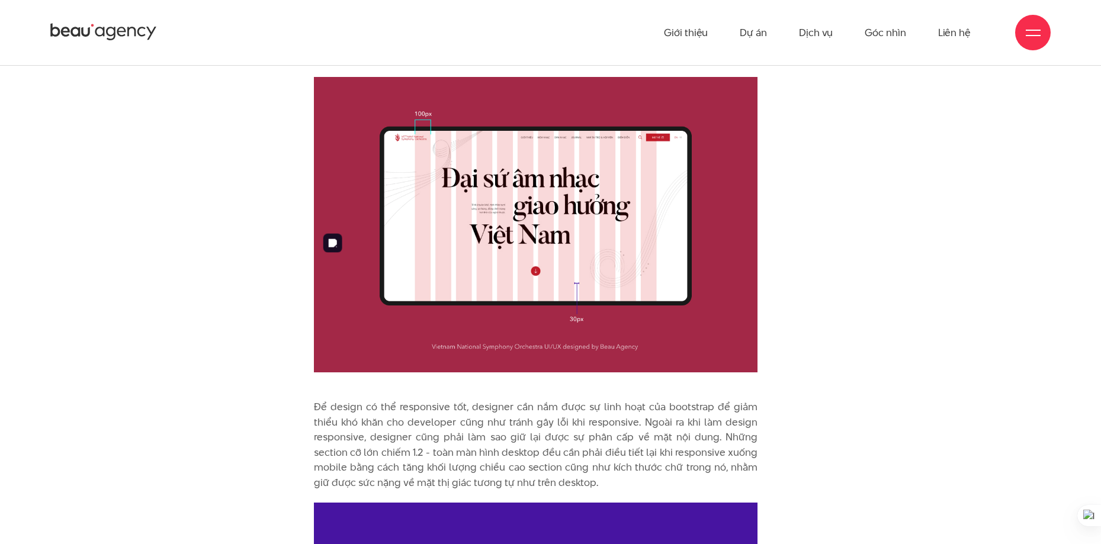
scroll to position [3152, 0]
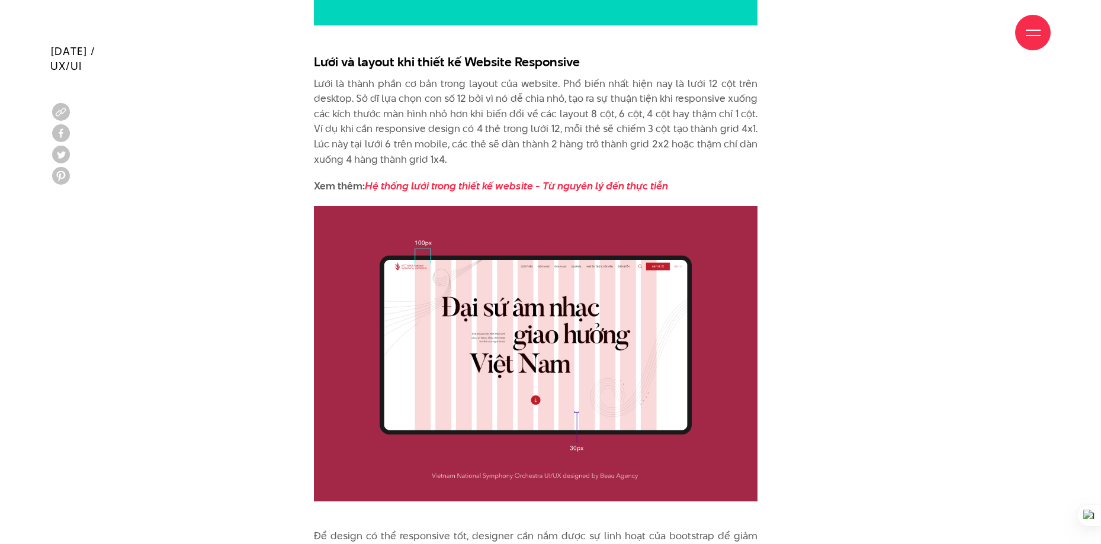
drag, startPoint x: 805, startPoint y: 307, endPoint x: 808, endPoint y: 318, distance: 11.1
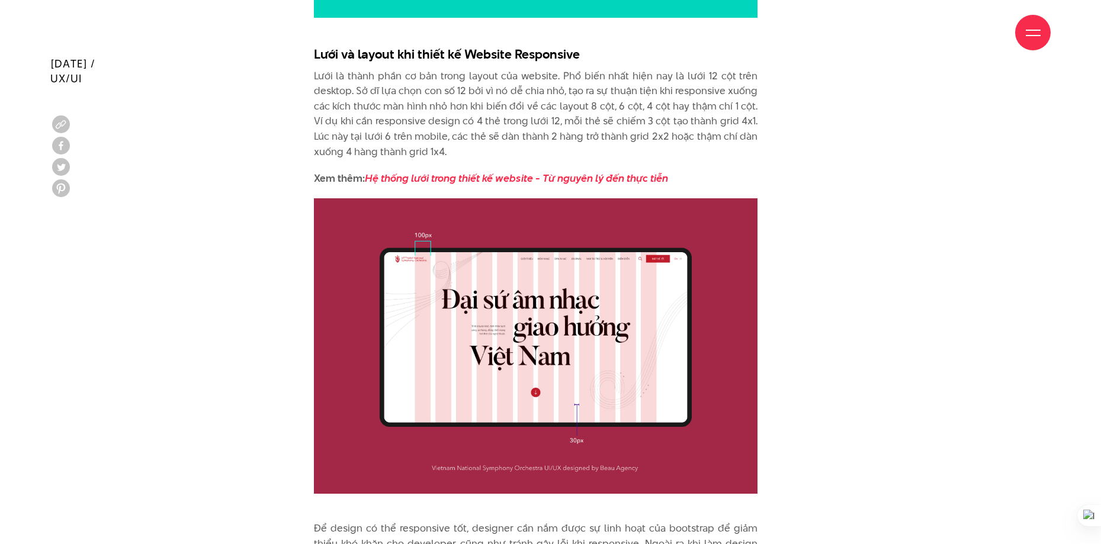
scroll to position [3198, 0]
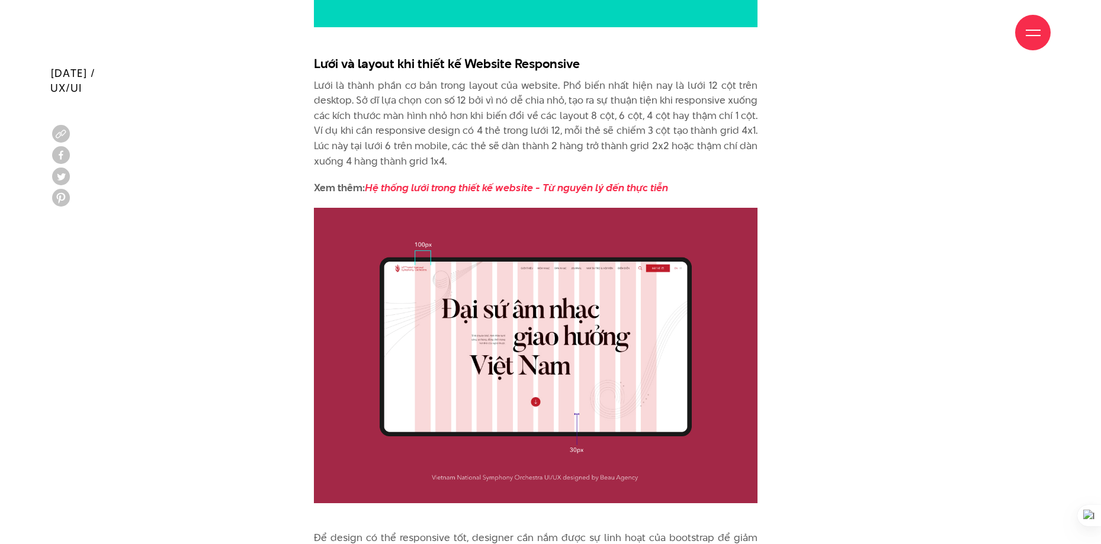
drag, startPoint x: 827, startPoint y: 257, endPoint x: 826, endPoint y: 239, distance: 17.8
drag, startPoint x: 837, startPoint y: 187, endPoint x: 753, endPoint y: 110, distance: 114.4
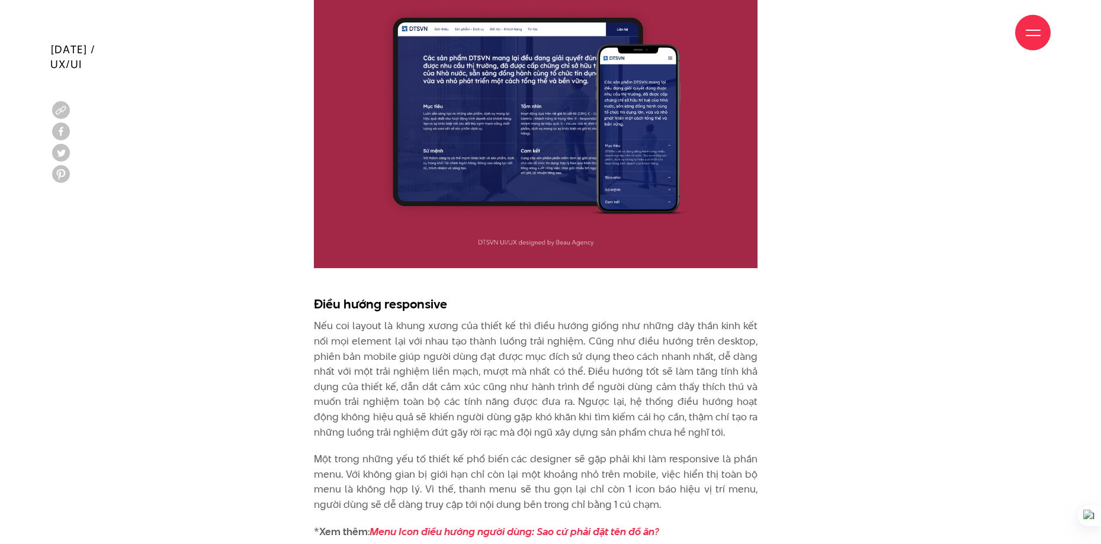
scroll to position [4366, 0]
